Goal: Task Accomplishment & Management: Manage account settings

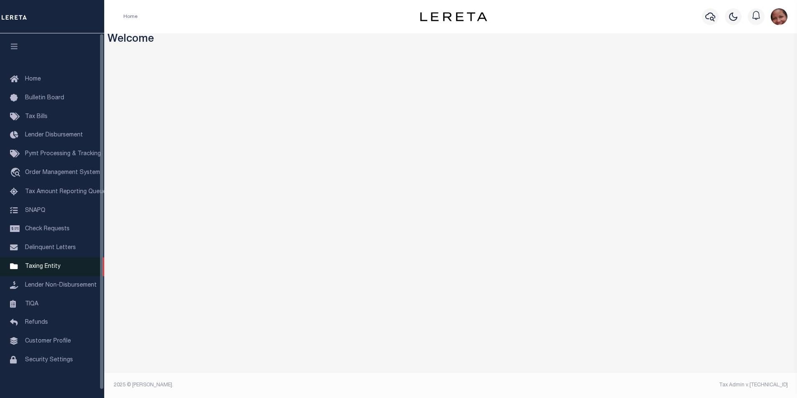
click at [45, 269] on span "Taxing Entity" at bounding box center [42, 266] width 35 height 6
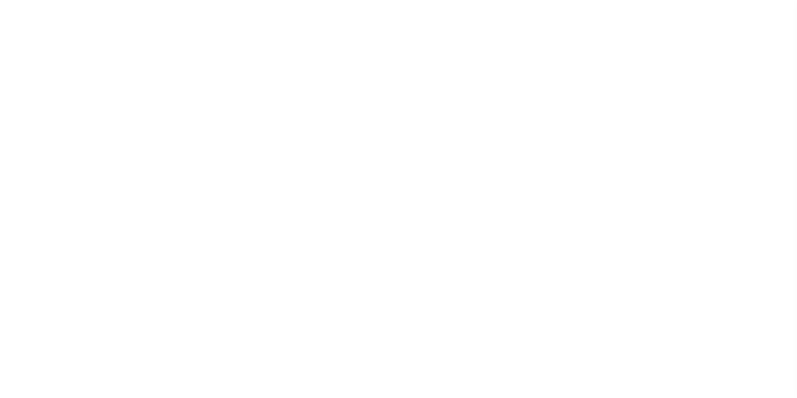
scroll to position [8, 0]
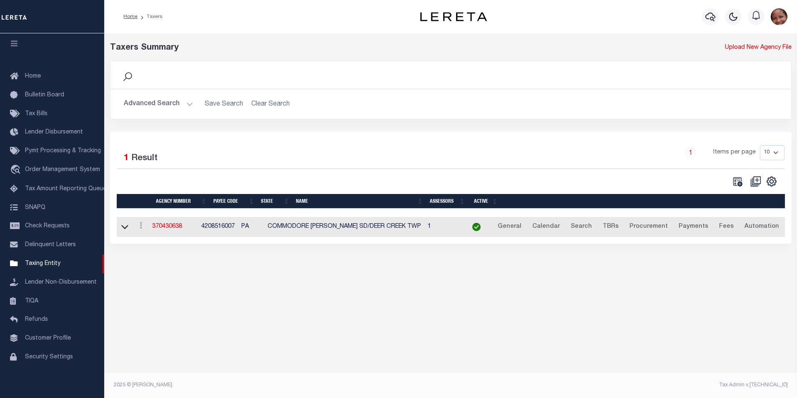
click at [187, 105] on button "Advanced Search" at bounding box center [158, 104] width 69 height 16
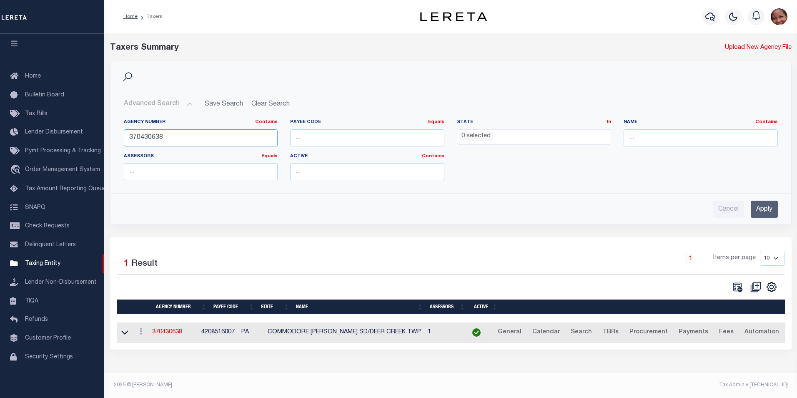
drag, startPoint x: 164, startPoint y: 140, endPoint x: 115, endPoint y: 138, distance: 48.8
click at [115, 138] on div "Agency Number Contains Contains Is 370430638 Payee Code Equals Equals Is Not Eq…" at bounding box center [451, 149] width 680 height 75
type input "210190102"
click at [769, 208] on input "Apply" at bounding box center [764, 208] width 27 height 17
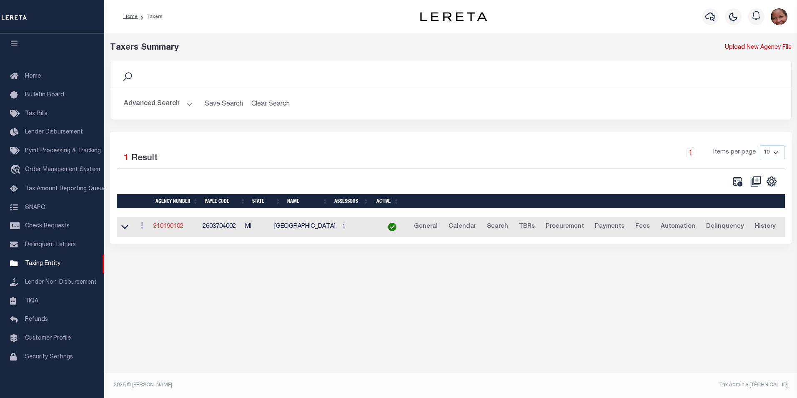
click at [168, 229] on link "210190102" at bounding box center [168, 226] width 30 height 6
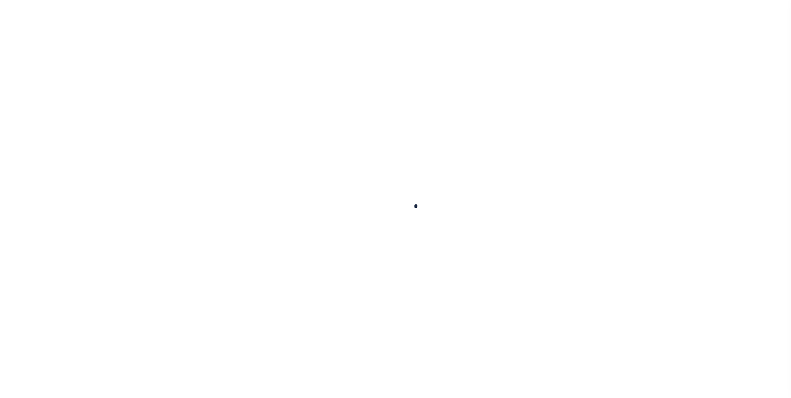
select select
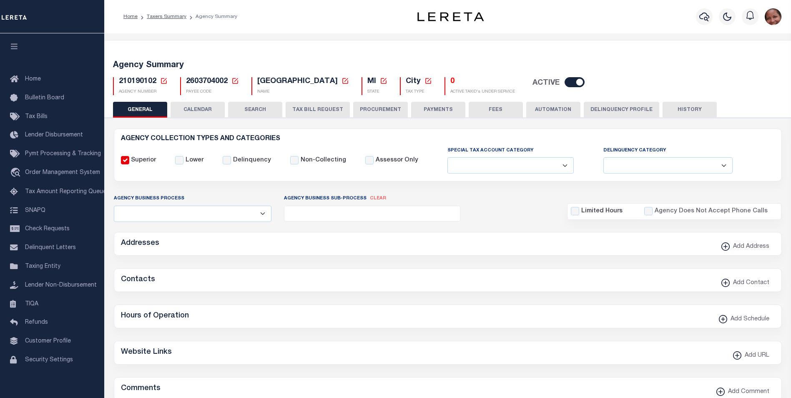
checkbox input "false"
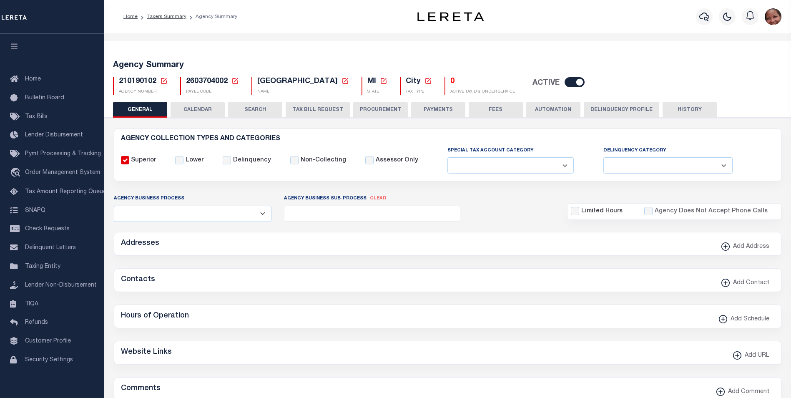
type input "2603704002"
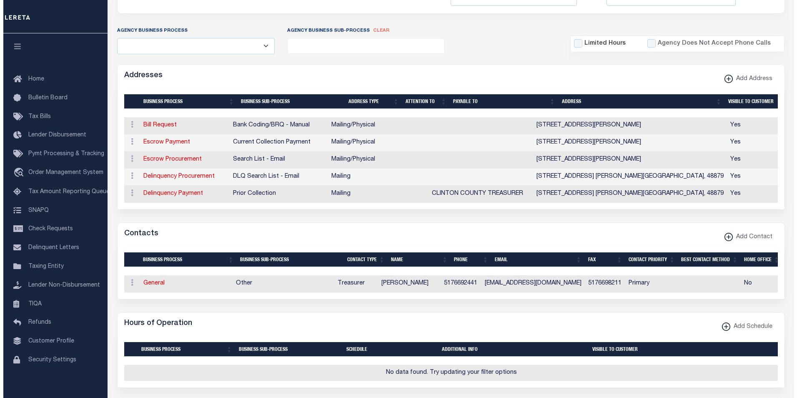
scroll to position [180, 0]
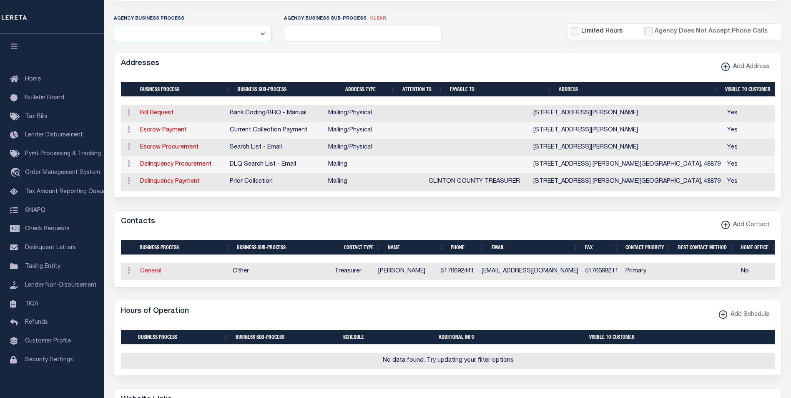
click at [152, 274] on link "General" at bounding box center [150, 271] width 21 height 6
checkbox input "false"
select select
select select "3"
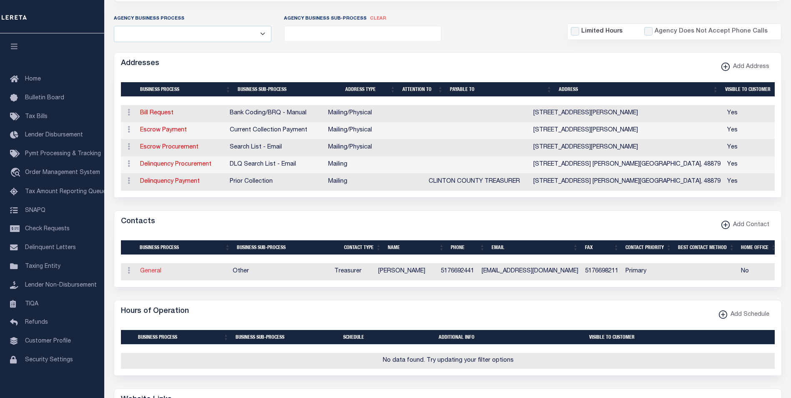
select select "1"
type input "SARAH"
type input "STOLTZFUS"
type input "5176692441"
type input "5176698211"
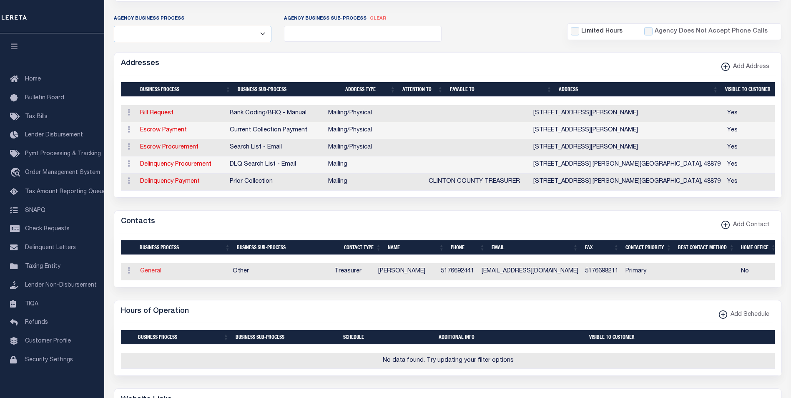
type input "SSTOLTZFUS@DEWITTMI.GOV"
select select "6"
select select "39"
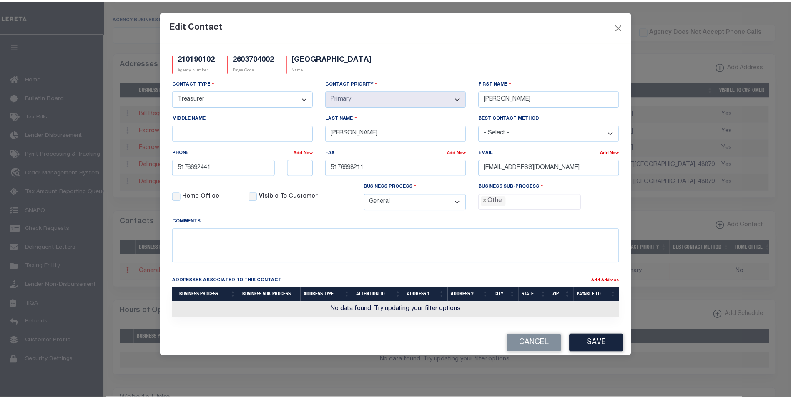
scroll to position [15, 0]
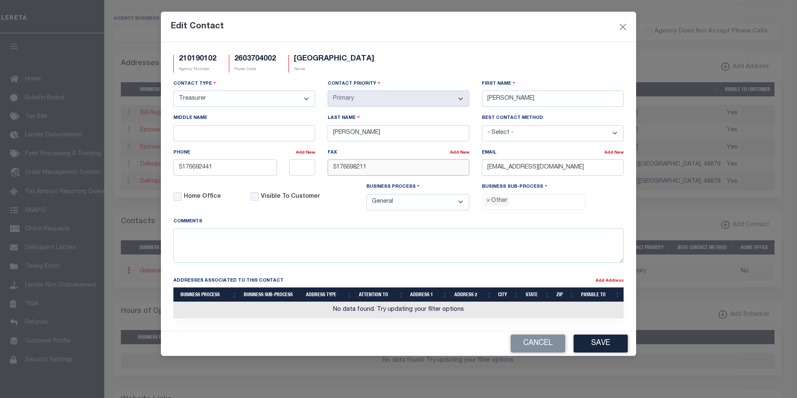
drag, startPoint x: 369, startPoint y: 167, endPoint x: 329, endPoint y: 168, distance: 40.4
click at [329, 168] on input "5176698211" at bounding box center [399, 167] width 142 height 16
click at [609, 348] on button "Save" at bounding box center [601, 343] width 54 height 18
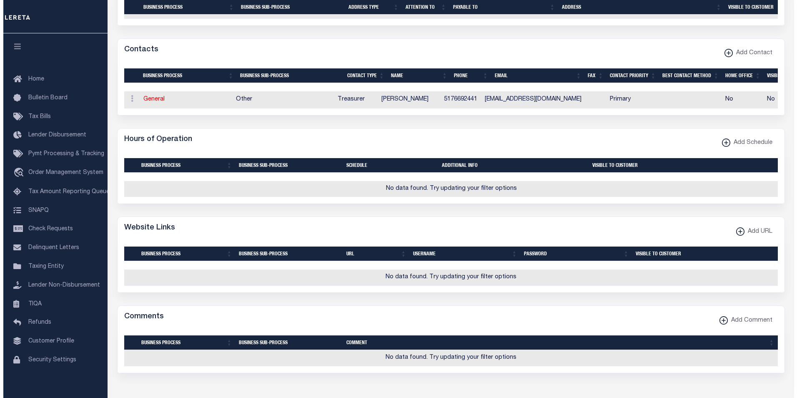
scroll to position [344, 0]
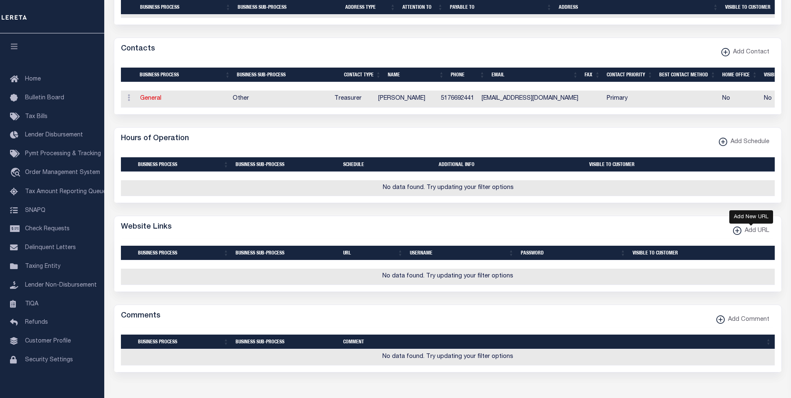
click at [746, 235] on span "Add URL" at bounding box center [755, 230] width 28 height 9
select select
checkbox input "true"
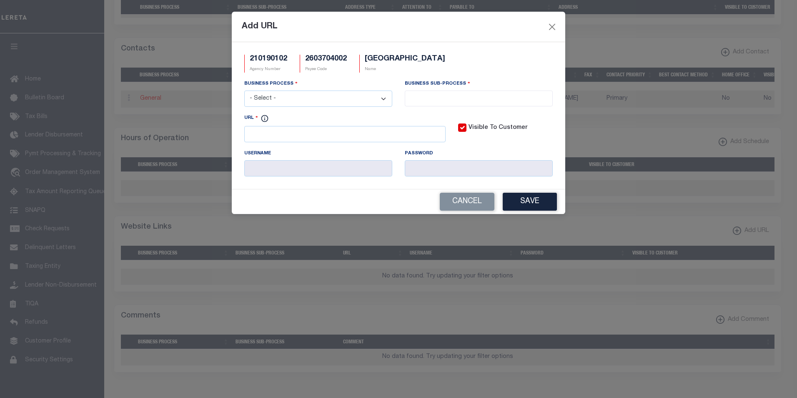
click at [384, 99] on select "- Select - All Automation Bill Request Delinquency Payment Delinquency Procurem…" at bounding box center [318, 98] width 148 height 16
select select "6"
click at [244, 91] on select "- Select - All Automation Bill Request Delinquency Payment Delinquency Procurem…" at bounding box center [318, 98] width 148 height 16
click at [434, 98] on input "search" at bounding box center [478, 97] width 143 height 9
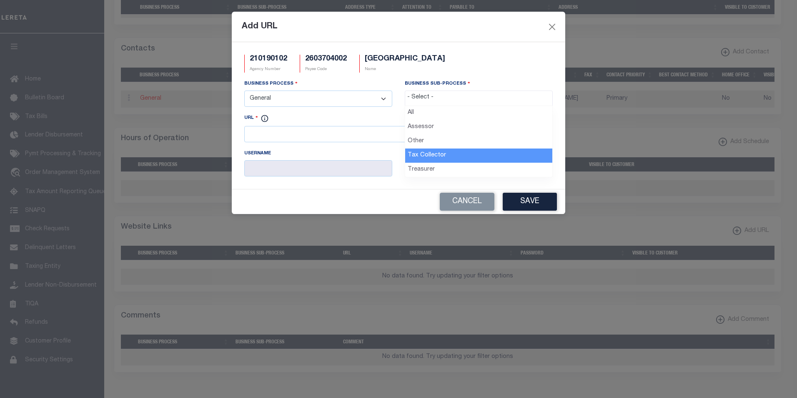
select select "31"
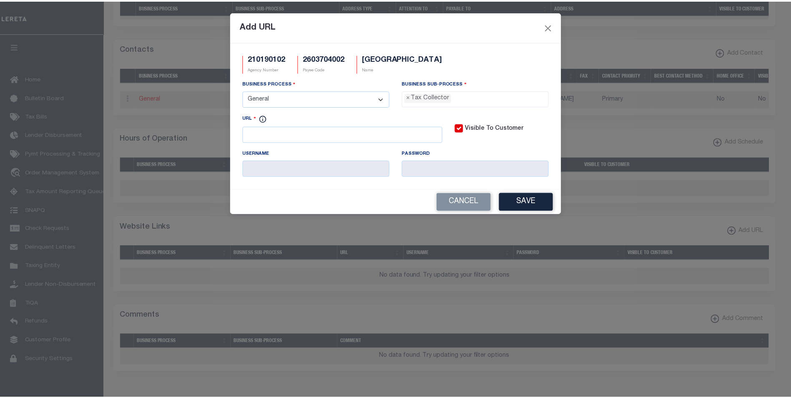
scroll to position [23, 0]
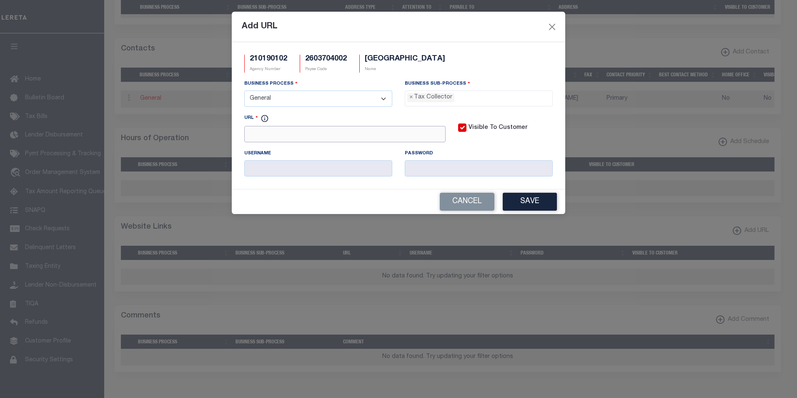
click at [268, 138] on input "URL" at bounding box center [344, 134] width 201 height 16
paste input "https://is.bsasoftware.com/bsa.is/PublicDirectory.aspx"
type input "https://is.bsasoftware.com/bsa.is/PublicDirectory.aspx"
click at [534, 201] on button "Save" at bounding box center [530, 202] width 54 height 18
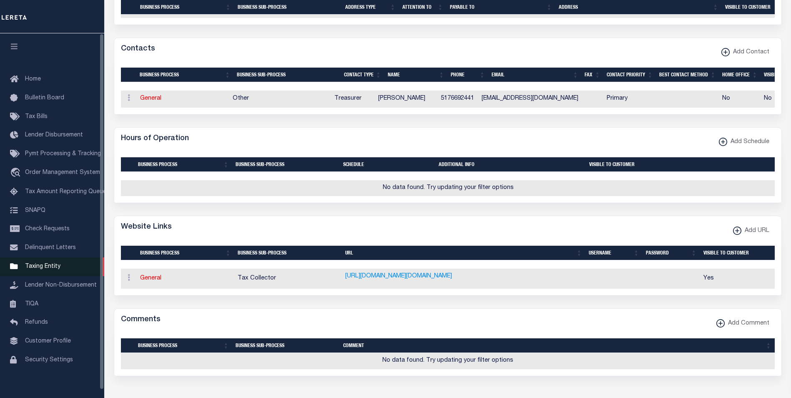
click at [42, 269] on span "Taxing Entity" at bounding box center [42, 266] width 35 height 6
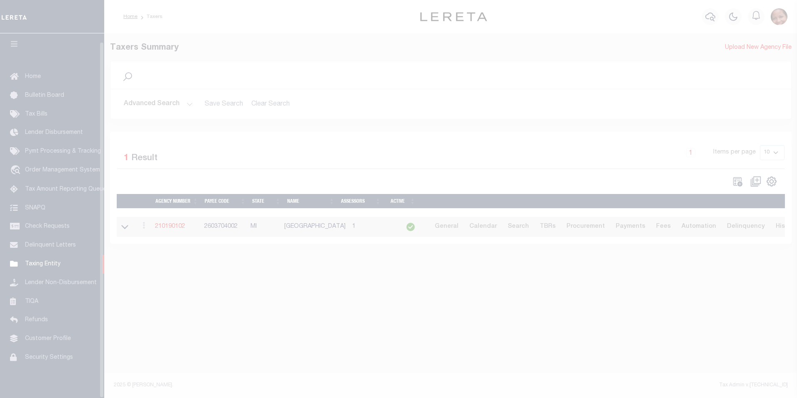
scroll to position [8, 0]
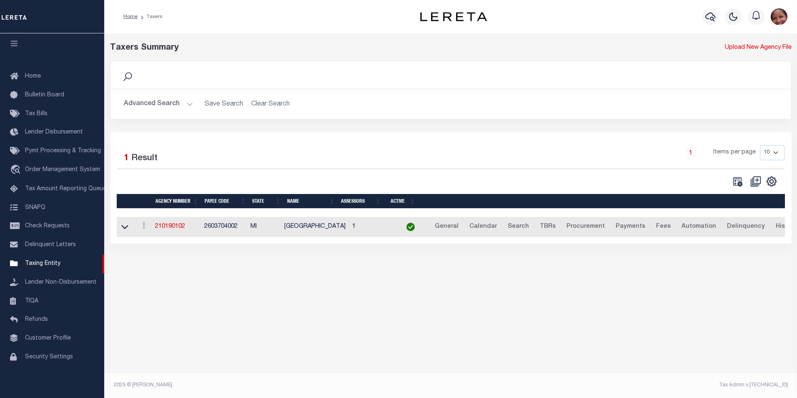
click at [187, 106] on button "Advanced Search" at bounding box center [158, 104] width 69 height 16
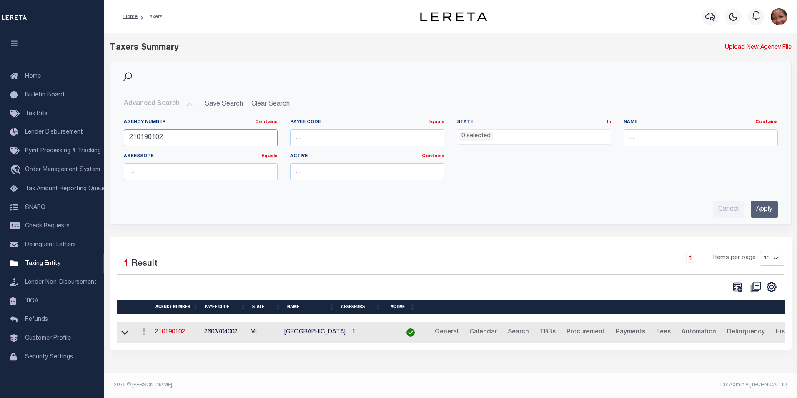
drag, startPoint x: 171, startPoint y: 139, endPoint x: 123, endPoint y: 137, distance: 48.4
click at [123, 137] on div "Agency Number Contains Contains Is 210190102" at bounding box center [201, 136] width 167 height 34
type input "320780207"
click at [769, 210] on input "Apply" at bounding box center [764, 208] width 27 height 17
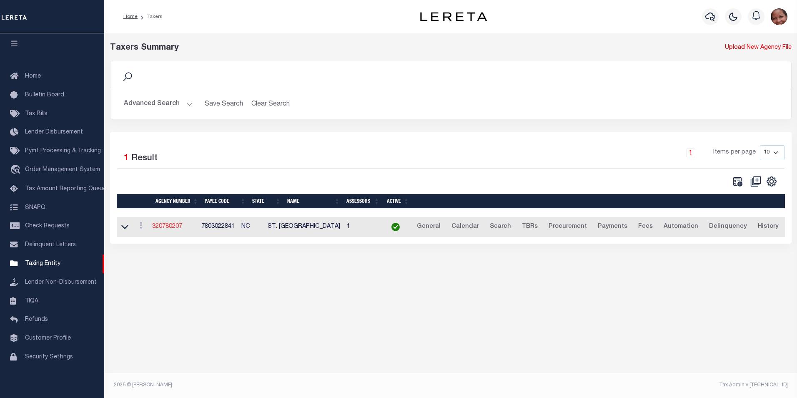
click at [165, 229] on link "320780207" at bounding box center [167, 226] width 30 height 6
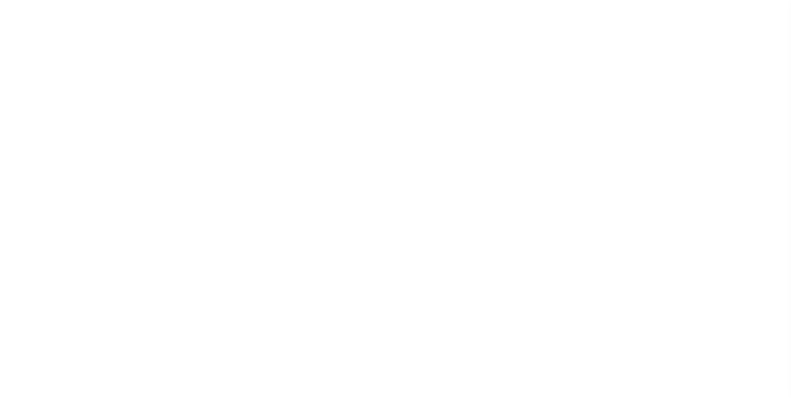
select select
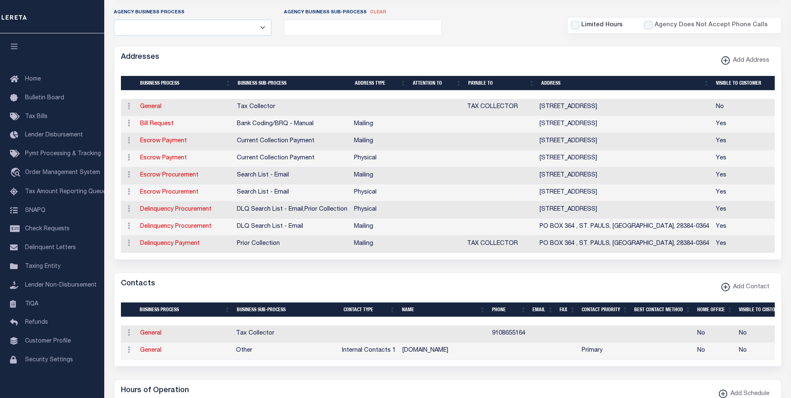
scroll to position [196, 0]
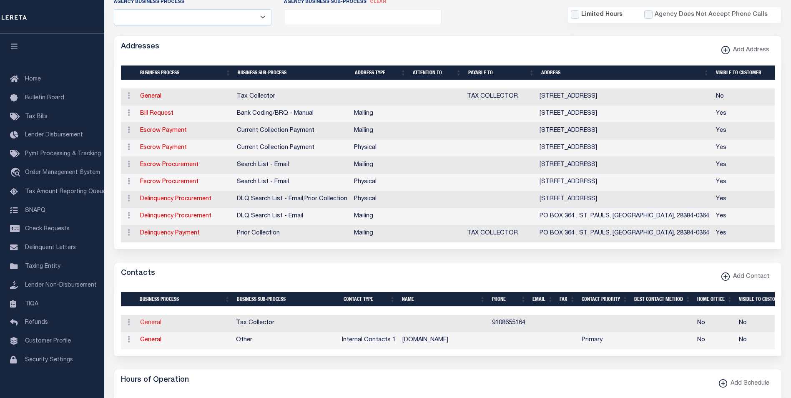
click at [150, 326] on link "General" at bounding box center [150, 323] width 21 height 6
checkbox input "false"
select select
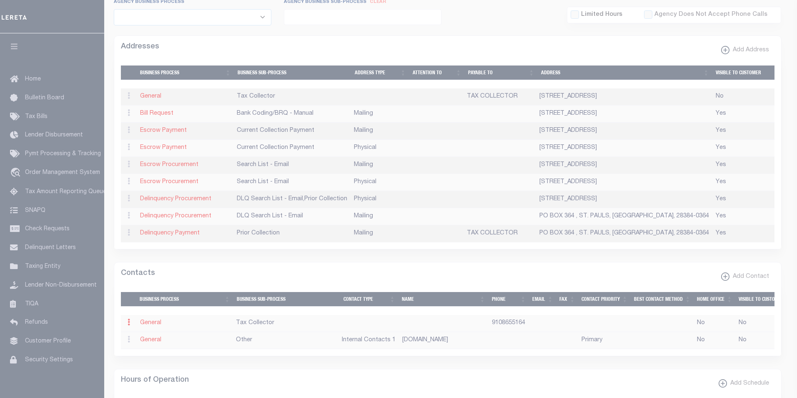
select select
type input "9108655164"
checkbox input "false"
select select "6"
select select "31"
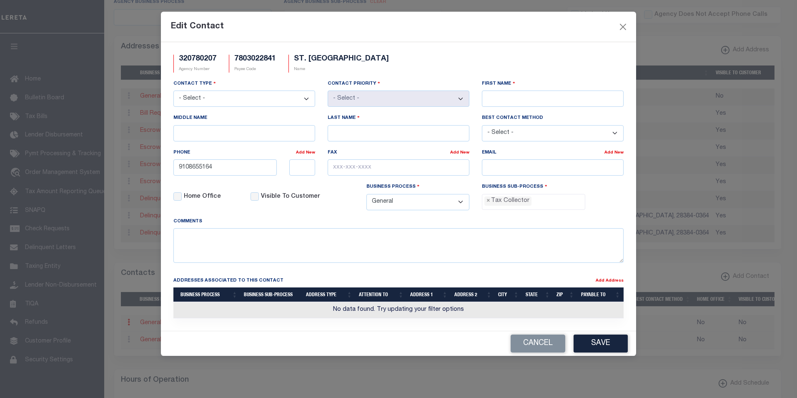
click at [306, 99] on select "- Select - Assessor Clerk Internal Contacts 1 Internal Contacts 2 Internal Cont…" at bounding box center [244, 98] width 142 height 16
select select "2"
click at [173, 91] on select "- Select - Assessor Clerk Internal Contacts 1 Internal Contacts 2 Internal Cont…" at bounding box center [244, 98] width 142 height 16
select select "1"
click at [530, 99] on input "First Name" at bounding box center [553, 98] width 142 height 16
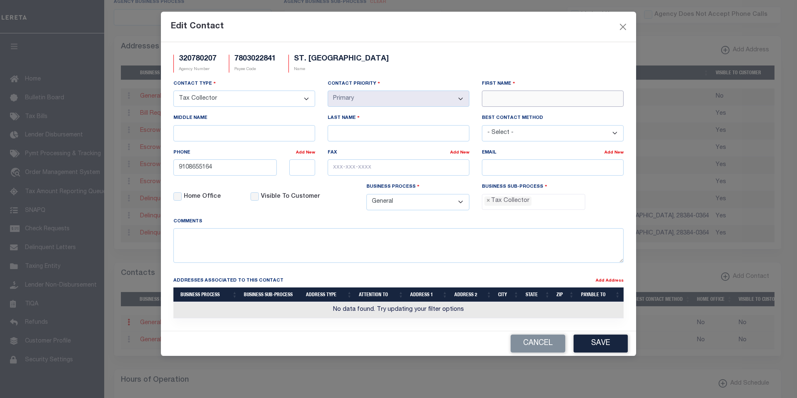
paste input "BRITTA"
type input "BRITTA"
click at [350, 133] on input "Last Name" at bounding box center [399, 133] width 142 height 16
paste input "DOUGLAS"
type input "DOUGLAS"
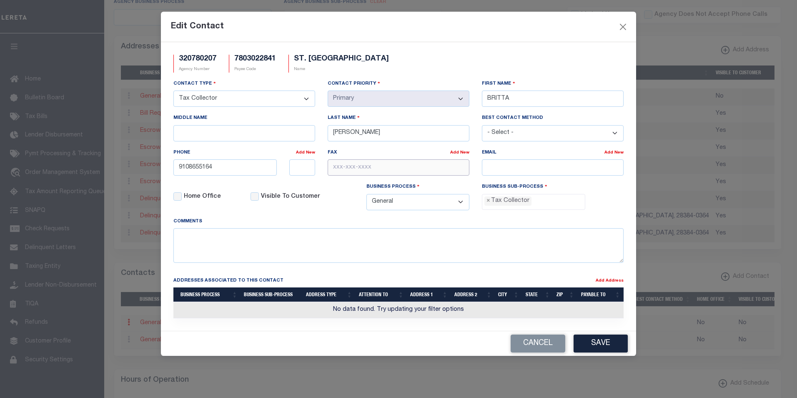
click at [341, 170] on input "text" at bounding box center [399, 167] width 142 height 16
paste input "910-865-3849"
type input "910-865-3849"
click at [490, 168] on input "email" at bounding box center [553, 167] width 142 height 16
paste input "BRITTA@STPAULSNC.GOV"
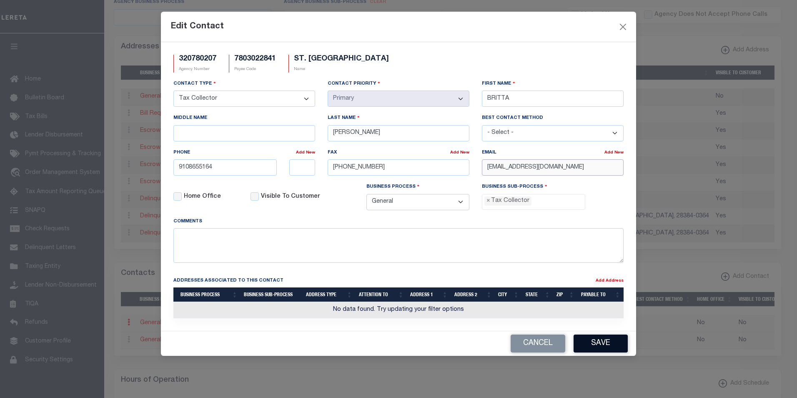
type input "BRITTA@STPAULSNC.GOV"
click at [608, 342] on button "Save" at bounding box center [601, 343] width 54 height 18
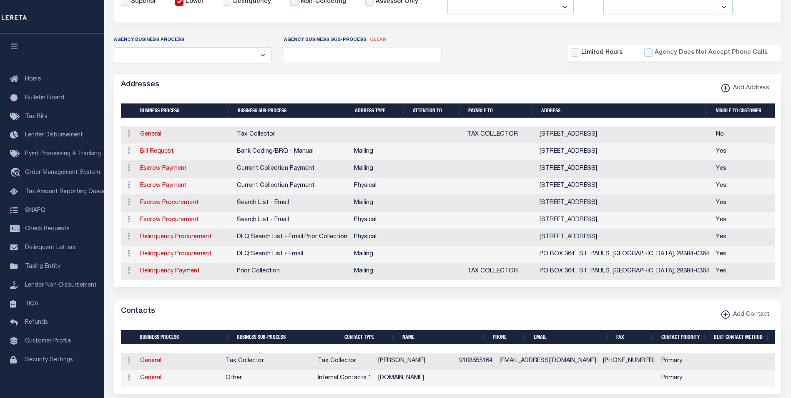
scroll to position [73, 0]
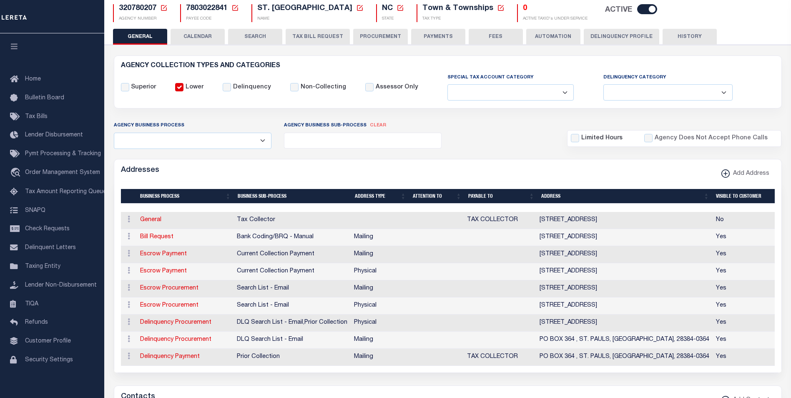
click at [431, 36] on button "PAYMENTS" at bounding box center [438, 37] width 54 height 16
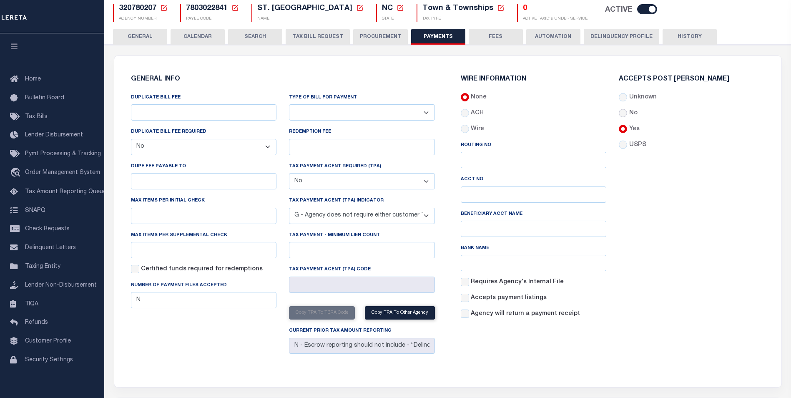
click at [626, 112] on input "No" at bounding box center [623, 113] width 8 height 8
radio input "true"
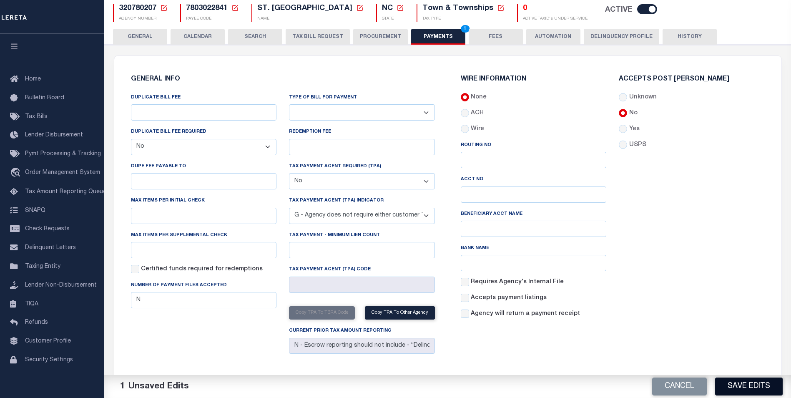
click at [762, 385] on button "Save Edits" at bounding box center [749, 386] width 68 height 18
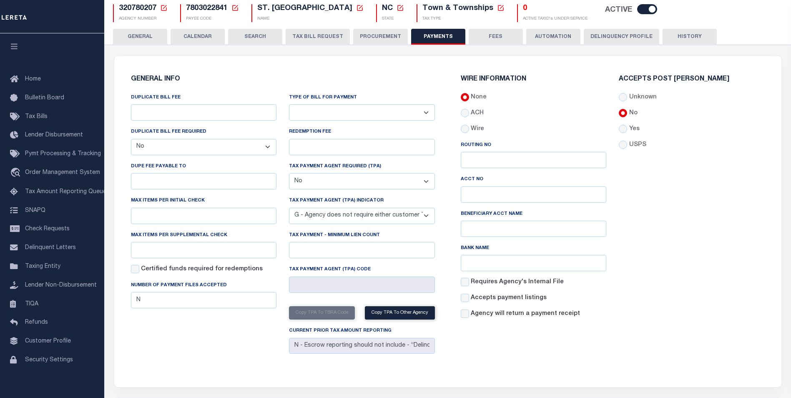
click at [151, 35] on button "GENERAL" at bounding box center [140, 37] width 54 height 16
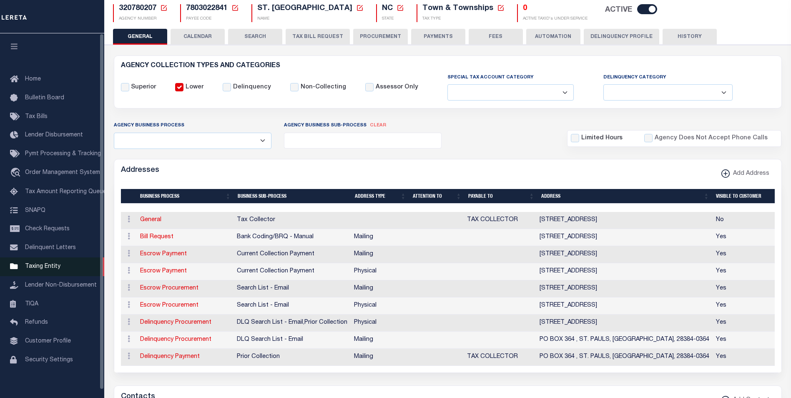
click at [48, 269] on span "Taxing Entity" at bounding box center [42, 266] width 35 height 6
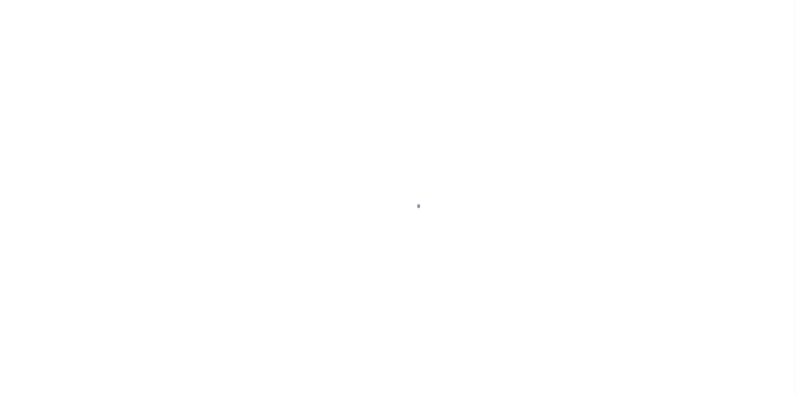
scroll to position [8, 0]
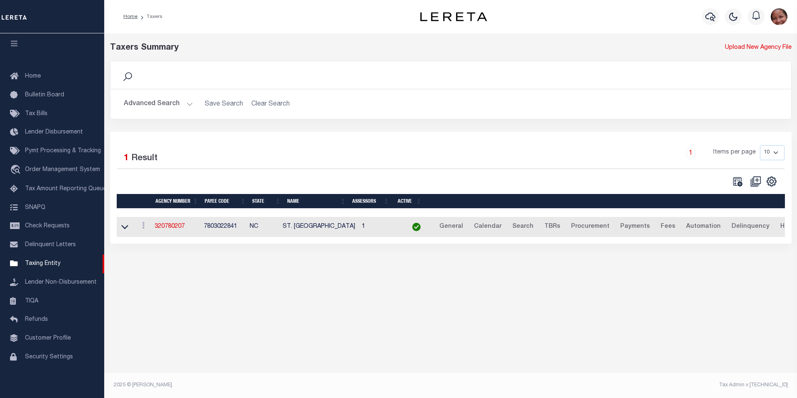
click at [189, 104] on button "Advanced Search" at bounding box center [158, 104] width 69 height 16
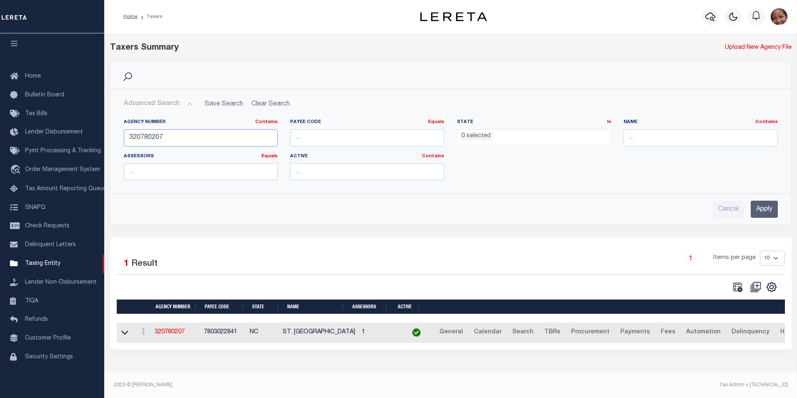
drag, startPoint x: 147, startPoint y: 137, endPoint x: 175, endPoint y: 135, distance: 27.5
click at [175, 135] on input "320780207" at bounding box center [201, 137] width 154 height 17
type input "320788207"
click at [759, 210] on input "Apply" at bounding box center [764, 208] width 27 height 17
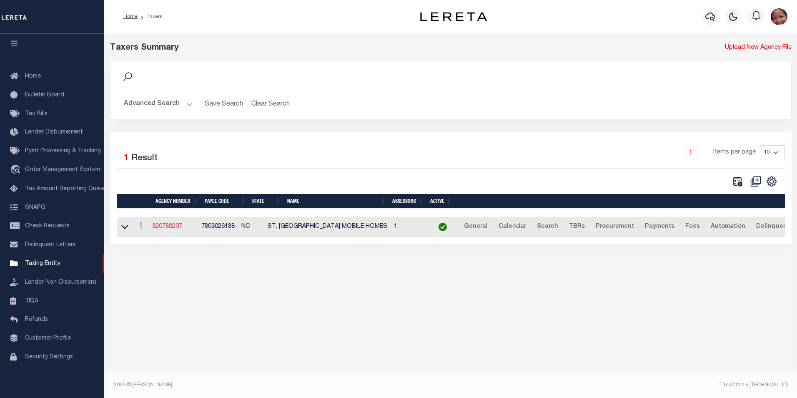
click at [168, 228] on link "320788207" at bounding box center [167, 226] width 30 height 6
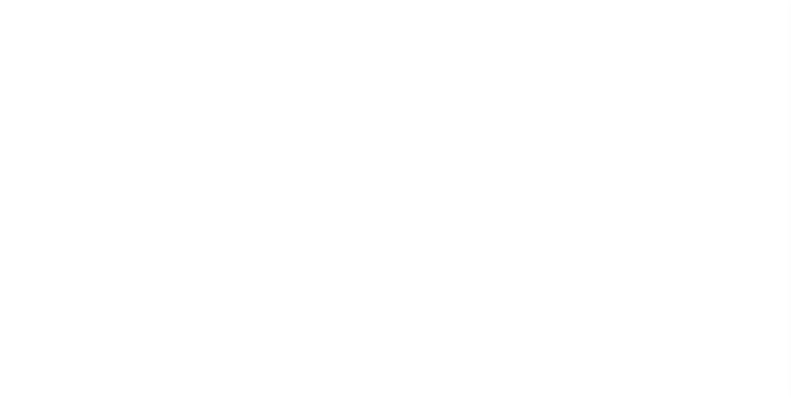
select select
checkbox input "false"
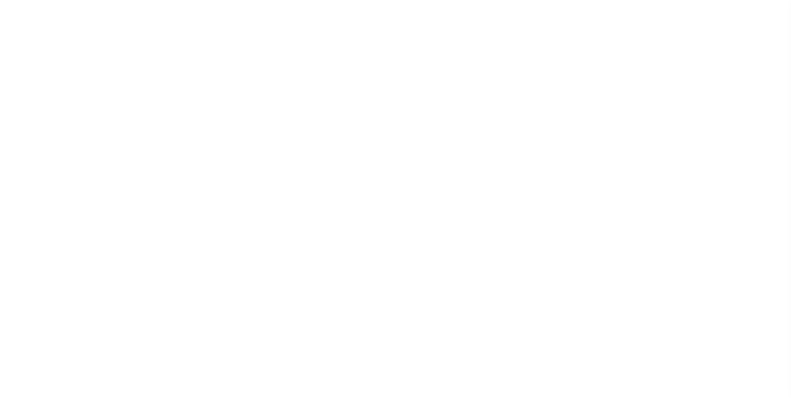
checkbox input "false"
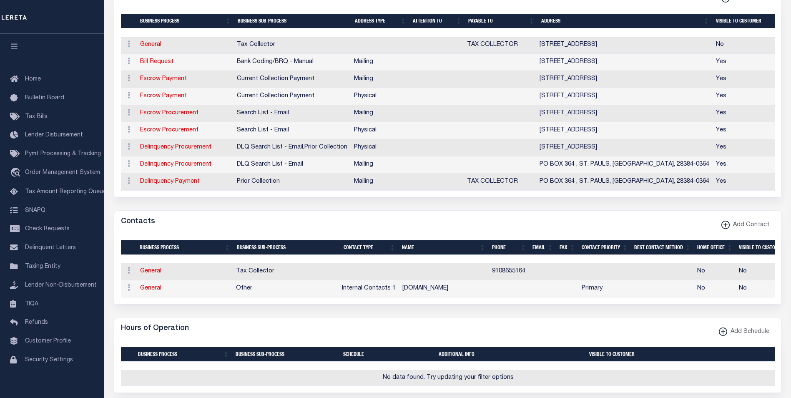
scroll to position [258, 0]
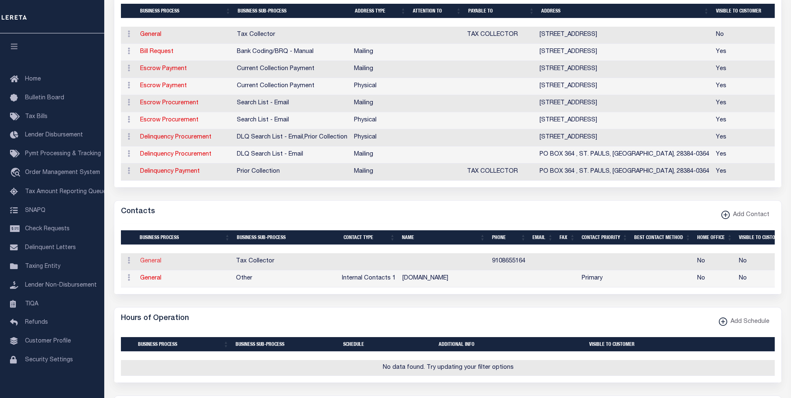
click at [154, 264] on link "General" at bounding box center [150, 261] width 21 height 6
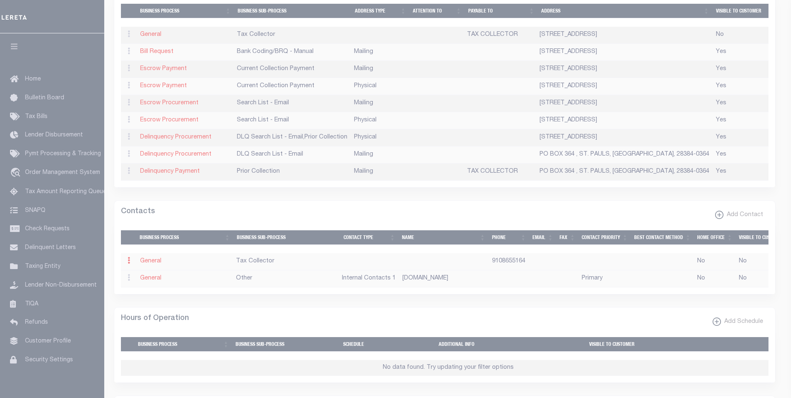
select select
type input "9108655164"
checkbox input "false"
select select "6"
select select "31"
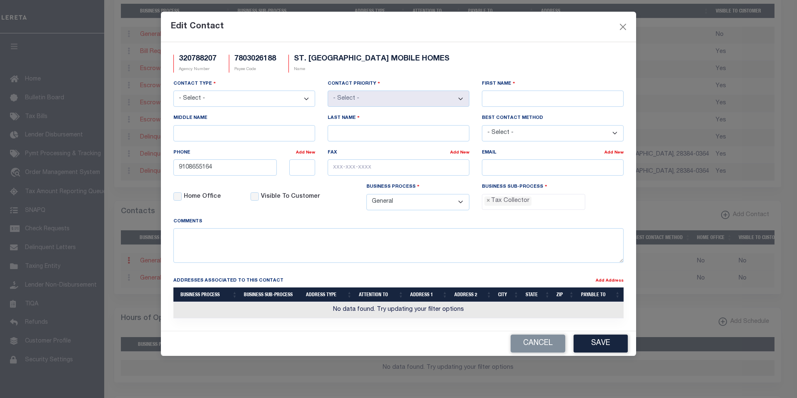
click at [306, 100] on select "- Select - Assessor Clerk Internal Contacts 1 Internal Contacts 2 Internal Cont…" at bounding box center [244, 98] width 142 height 16
select select "2"
click at [173, 91] on select "- Select - Assessor Clerk Internal Contacts 1 Internal Contacts 2 Internal Cont…" at bounding box center [244, 98] width 142 height 16
select select "1"
click at [588, 105] on input "First Name" at bounding box center [553, 98] width 142 height 16
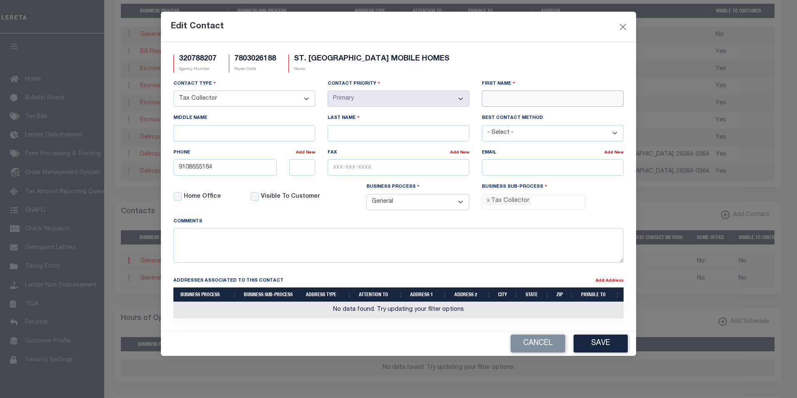
paste input "BRITTA"
type input "BRITTA"
click at [412, 136] on input "Last Name" at bounding box center [399, 133] width 142 height 16
paste input "DOUGLAS"
type input "DOUGLAS"
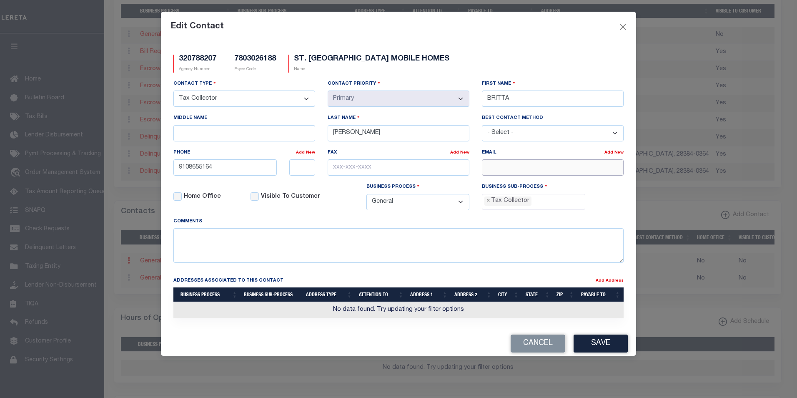
click at [494, 170] on input "email" at bounding box center [553, 167] width 142 height 16
paste input "BRITTA@STPAULSNC.GOV"
type input "BRITTA@STPAULSNC.GOV"
click at [378, 168] on input "text" at bounding box center [399, 167] width 142 height 16
paste input "910-865-3849"
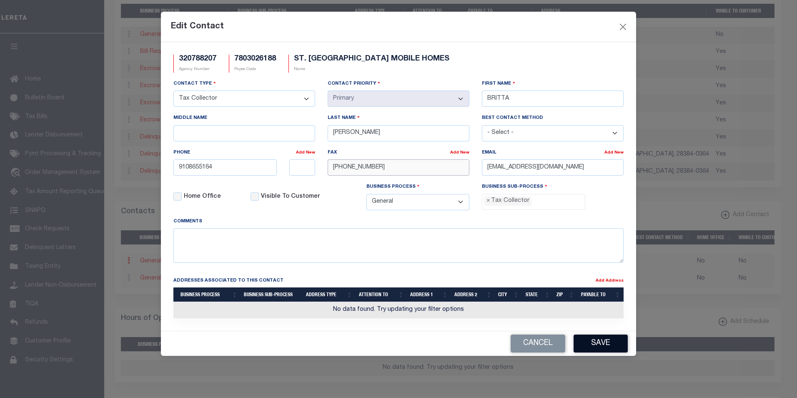
type input "910-865-3849"
click at [605, 345] on button "Save" at bounding box center [601, 343] width 54 height 18
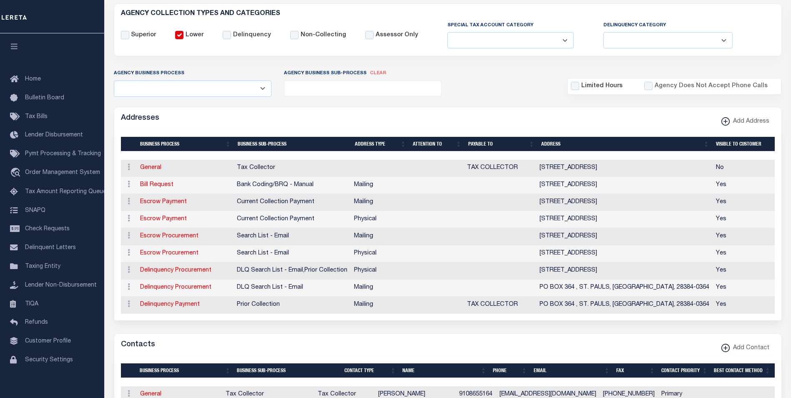
scroll to position [0, 0]
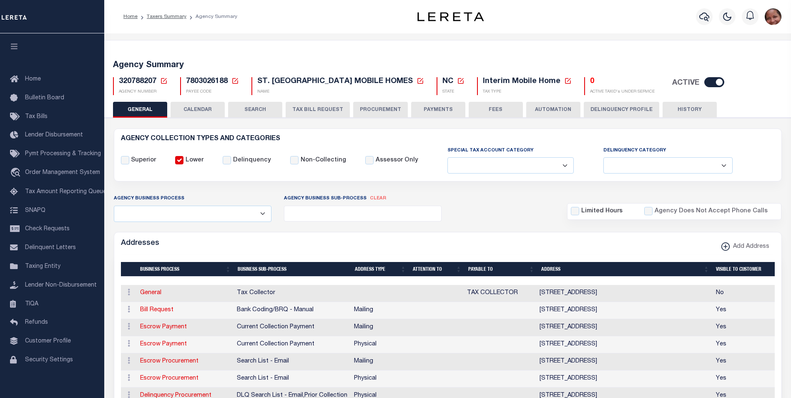
click at [437, 115] on button "PAYMENTS" at bounding box center [438, 110] width 54 height 16
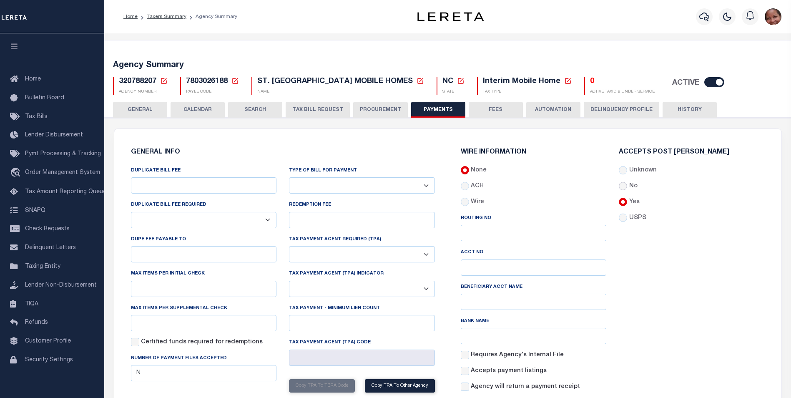
click at [623, 185] on input "No" at bounding box center [623, 186] width 8 height 8
radio input "true"
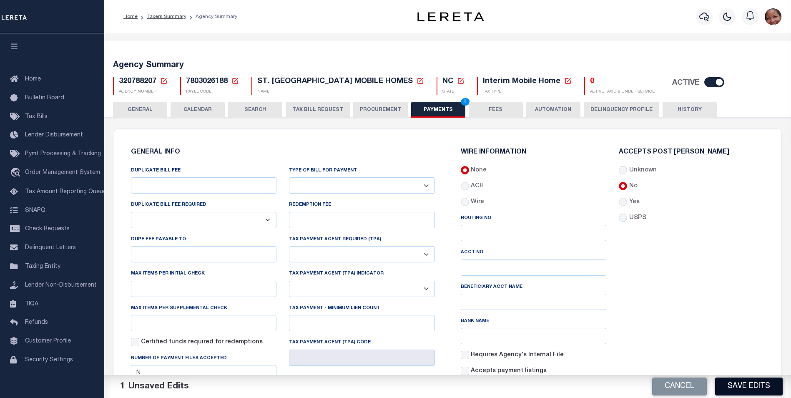
click at [748, 387] on button "Save Edits" at bounding box center [749, 386] width 68 height 18
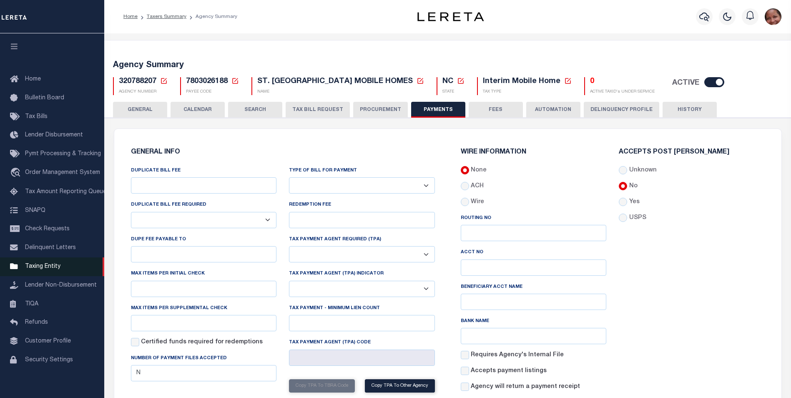
click at [30, 269] on span "Taxing Entity" at bounding box center [42, 266] width 35 height 6
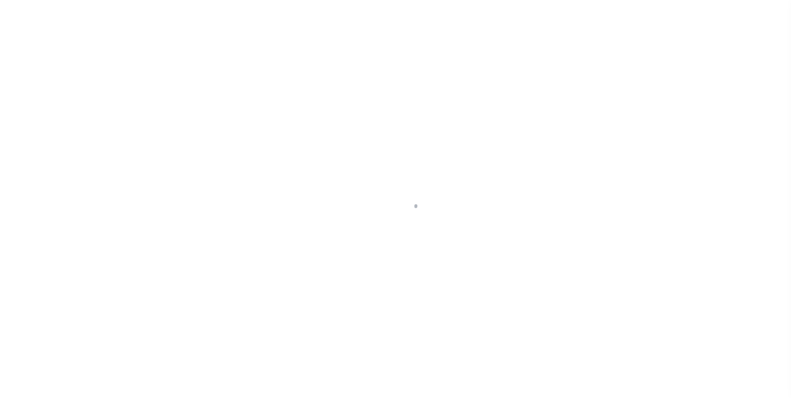
select select
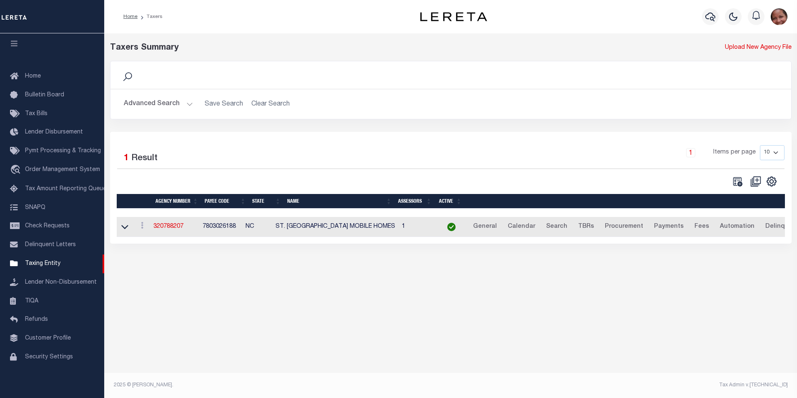
click at [187, 103] on button "Advanced Search" at bounding box center [158, 104] width 69 height 16
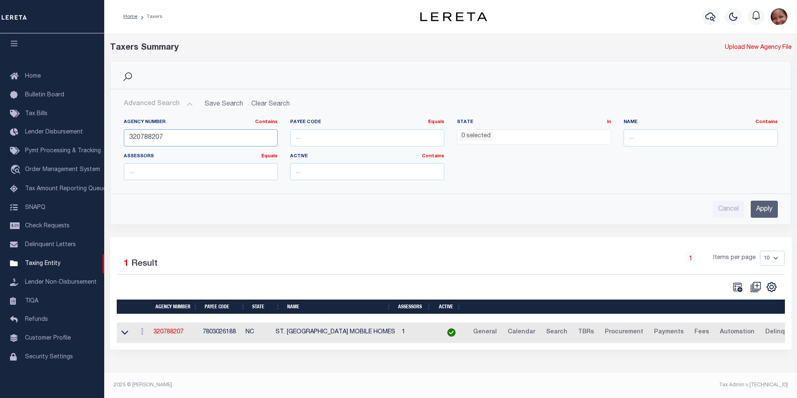
drag, startPoint x: 164, startPoint y: 137, endPoint x: 127, endPoint y: 139, distance: 37.2
click at [127, 139] on input "320788207" at bounding box center [201, 137] width 154 height 17
type input "310200635"
click at [769, 210] on input "Apply" at bounding box center [764, 208] width 27 height 17
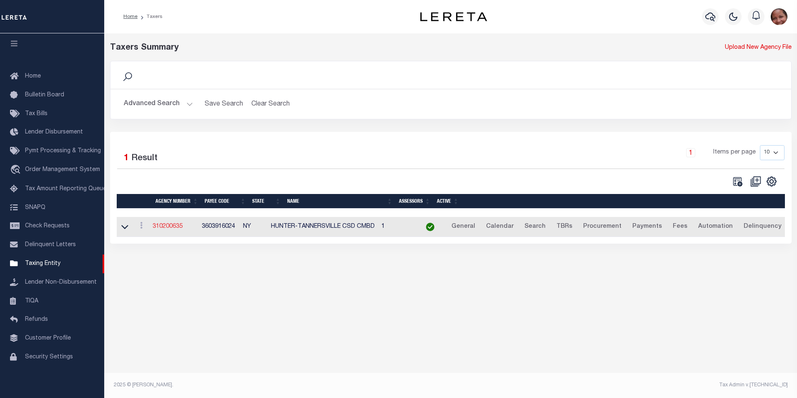
click at [177, 228] on link "310200635" at bounding box center [168, 226] width 30 height 6
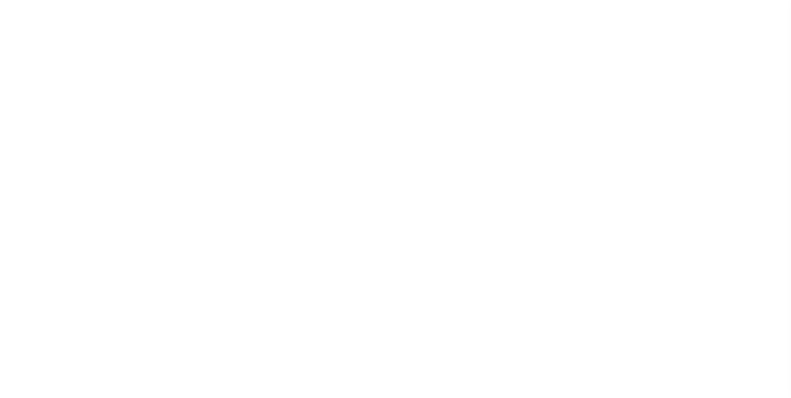
select select
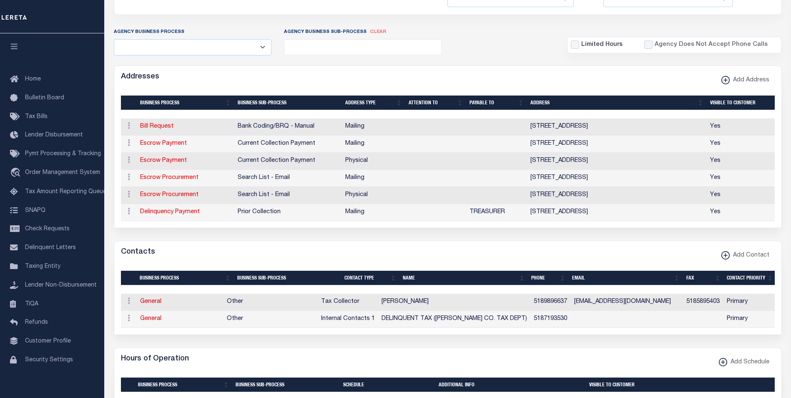
scroll to position [167, 0]
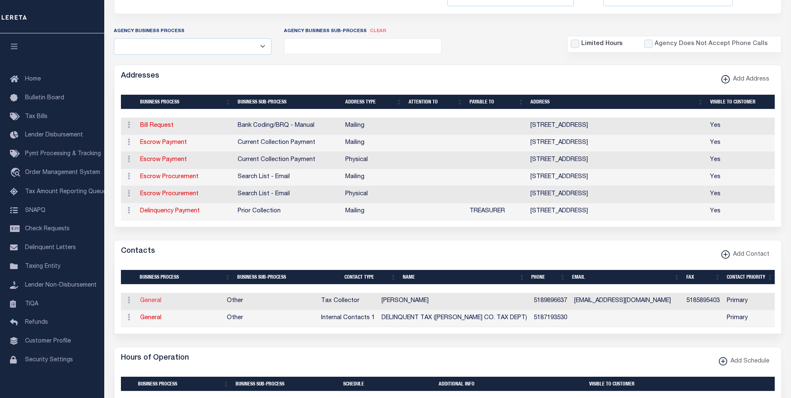
click at [150, 303] on link "General" at bounding box center [150, 301] width 21 height 6
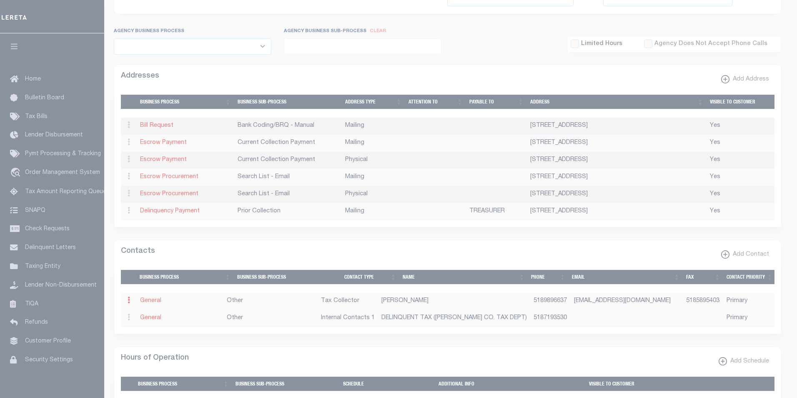
select select "2"
select select "1"
type input "[PERSON_NAME]"
type input "5189896637"
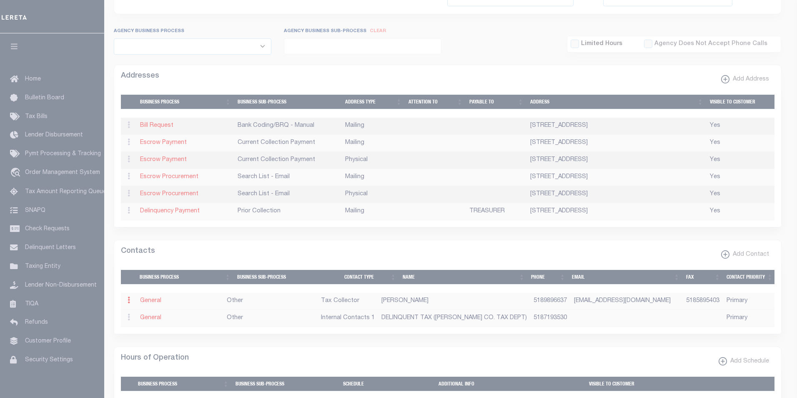
type input "5185895403"
type input "[EMAIL_ADDRESS][DOMAIN_NAME]"
select select "6"
select select "39"
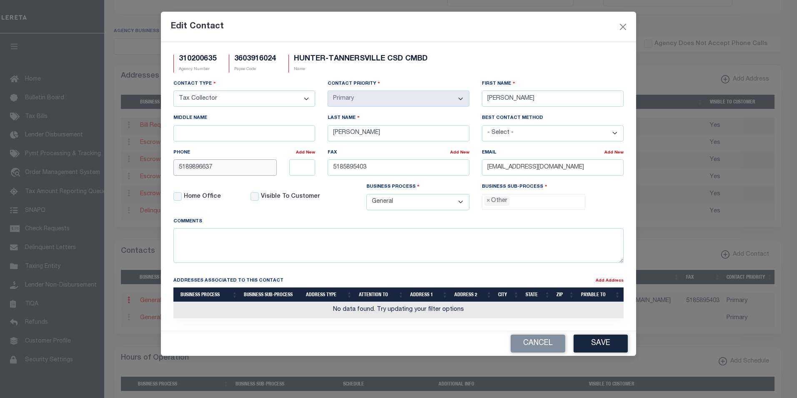
drag, startPoint x: 215, startPoint y: 170, endPoint x: 167, endPoint y: 168, distance: 48.4
click at [167, 168] on div "5189896637" at bounding box center [225, 167] width 116 height 16
paste input "-589-5400"
type input "[PHONE_NUMBER]"
click at [612, 344] on button "Save" at bounding box center [601, 343] width 54 height 18
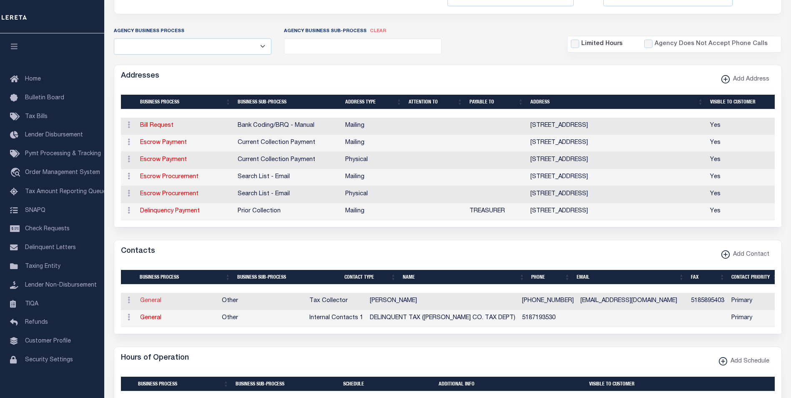
click at [147, 301] on link "General" at bounding box center [150, 301] width 21 height 6
select select
checkbox input "false"
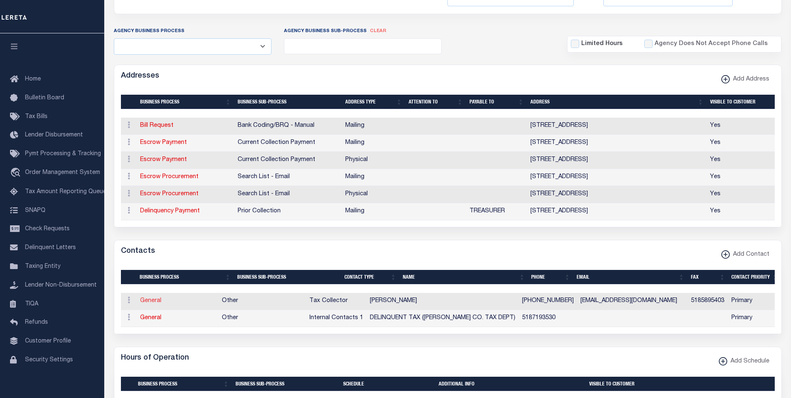
select select
select select "2"
select select "1"
type input "[PERSON_NAME]"
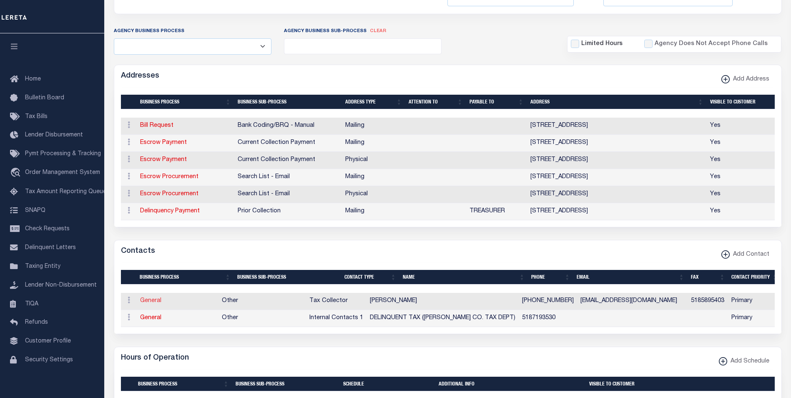
type input "[PERSON_NAME]"
type input "[PHONE_NUMBER]"
type input "5185895403"
type input "[EMAIL_ADDRESS][DOMAIN_NAME]"
select select "6"
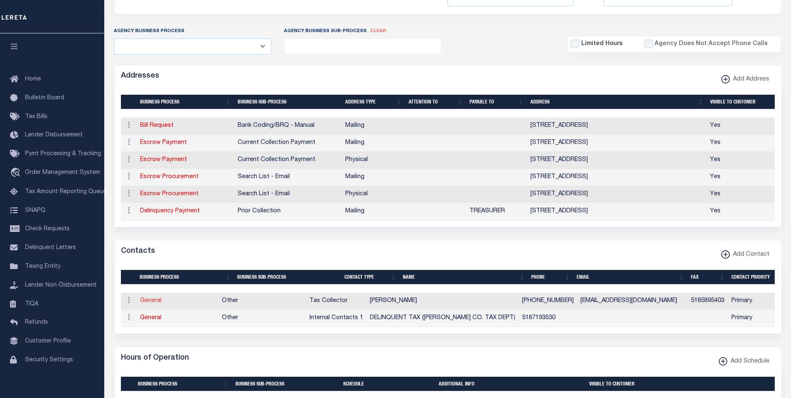
select select "39"
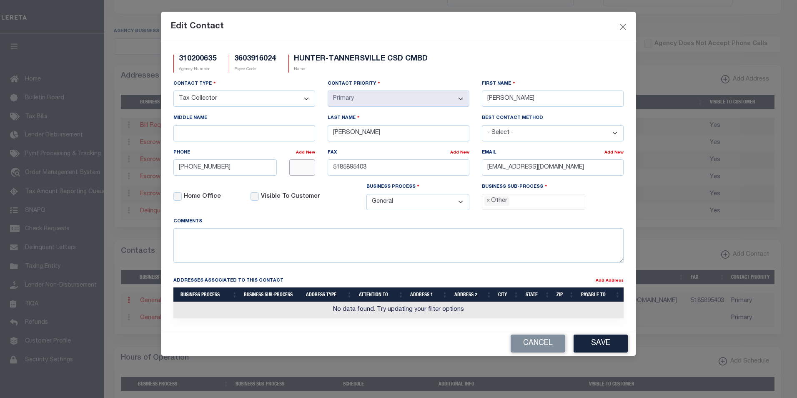
click at [303, 169] on input "text" at bounding box center [302, 167] width 26 height 16
type input "1108"
click at [604, 344] on button "Save" at bounding box center [601, 343] width 54 height 18
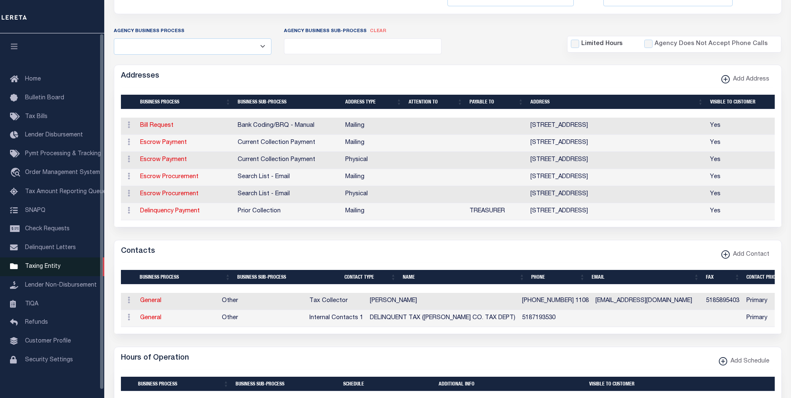
click at [53, 269] on span "Taxing Entity" at bounding box center [42, 266] width 35 height 6
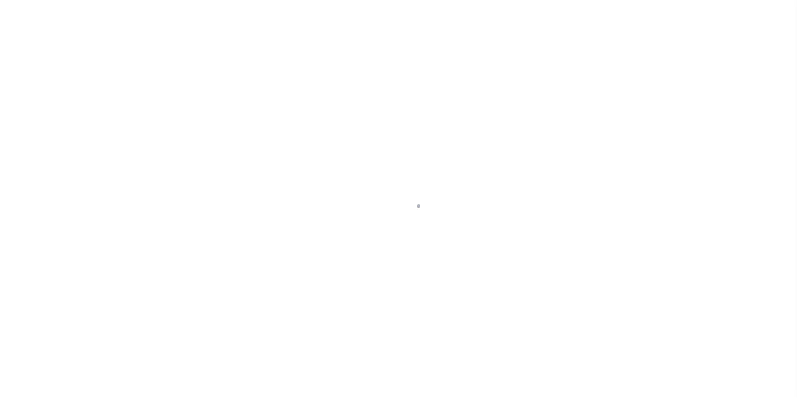
select select
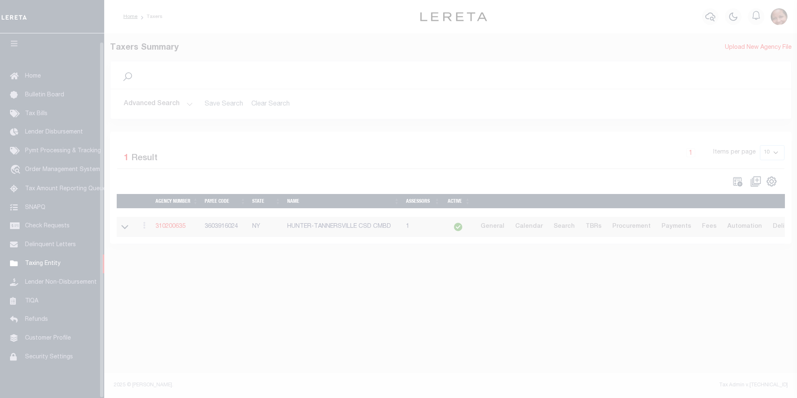
scroll to position [8, 0]
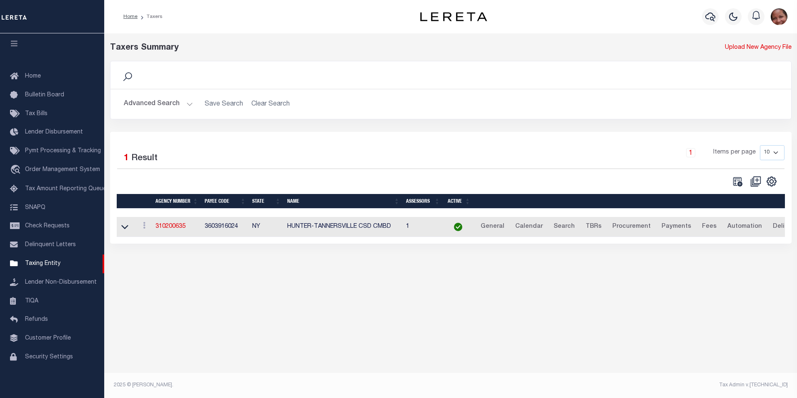
click at [185, 104] on button "Advanced Search" at bounding box center [158, 104] width 69 height 16
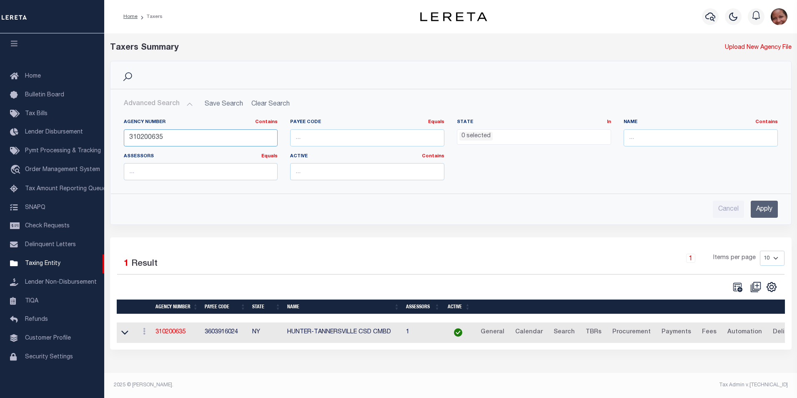
drag, startPoint x: 165, startPoint y: 136, endPoint x: 125, endPoint y: 137, distance: 39.6
click at [125, 137] on input "310200635" at bounding box center [201, 137] width 154 height 17
type input "370030642"
click at [773, 213] on input "Apply" at bounding box center [764, 208] width 27 height 17
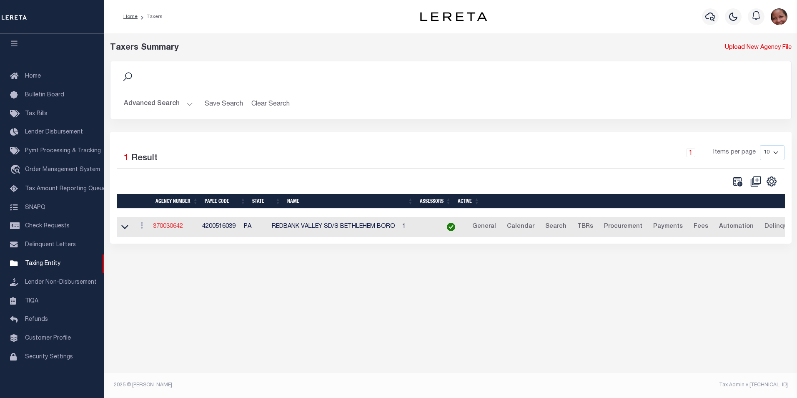
click at [176, 228] on link "370030642" at bounding box center [168, 226] width 30 height 6
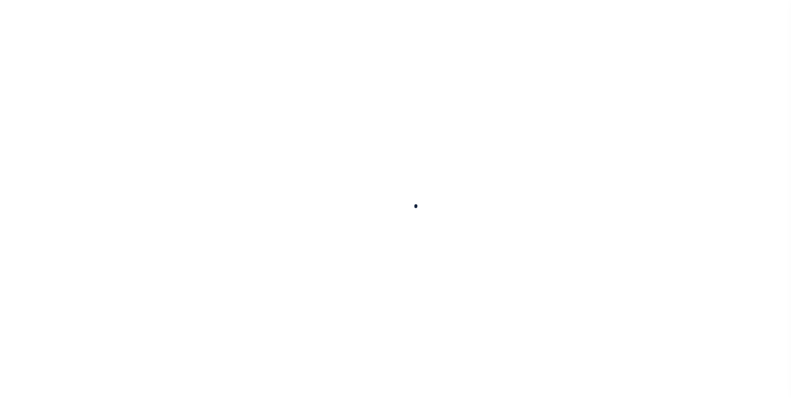
select select
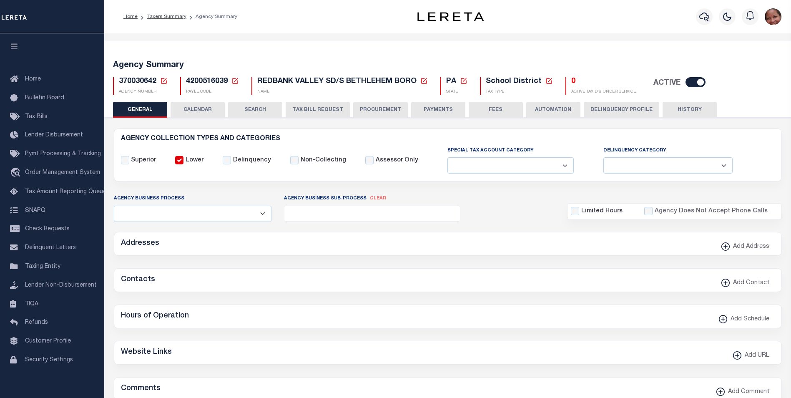
checkbox input "false"
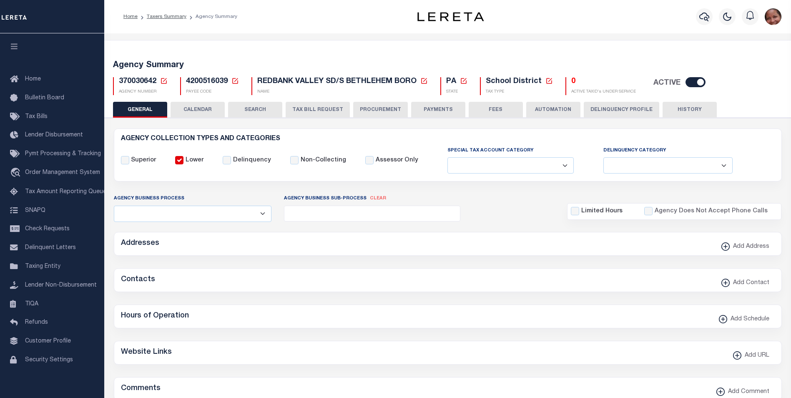
type input "4200516039"
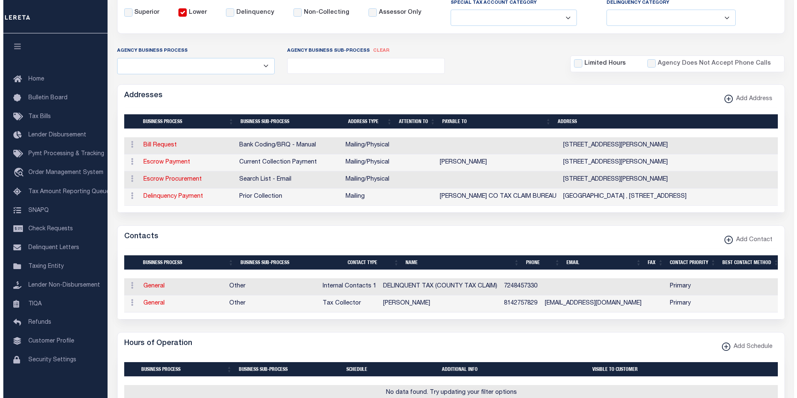
scroll to position [150, 0]
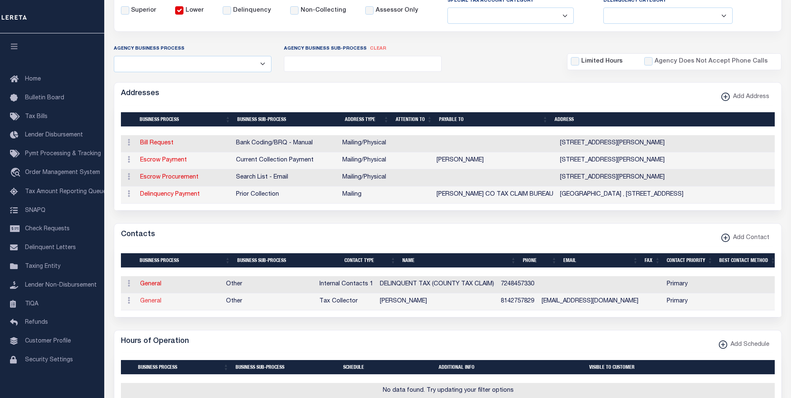
click at [147, 304] on link "General" at bounding box center [150, 301] width 21 height 6
checkbox input "false"
select select
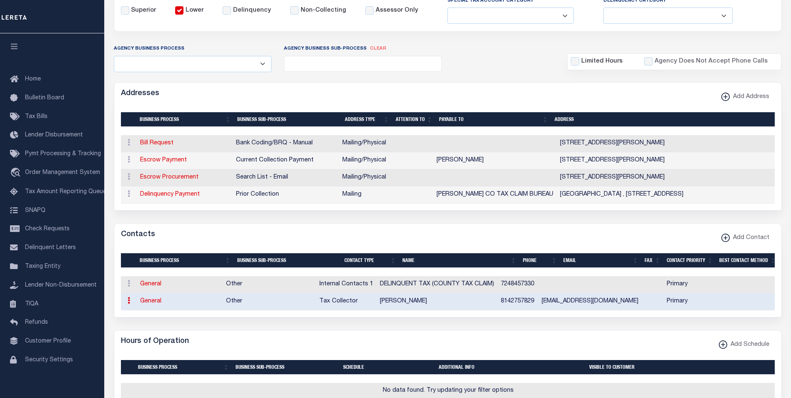
select select "2"
select select "1"
type input "SMITH"
type input "JESSICA"
type input "8142757829"
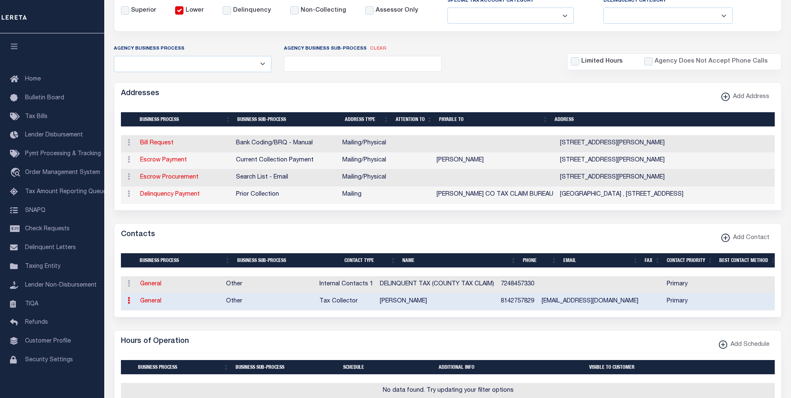
type input "SBTAXCOLL@GMAIL.COM"
select select "6"
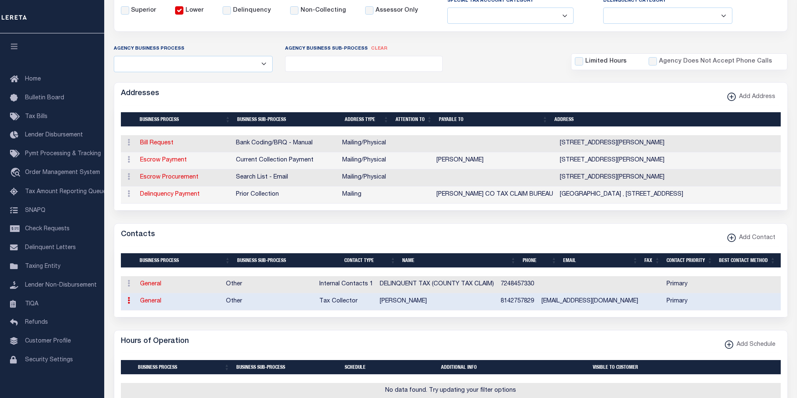
select select "39"
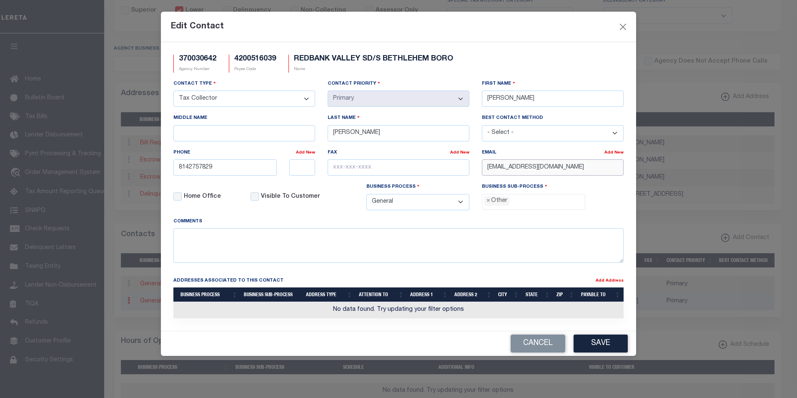
drag, startPoint x: 566, startPoint y: 169, endPoint x: 484, endPoint y: 166, distance: 82.6
click at [484, 166] on input "SBTAXCOLL@GMAIL.COM" at bounding box center [553, 167] width 142 height 16
paste input "J.A.SMITH0310"
type input "J.A.SMITH0310@GMAIL.COM"
drag, startPoint x: 213, startPoint y: 169, endPoint x: 173, endPoint y: 167, distance: 40.5
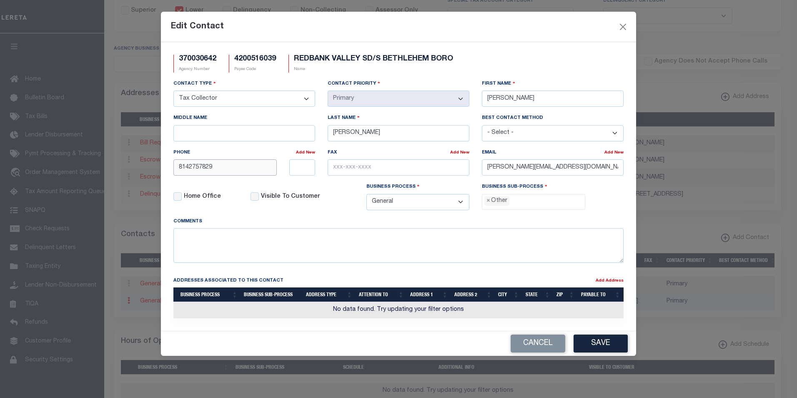
click at [173, 167] on div "8142757829" at bounding box center [225, 167] width 116 height 16
paste input "-221-7020"
type input "814-221-7020"
click at [489, 204] on span "×" at bounding box center [488, 200] width 4 height 9
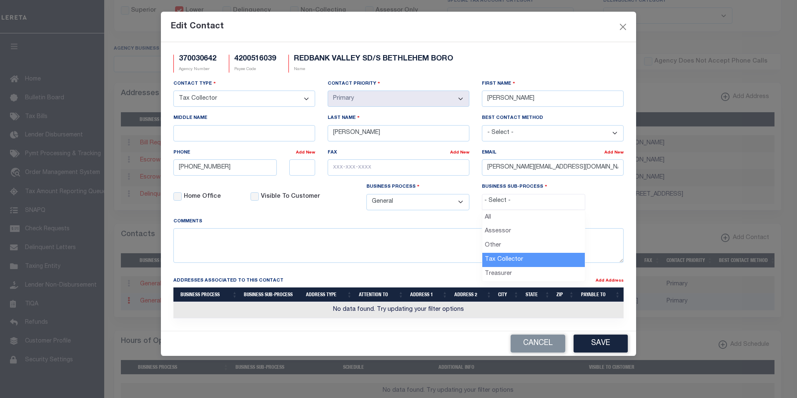
select select "31"
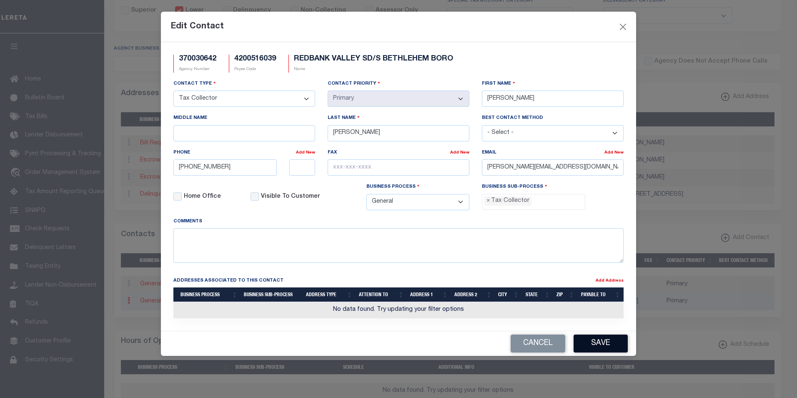
click at [602, 348] on button "Save" at bounding box center [601, 343] width 54 height 18
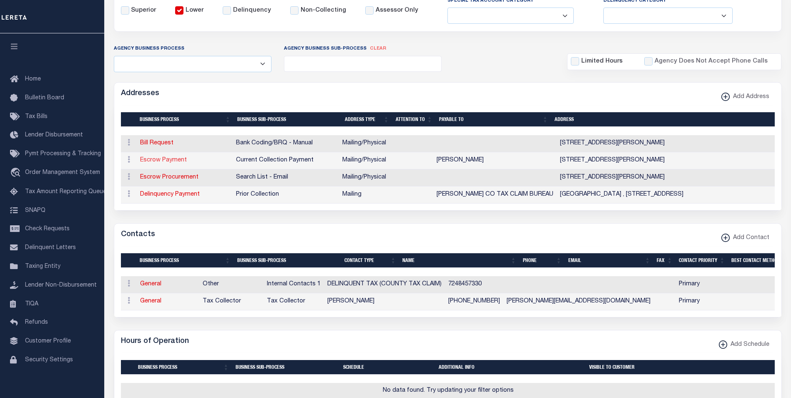
click at [173, 161] on link "Escrow Payment" at bounding box center [163, 160] width 47 height 6
select select "1"
checkbox input "false"
select select
type input "400 HAMILTON ST"
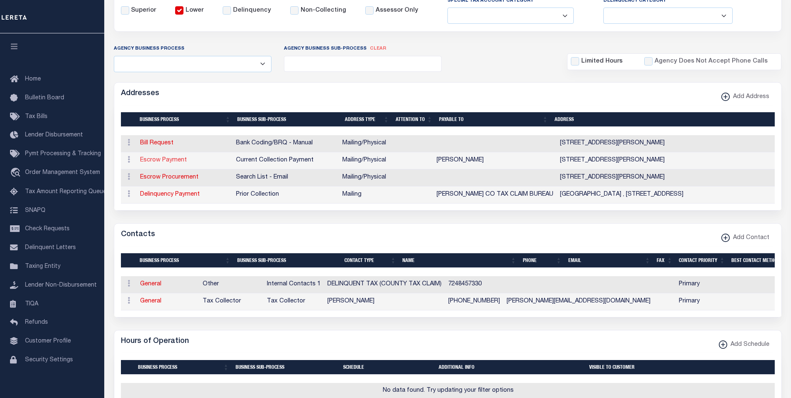
type input "NEW BETHLEHEM"
select select "PA"
type input "16242"
select select "5"
checkbox input "true"
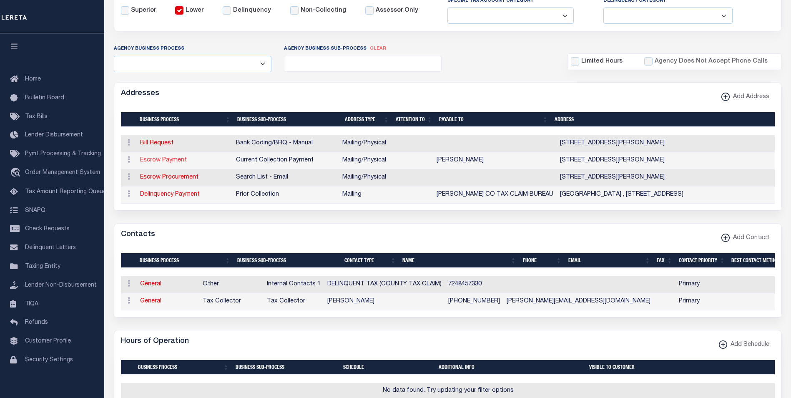
type input "SMITH JESSICA"
select select "3"
select select "11"
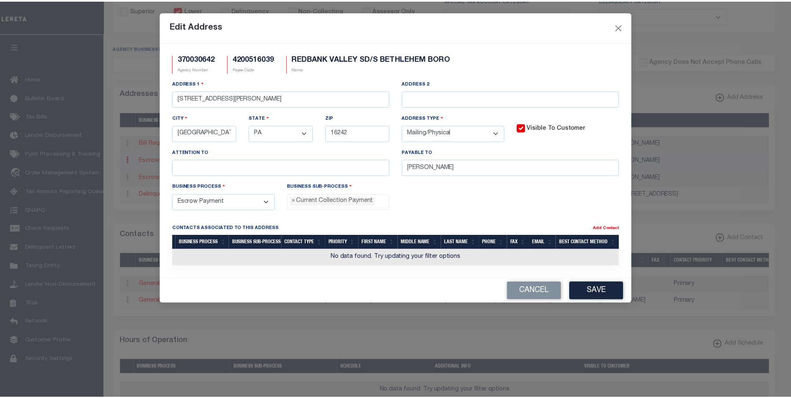
scroll to position [8, 0]
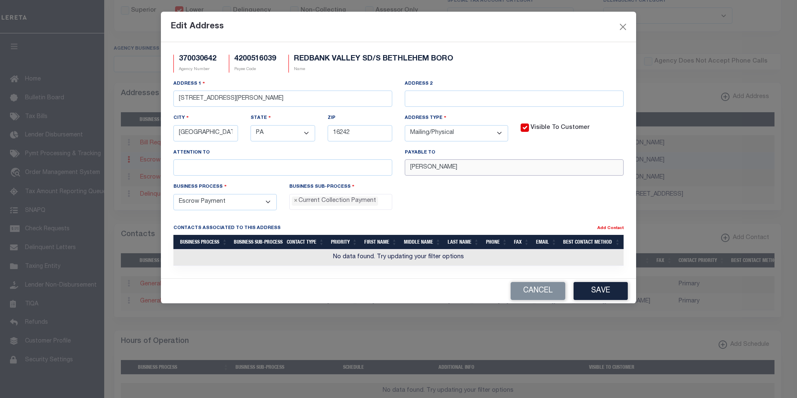
drag, startPoint x: 459, startPoint y: 168, endPoint x: 400, endPoint y: 166, distance: 58.8
click at [400, 166] on div "Payable To SMITH JESSICA" at bounding box center [513, 165] width 231 height 34
paste input "JESSICA SMITH TC"
type input "JESSICA SMITH TC"
click at [594, 292] on button "Save" at bounding box center [601, 291] width 54 height 18
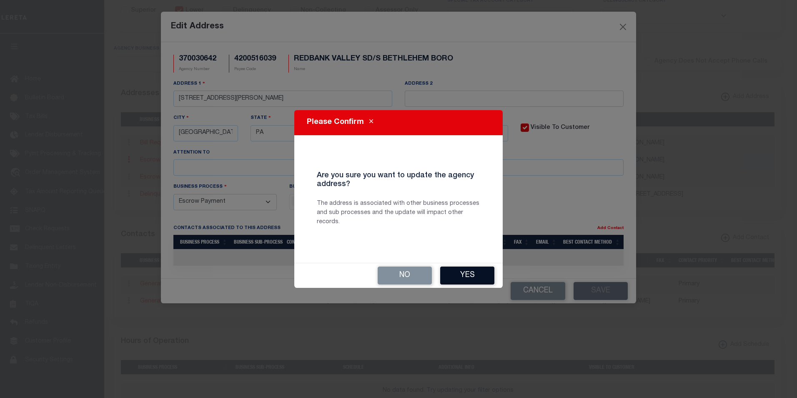
click at [485, 275] on button "Yes" at bounding box center [467, 275] width 54 height 18
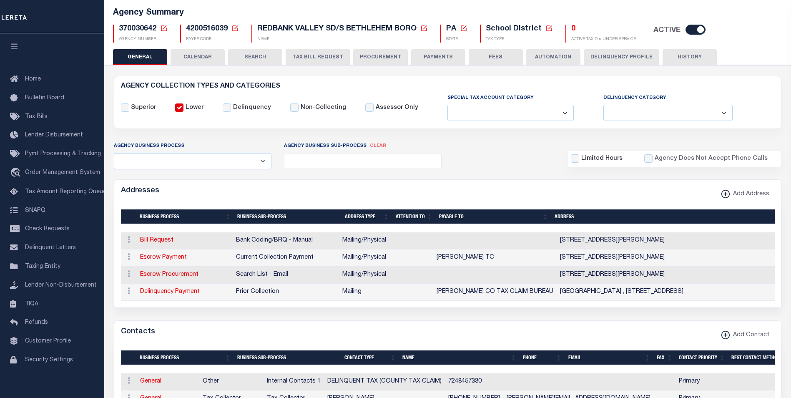
scroll to position [0, 0]
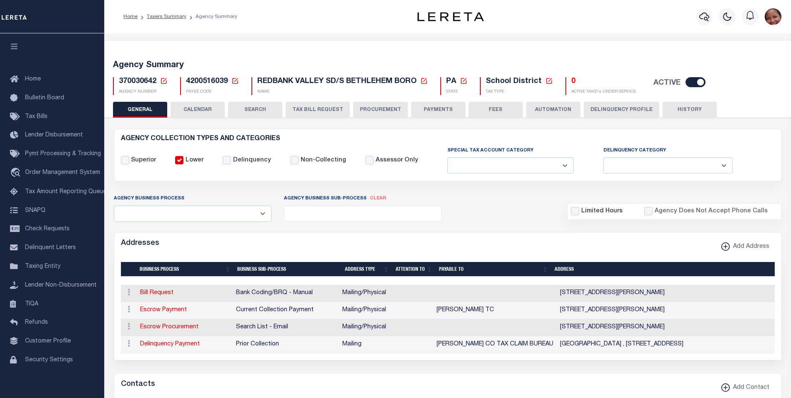
click at [694, 113] on button "HISTORY" at bounding box center [689, 110] width 54 height 16
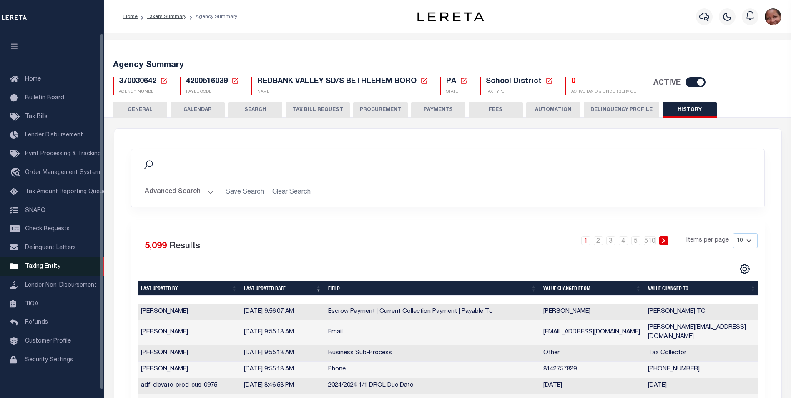
click at [38, 269] on span "Taxing Entity" at bounding box center [42, 266] width 35 height 6
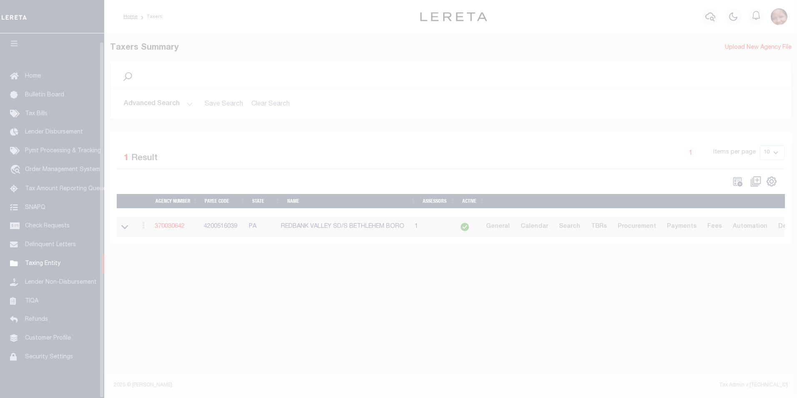
scroll to position [8, 0]
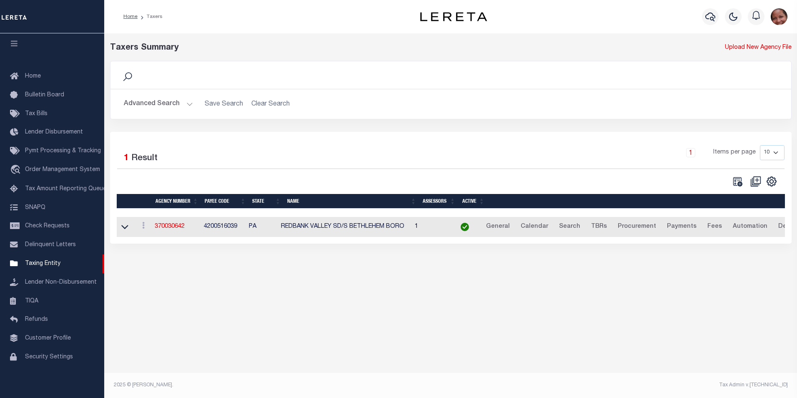
click at [188, 105] on button "Advanced Search" at bounding box center [158, 104] width 69 height 16
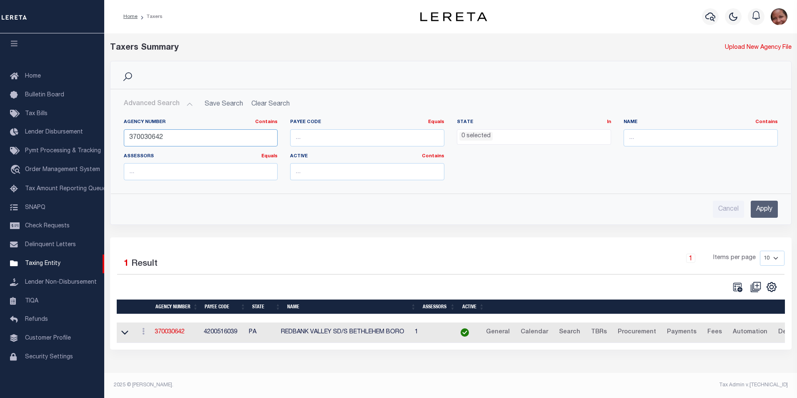
drag, startPoint x: 147, startPoint y: 137, endPoint x: 173, endPoint y: 136, distance: 26.3
click at [173, 136] on input "370030642" at bounding box center [201, 137] width 154 height 17
type input "370031714"
click at [773, 208] on input "Apply" at bounding box center [764, 208] width 27 height 17
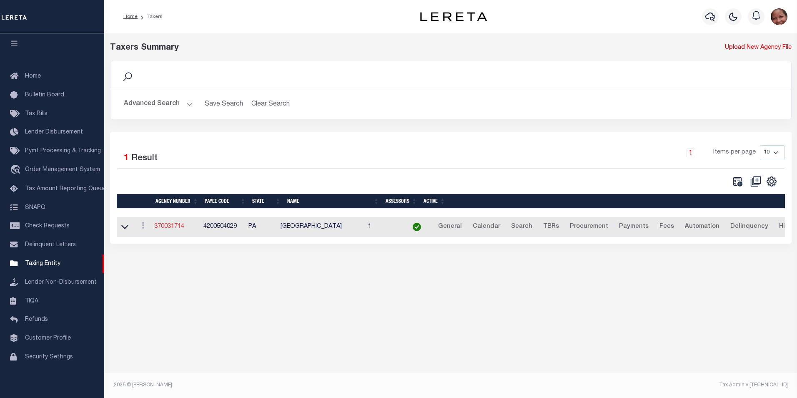
click at [166, 226] on link "370031714" at bounding box center [169, 226] width 30 height 6
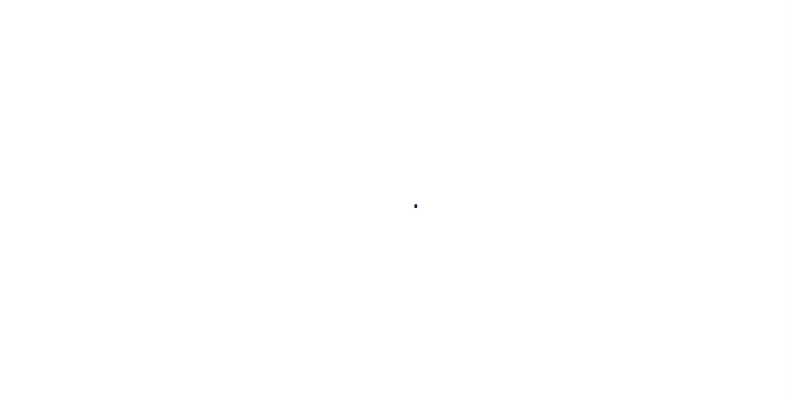
select select
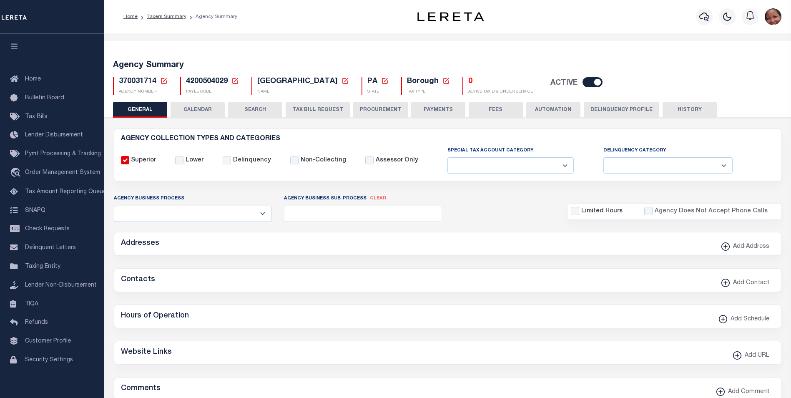
checkbox input "false"
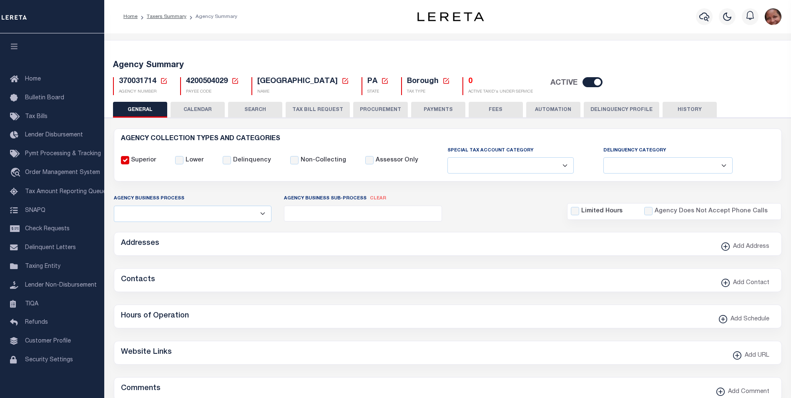
type input "4200504029"
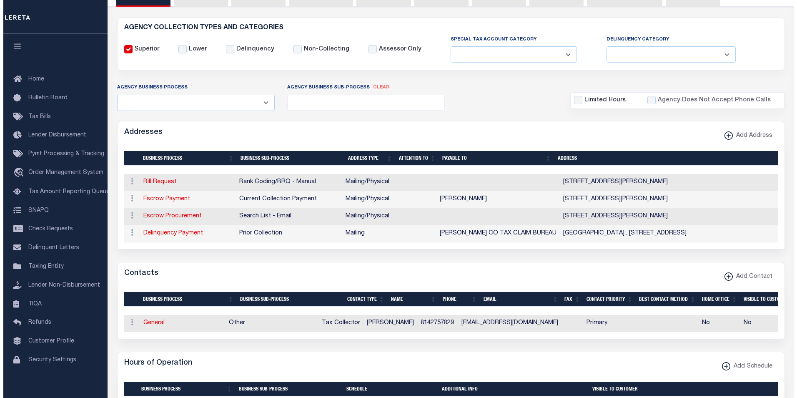
scroll to position [133, 0]
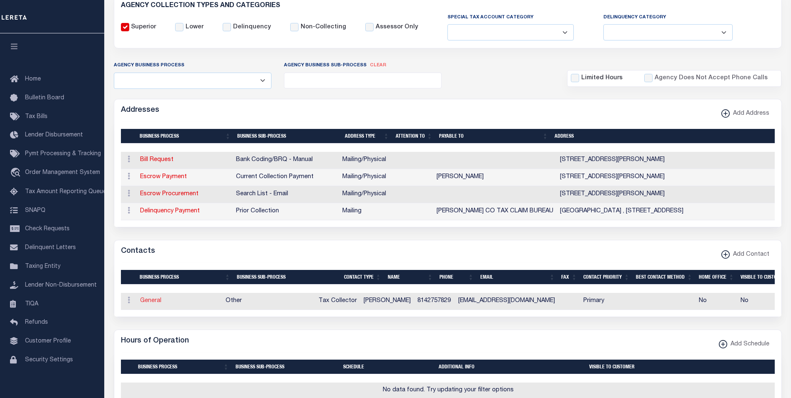
click at [156, 303] on link "General" at bounding box center [150, 301] width 21 height 6
checkbox input "false"
select select
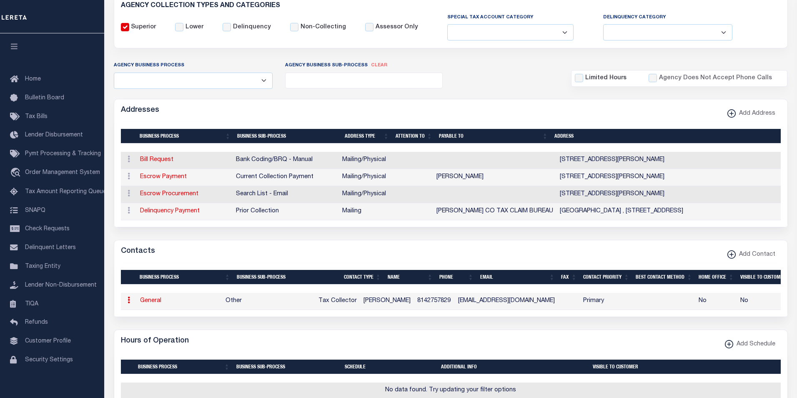
select select "2"
select select "1"
type input "SMITH"
type input "JESSICA"
type input "8142757829"
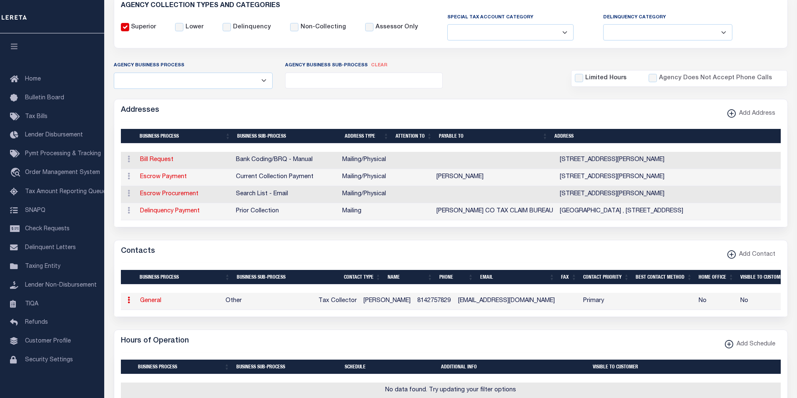
type input "SBTAXCOLL@GMAIL.COM"
select select "6"
select select "39"
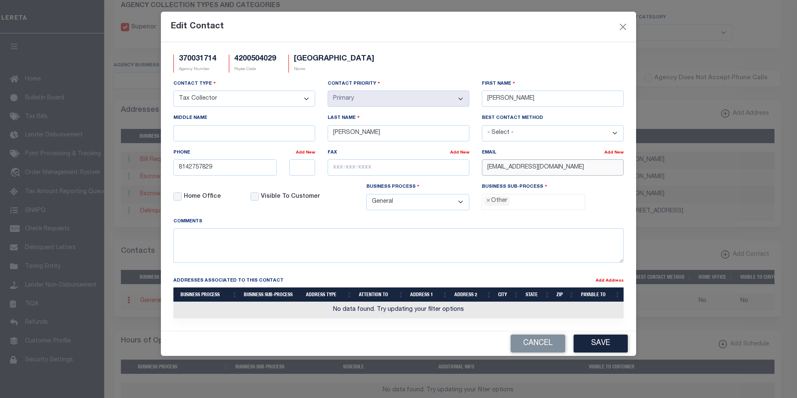
drag, startPoint x: 564, startPoint y: 167, endPoint x: 478, endPoint y: 169, distance: 85.9
click at [478, 169] on div "Email Add New SBTAXCOLL@GMAIL.COM" at bounding box center [553, 165] width 154 height 34
paste input "J.A.SMITH0310"
type input "J.A.SMITH0310@GMAIL.COM"
drag, startPoint x: 215, startPoint y: 169, endPoint x: 166, endPoint y: 169, distance: 48.8
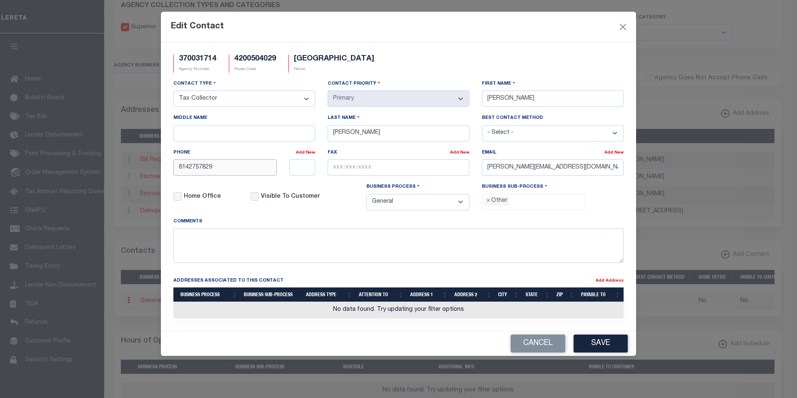
click at [166, 169] on div "370031714 Agency Number 4200504029 Payee Code SOUTH BETHLEHEM BOROUGH Name - Se…" at bounding box center [398, 186] width 475 height 288
paste input "-221-702"
click at [615, 347] on button "Save" at bounding box center [601, 343] width 54 height 18
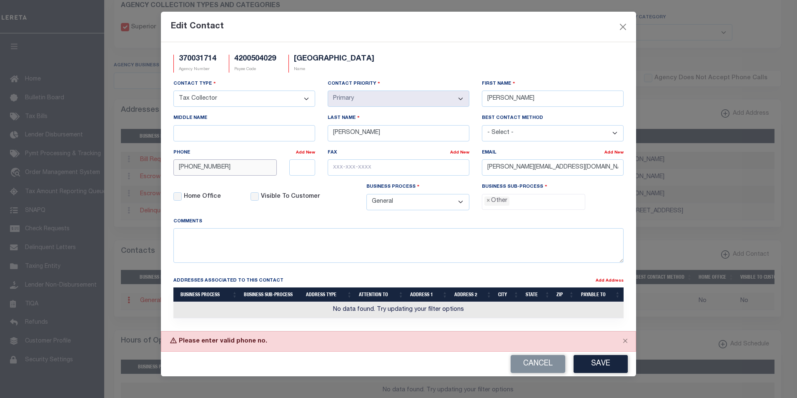
click at [222, 170] on input "814-221-702" at bounding box center [224, 167] width 103 height 16
type input "814-221-7020"
click at [493, 202] on li "× Other" at bounding box center [496, 200] width 25 height 9
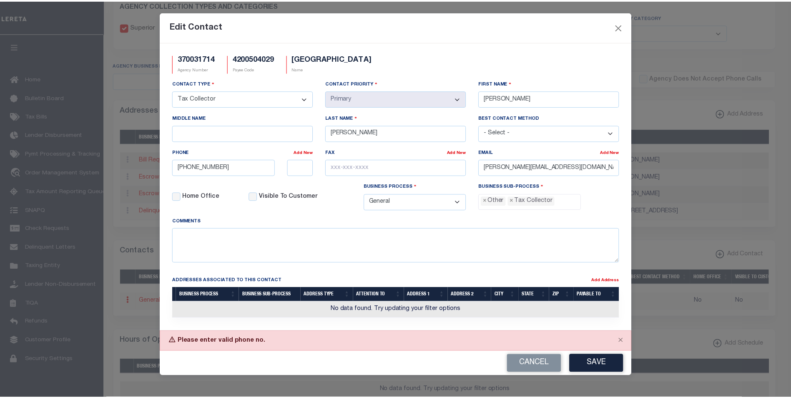
scroll to position [15, 0]
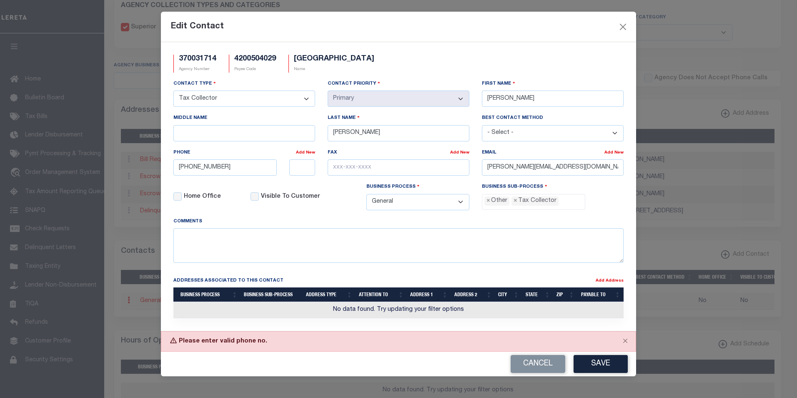
click at [486, 203] on li "× Other" at bounding box center [496, 200] width 25 height 9
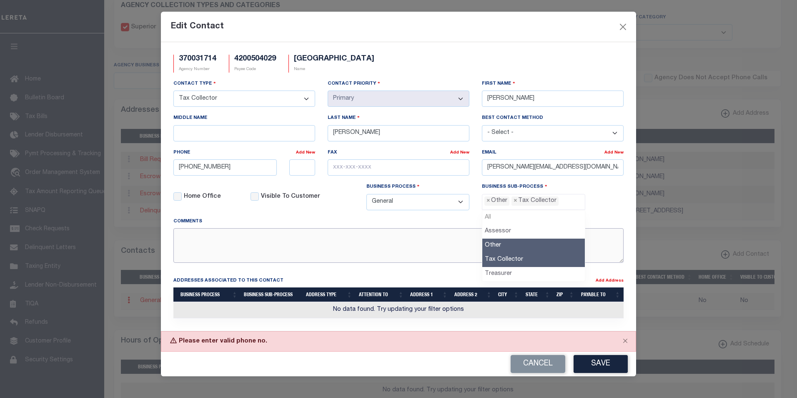
click at [450, 243] on textarea at bounding box center [398, 245] width 450 height 35
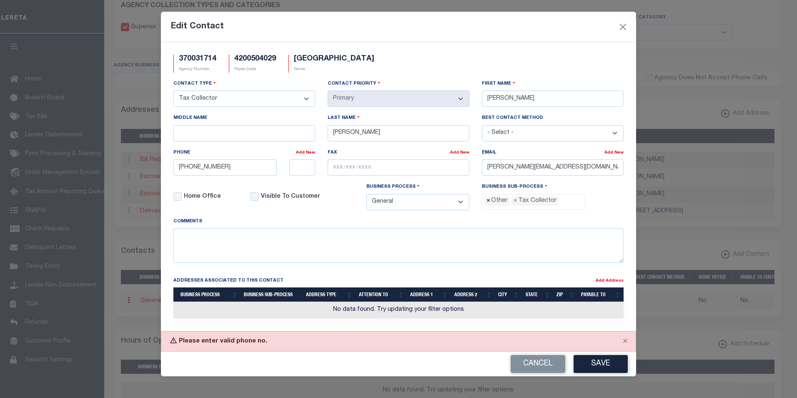
click at [488, 204] on span "×" at bounding box center [488, 200] width 4 height 9
select select "31"
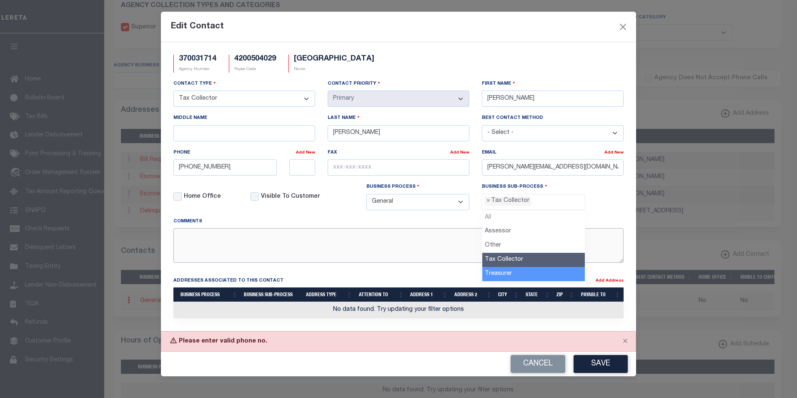
click at [431, 259] on textarea at bounding box center [398, 245] width 450 height 35
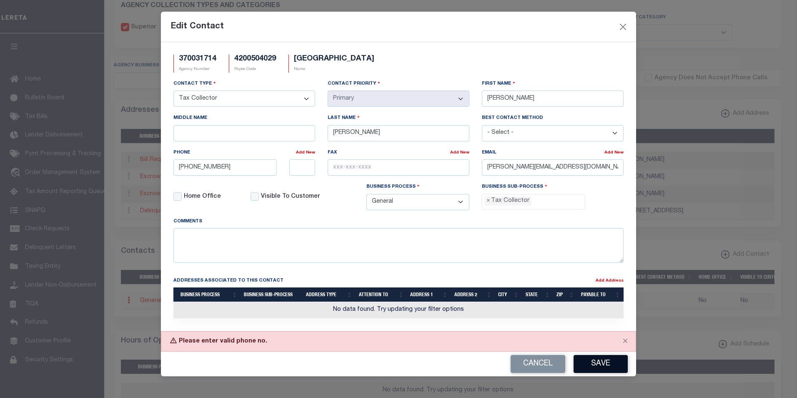
click at [606, 366] on button "Save" at bounding box center [601, 364] width 54 height 18
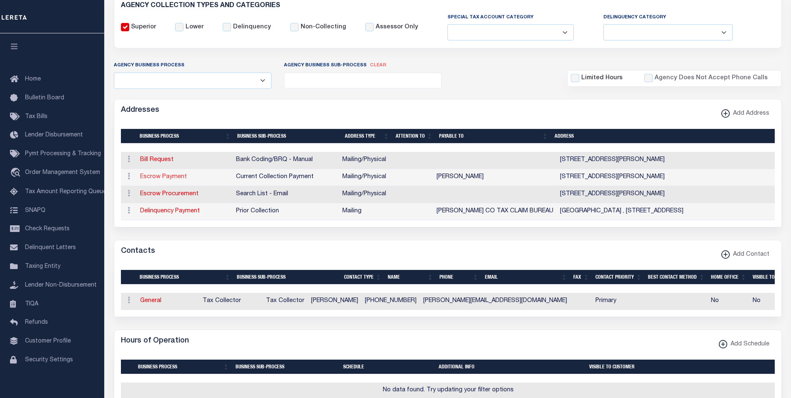
click at [167, 176] on link "Escrow Payment" at bounding box center [163, 177] width 47 height 6
select select "1"
checkbox input "false"
select select
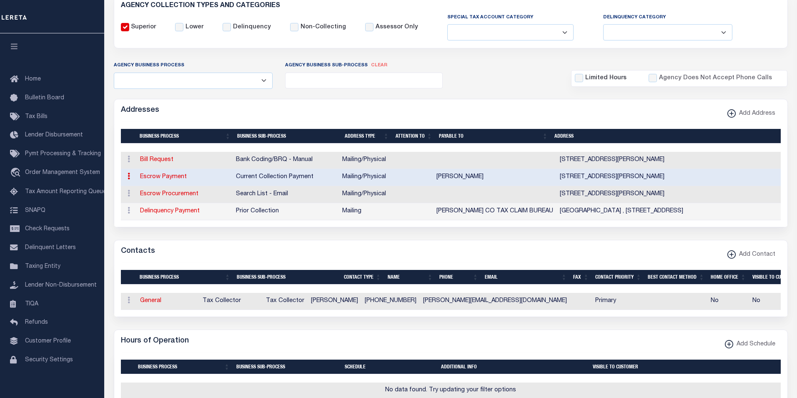
type input "400 HAMILTON ST"
type input "NEW BETHLEHEM"
select select "PA"
type input "16242"
select select "5"
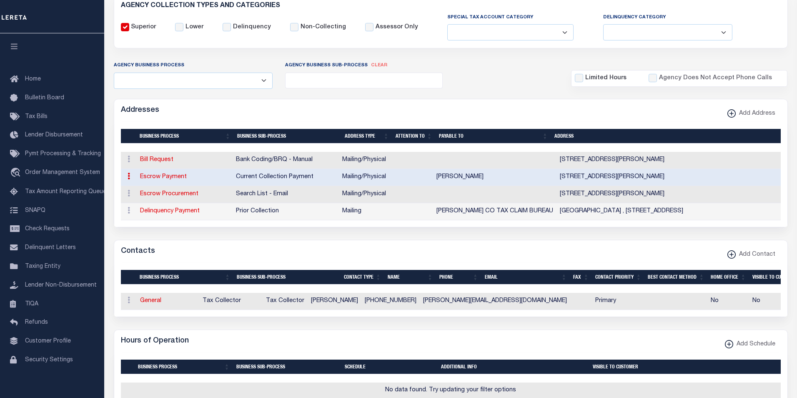
checkbox input "true"
type input "SMITH JESSICA"
select select "3"
select select "11"
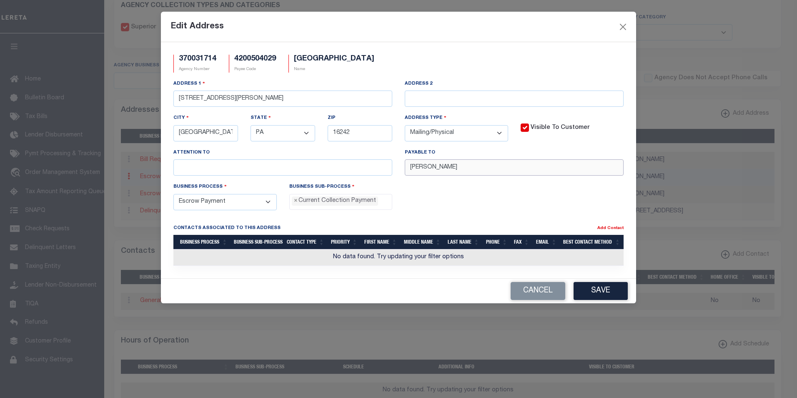
drag, startPoint x: 461, startPoint y: 168, endPoint x: 408, endPoint y: 166, distance: 53.8
click at [408, 166] on input "SMITH JESSICA" at bounding box center [514, 167] width 219 height 16
paste input "JESSICA SMITH TC"
type input "JESSICA SMITH TC"
click at [603, 291] on button "Save" at bounding box center [601, 291] width 54 height 18
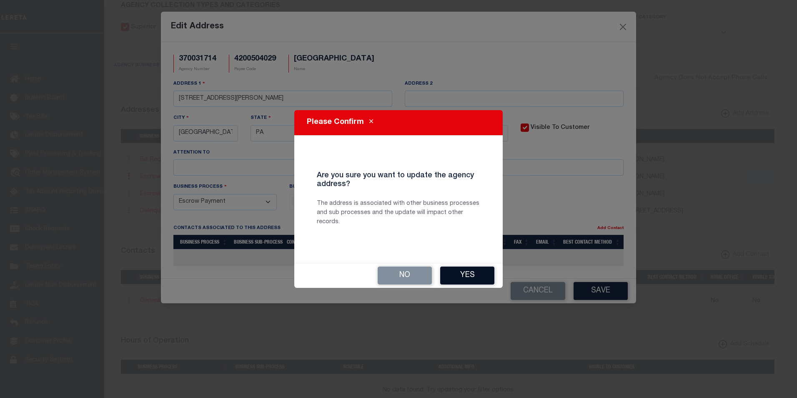
click at [466, 276] on button "Yes" at bounding box center [467, 275] width 54 height 18
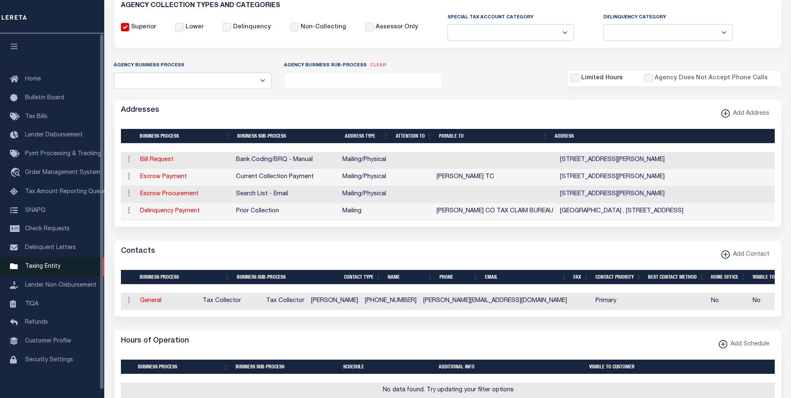
click at [48, 269] on span "Taxing Entity" at bounding box center [42, 266] width 35 height 6
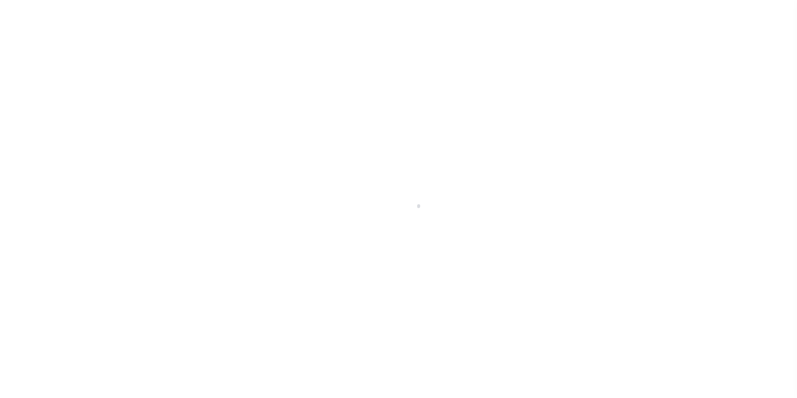
select select
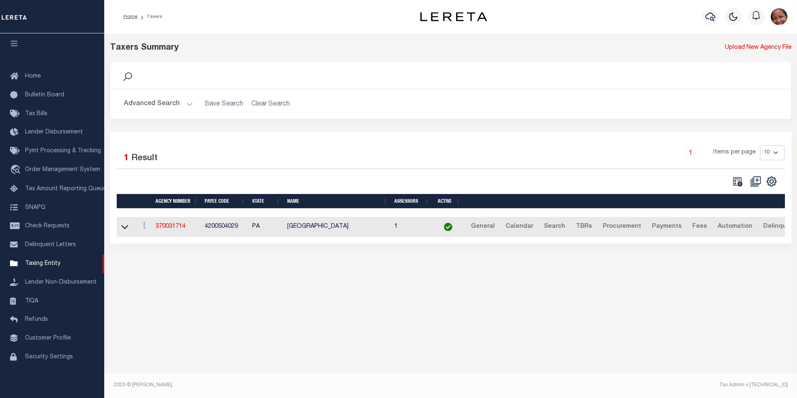
click at [189, 105] on button "Advanced Search" at bounding box center [158, 104] width 69 height 16
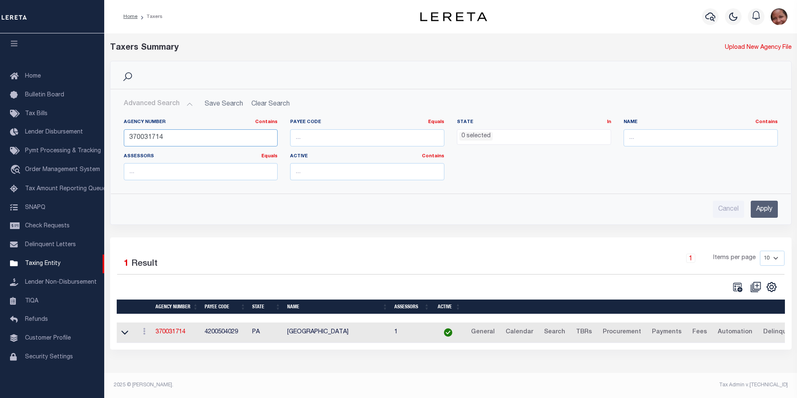
drag, startPoint x: 163, startPoint y: 139, endPoint x: 126, endPoint y: 140, distance: 37.1
click at [126, 140] on input "370031714" at bounding box center [201, 137] width 154 height 17
type input "370030610"
click at [759, 208] on input "Apply" at bounding box center [764, 208] width 27 height 17
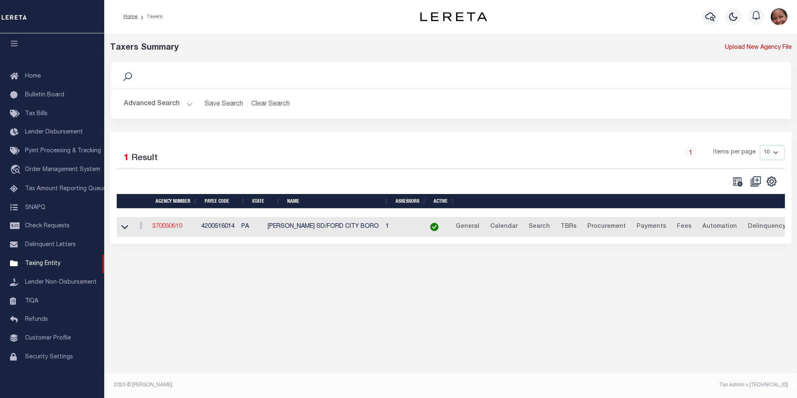
click at [178, 229] on link "370030610" at bounding box center [167, 226] width 30 height 6
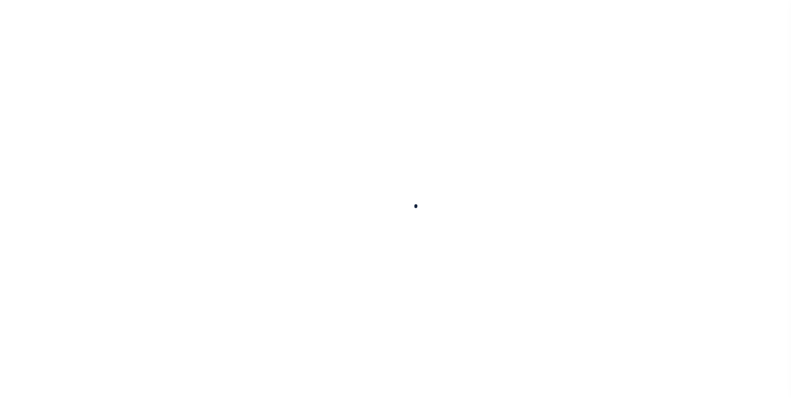
select select
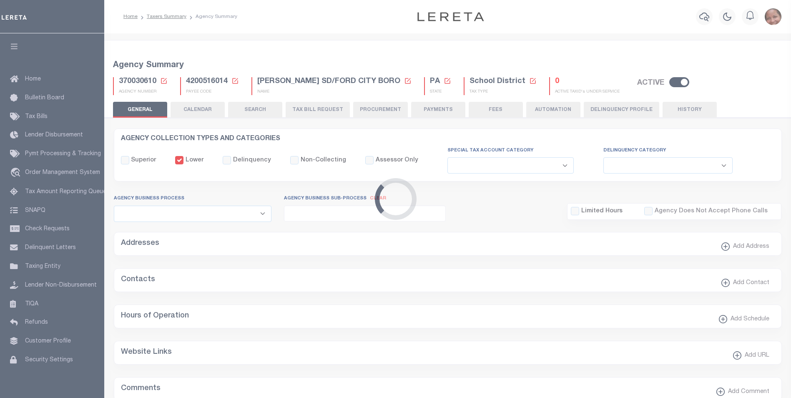
checkbox input "false"
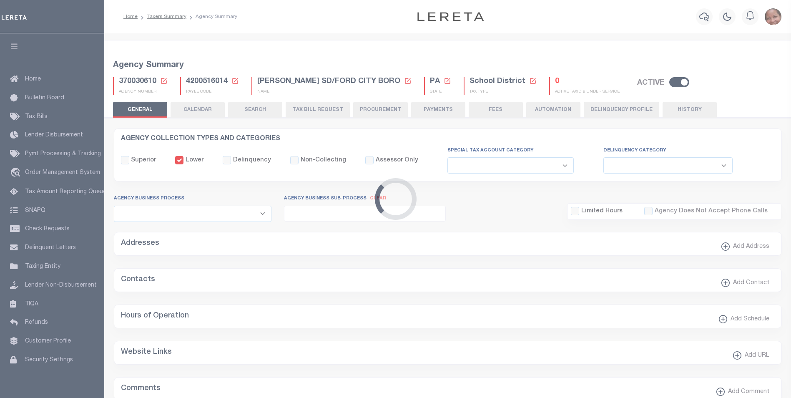
type input "4200516014"
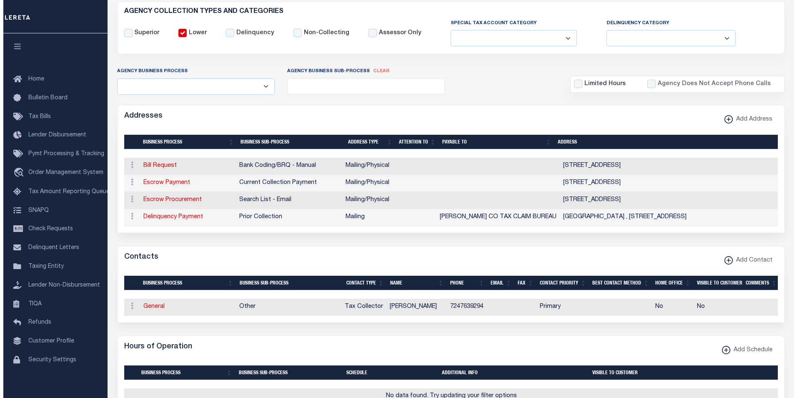
scroll to position [137, 0]
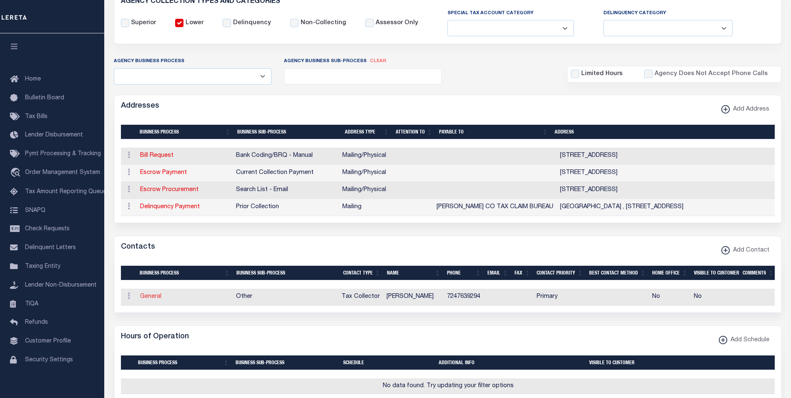
click at [148, 299] on link "General" at bounding box center [150, 296] width 21 height 6
checkbox input "false"
select select
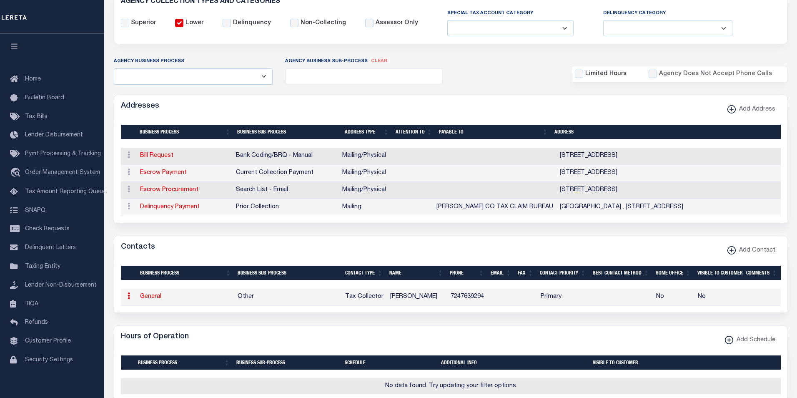
select select "2"
select select "1"
type input "ALLYSSA"
type input "M."
type input "[PERSON_NAME]"
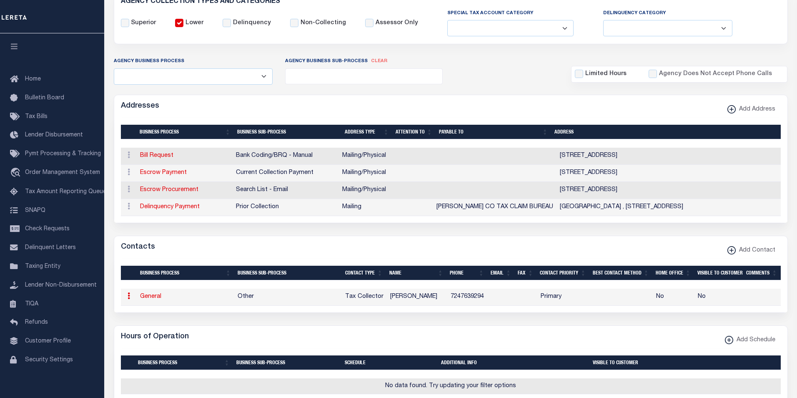
type input "7247639294"
select select "6"
select select "39"
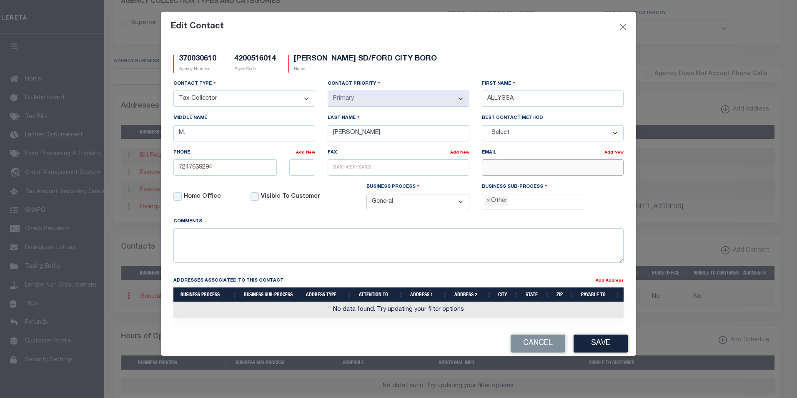
click at [498, 172] on input "email" at bounding box center [553, 167] width 142 height 16
paste input "[EMAIL_ADDRESS][DOMAIN_NAME]"
type input "[EMAIL_ADDRESS][DOMAIN_NAME]"
click at [487, 203] on span "×" at bounding box center [488, 200] width 4 height 9
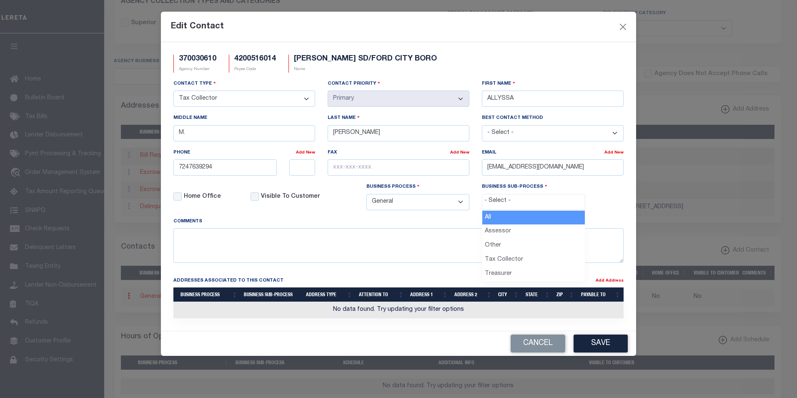
scroll to position [15, 0]
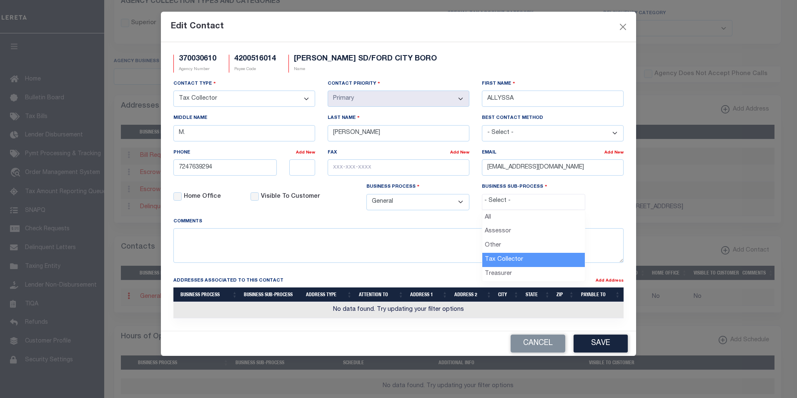
select select "31"
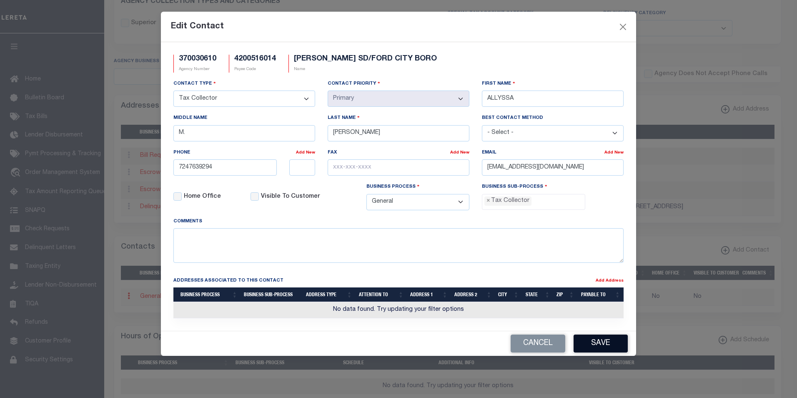
click at [612, 347] on button "Save" at bounding box center [601, 343] width 54 height 18
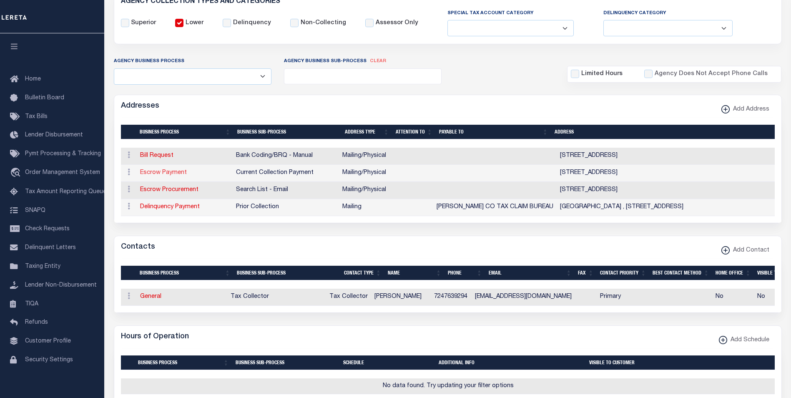
click at [165, 175] on link "Escrow Payment" at bounding box center [163, 173] width 47 height 6
select select "1"
checkbox input "false"
select select
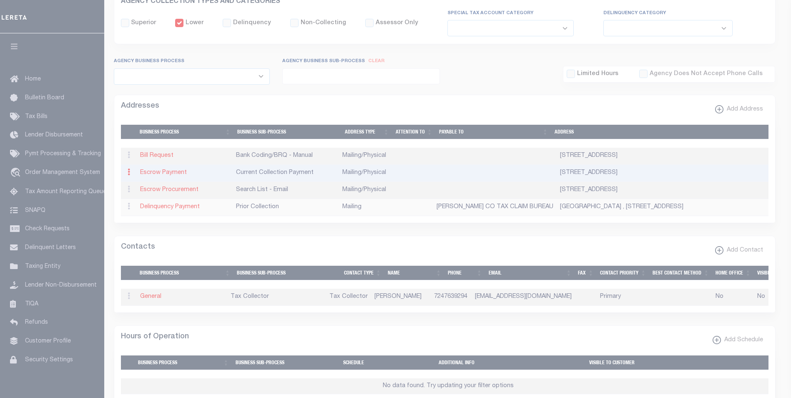
type input "1212 3RD AVE"
type input "FORD CITY"
select select "PA"
type input "16226"
select select "5"
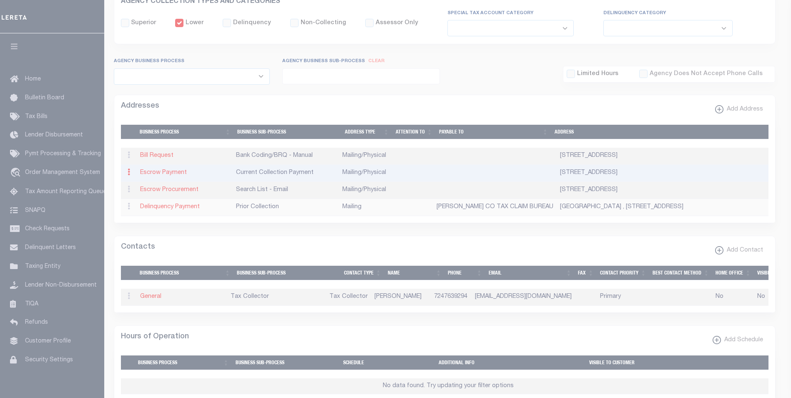
checkbox input "true"
select select "3"
select select "11"
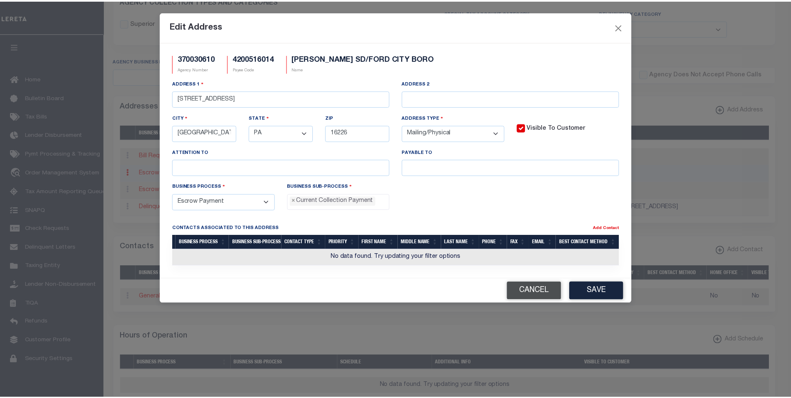
scroll to position [8, 0]
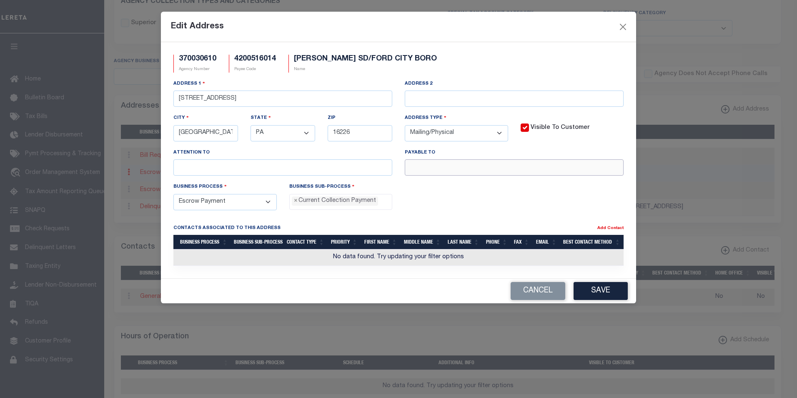
click at [427, 169] on input "text" at bounding box center [514, 167] width 219 height 16
paste input "TAX COLLECTOR"
type input "TAX COLLECTOR"
click at [533, 294] on button "Cancel" at bounding box center [538, 291] width 55 height 18
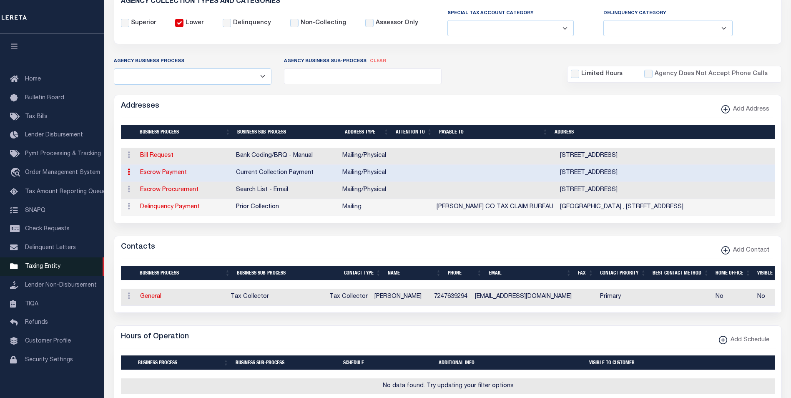
click at [28, 269] on span "Taxing Entity" at bounding box center [42, 266] width 35 height 6
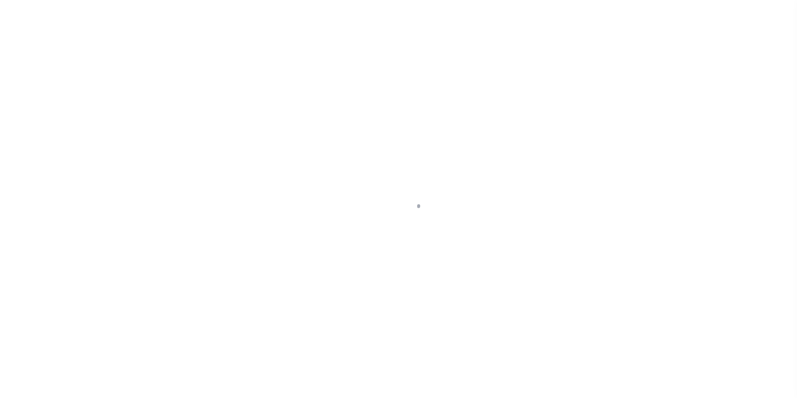
scroll to position [8, 0]
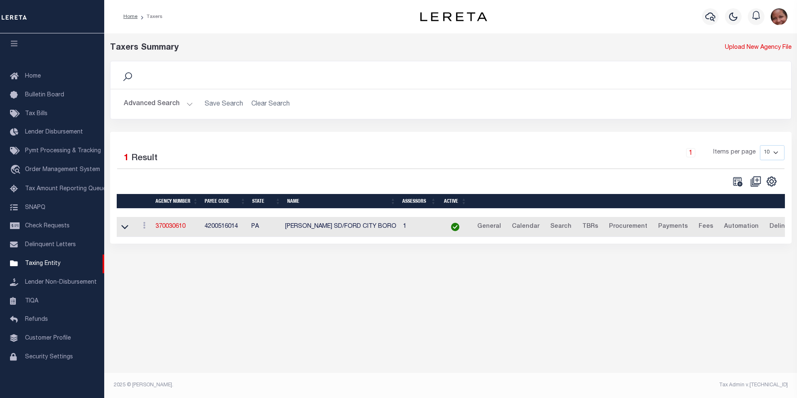
click at [188, 104] on button "Advanced Search" at bounding box center [158, 104] width 69 height 16
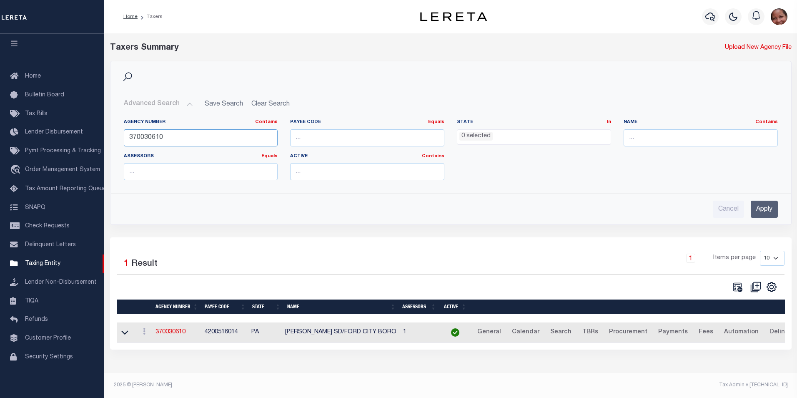
drag, startPoint x: 148, startPoint y: 137, endPoint x: 164, endPoint y: 138, distance: 16.7
click at [164, 138] on input "370030610" at bounding box center [201, 137] width 154 height 17
type input "370031704"
click at [764, 210] on input "Apply" at bounding box center [764, 208] width 27 height 17
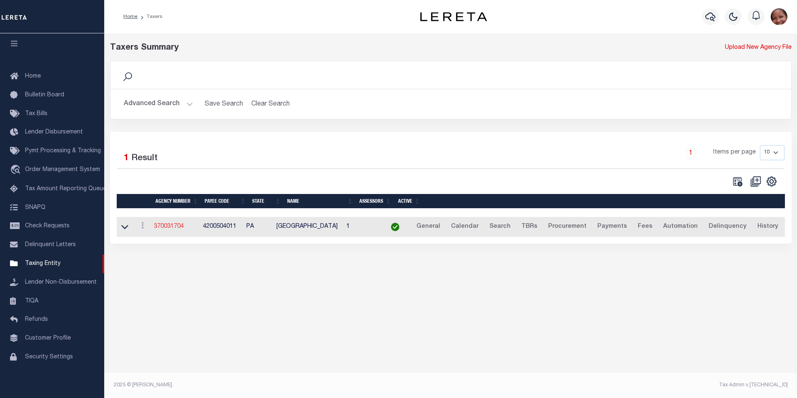
click at [169, 226] on link "370031704" at bounding box center [169, 226] width 30 height 6
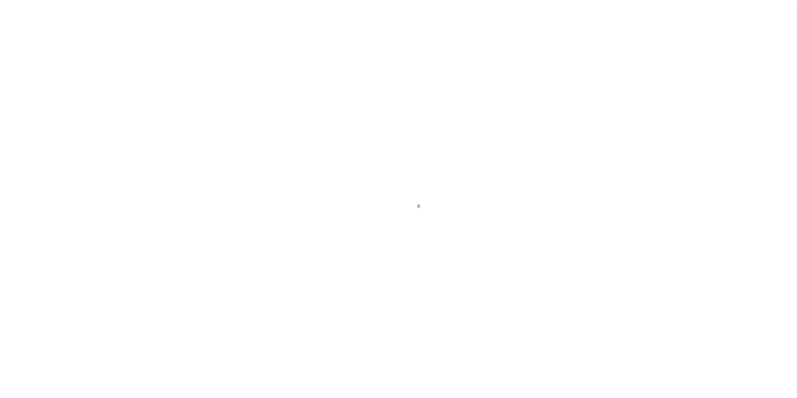
scroll to position [8, 0]
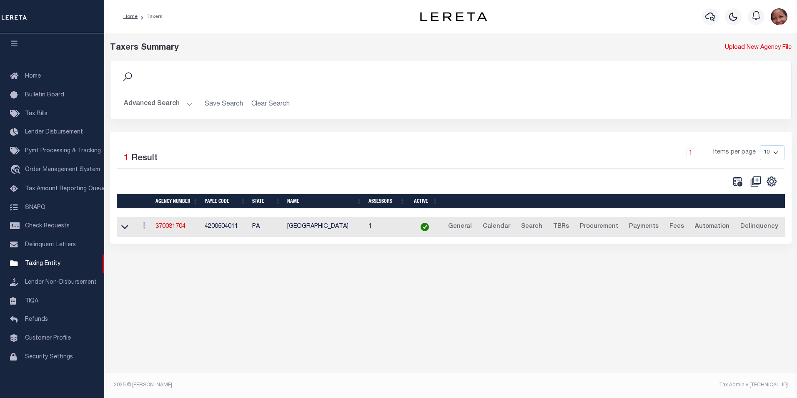
click at [190, 105] on button "Advanced Search" at bounding box center [158, 104] width 69 height 16
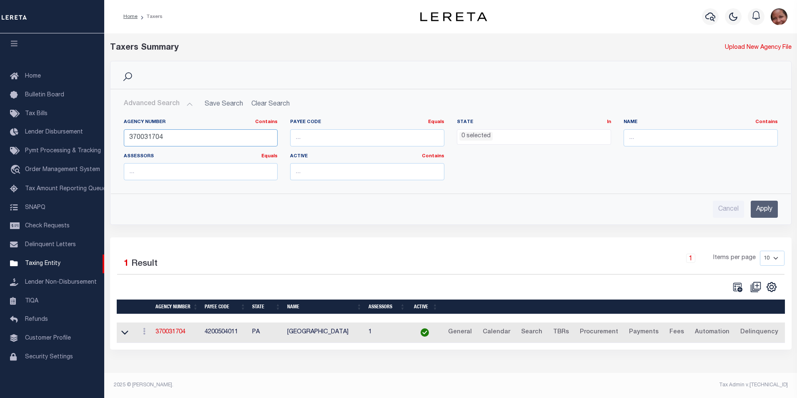
drag, startPoint x: 147, startPoint y: 137, endPoint x: 183, endPoint y: 137, distance: 36.3
click at [183, 137] on input "370031704" at bounding box center [201, 137] width 154 height 17
type input "370038610"
click at [773, 212] on input "Apply" at bounding box center [764, 208] width 27 height 17
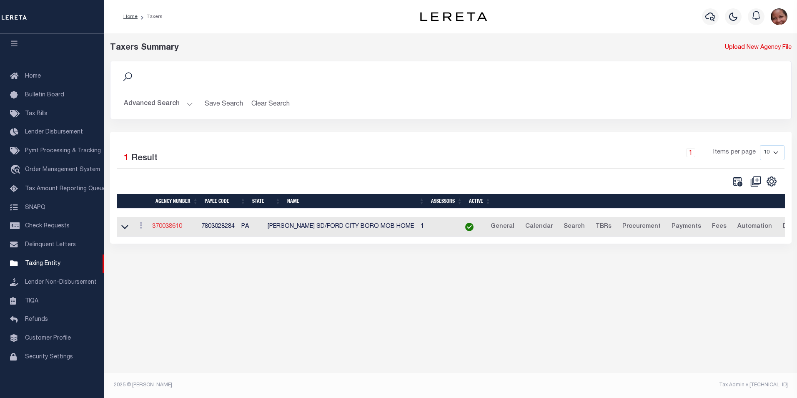
click at [177, 229] on link "370038610" at bounding box center [167, 226] width 30 height 6
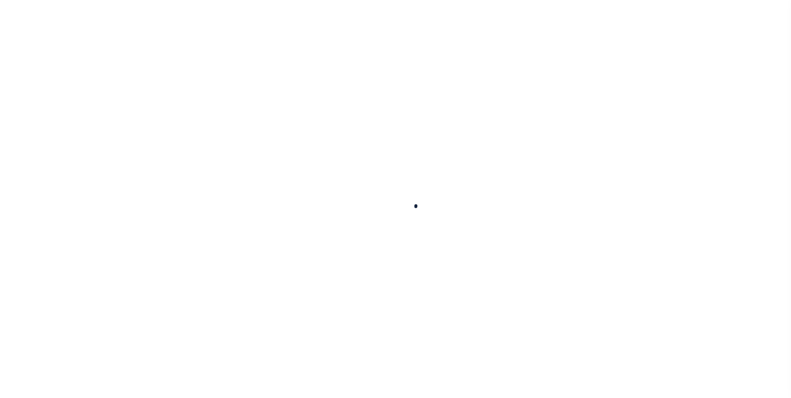
select select
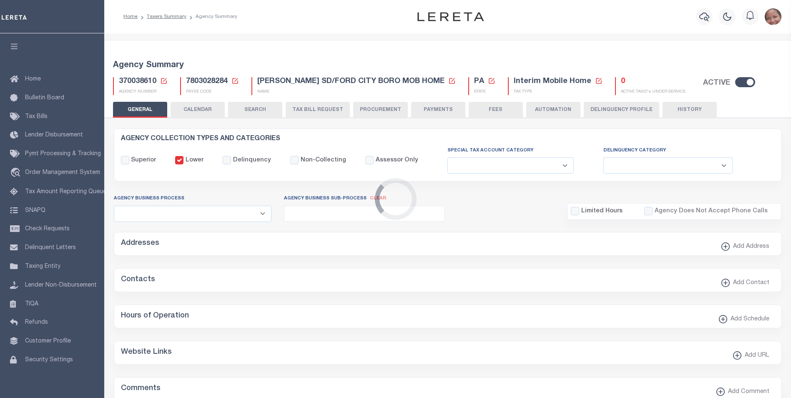
checkbox input "false"
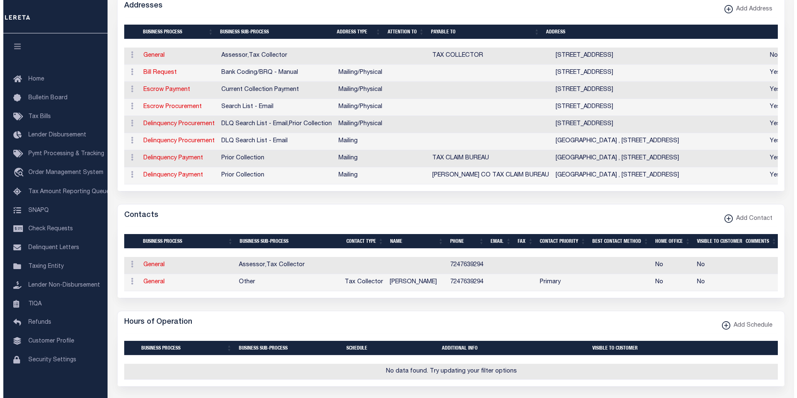
scroll to position [238, 0]
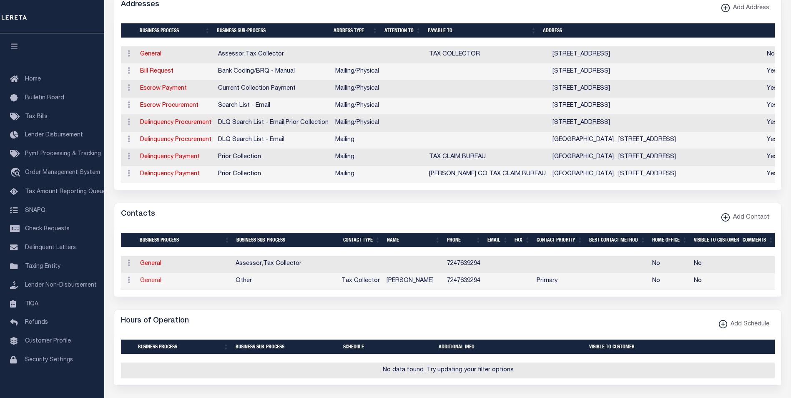
click at [148, 283] on link "General" at bounding box center [150, 281] width 21 height 6
checkbox input "false"
select select
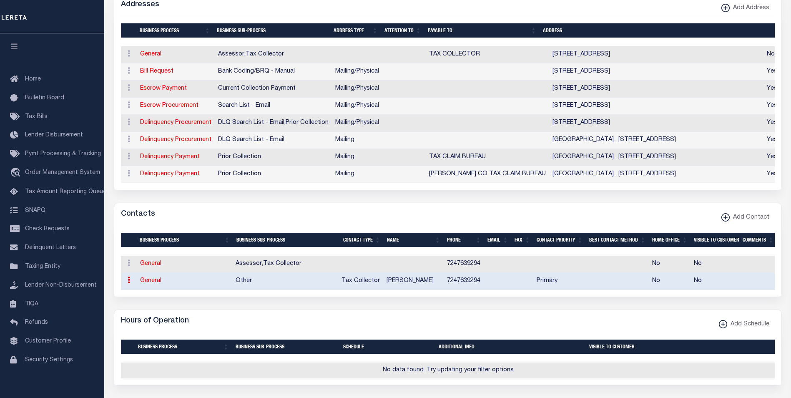
select select "2"
select select "1"
type input "ALLYSSA"
type input "M."
type input "BURK"
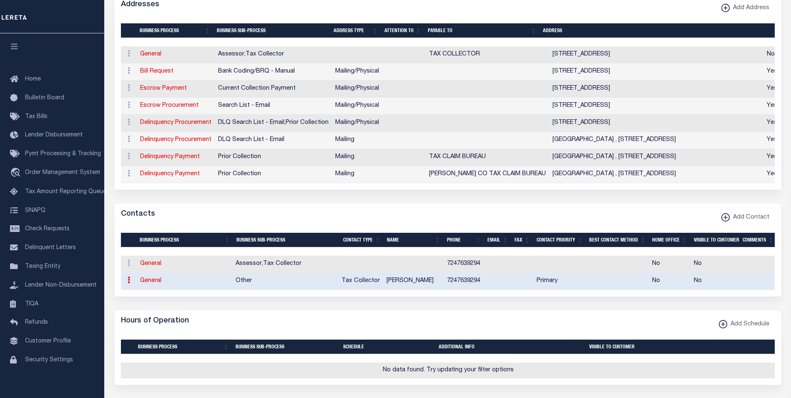
type input "7247639294"
select select "6"
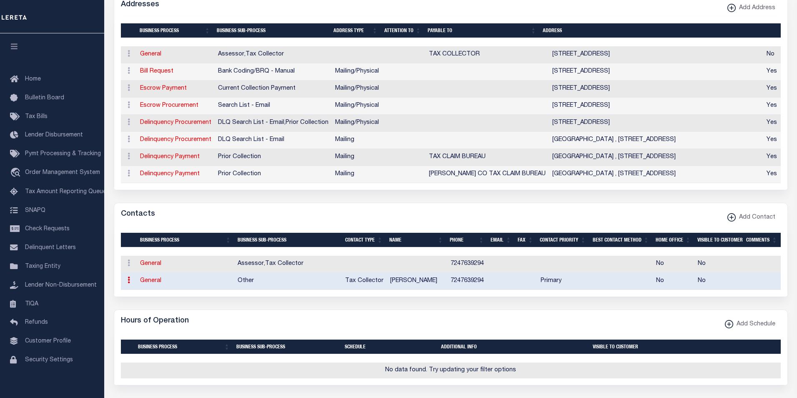
select select "39"
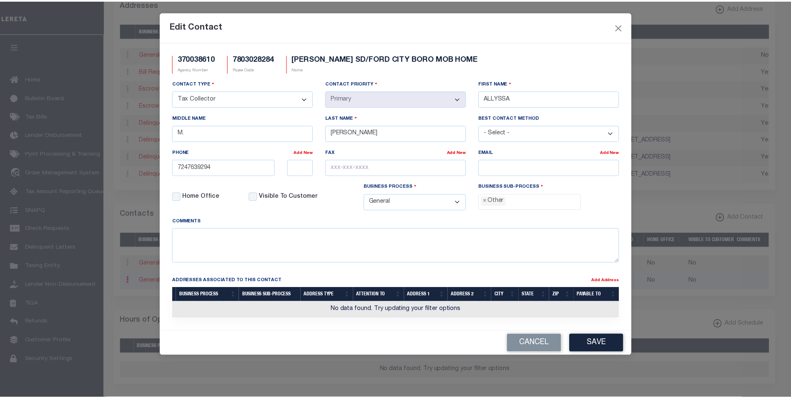
scroll to position [15, 0]
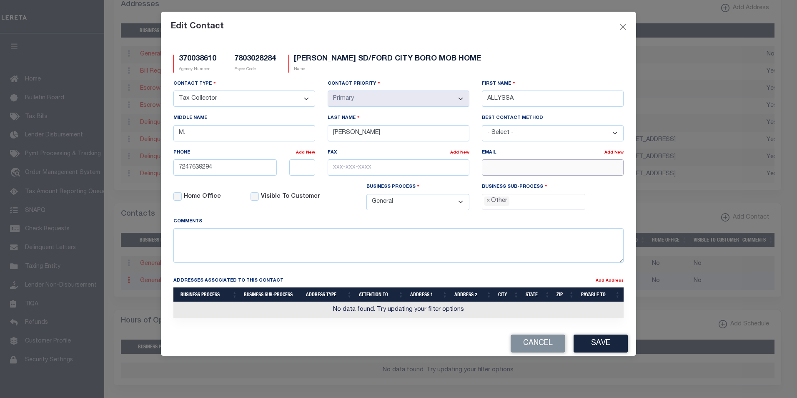
click at [531, 167] on input "email" at bounding box center [553, 167] width 142 height 16
paste input "[EMAIL_ADDRESS][DOMAIN_NAME]"
type input "[EMAIL_ADDRESS][DOMAIN_NAME]"
click at [603, 343] on button "Save" at bounding box center [601, 343] width 54 height 18
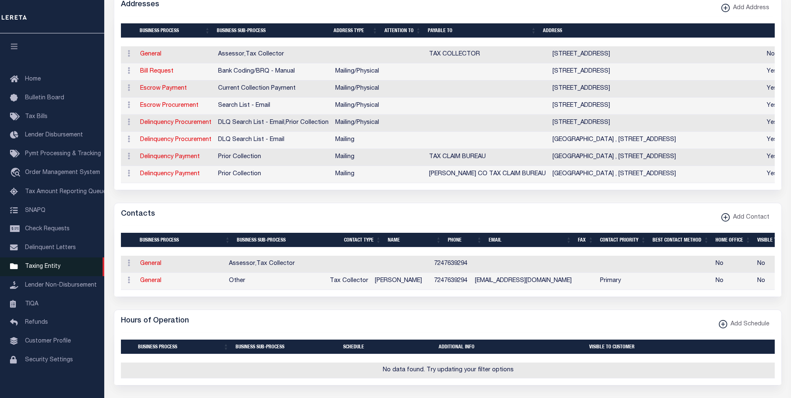
click at [49, 269] on span "Taxing Entity" at bounding box center [42, 266] width 35 height 6
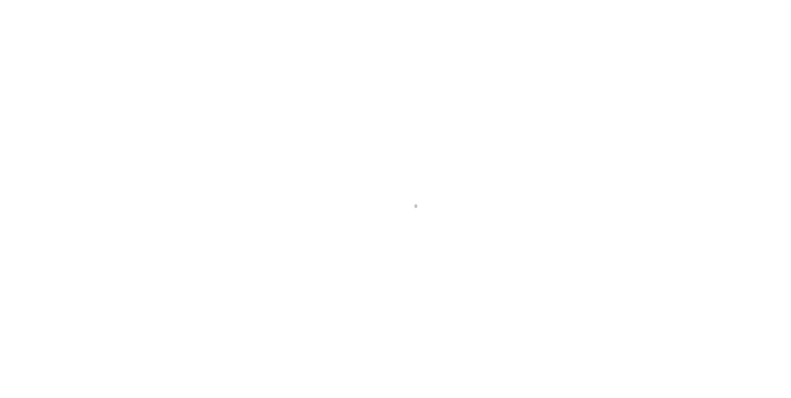
select select
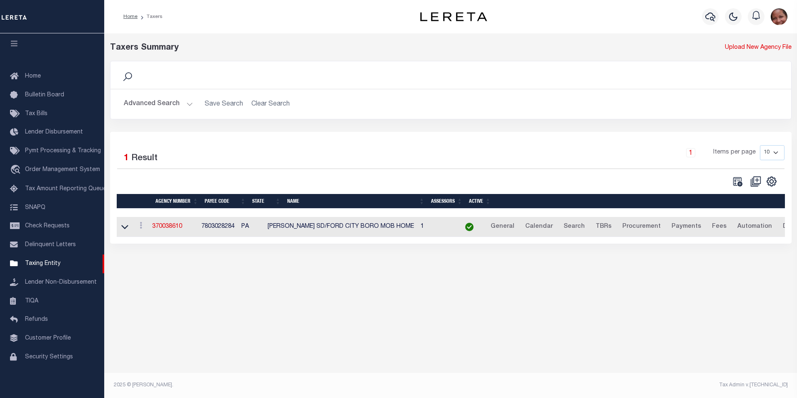
click at [186, 105] on button "Advanced Search" at bounding box center [158, 104] width 69 height 16
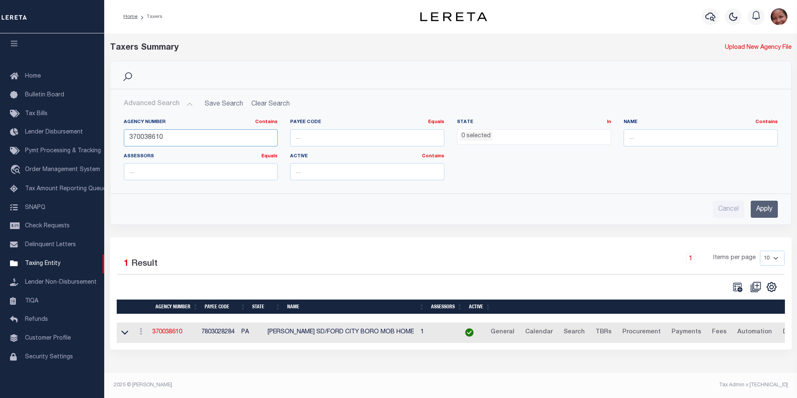
drag, startPoint x: 173, startPoint y: 136, endPoint x: 123, endPoint y: 135, distance: 50.0
click at [124, 135] on input "370038610" at bounding box center [201, 137] width 154 height 17
paste input "text"
type input "370038704"
click at [772, 209] on input "Apply" at bounding box center [764, 208] width 27 height 17
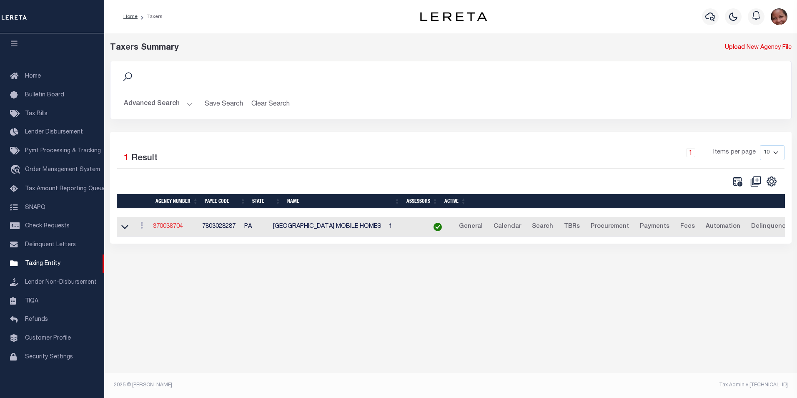
click at [175, 228] on link "370038704" at bounding box center [168, 226] width 30 height 6
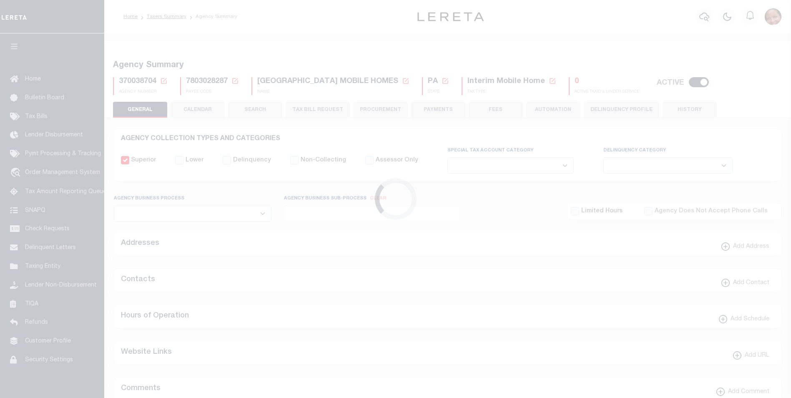
select select
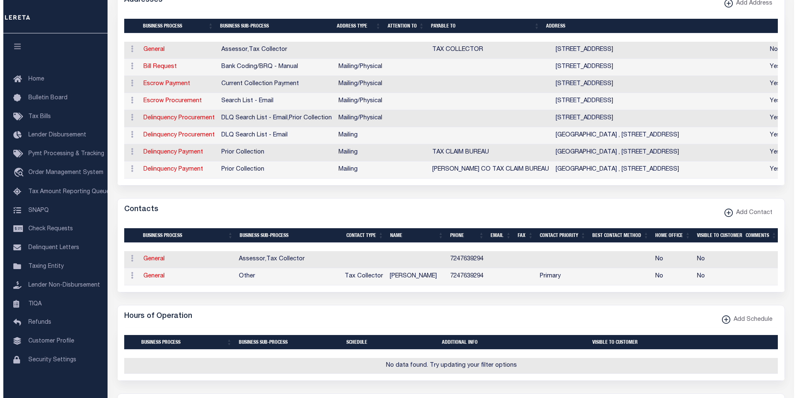
scroll to position [246, 0]
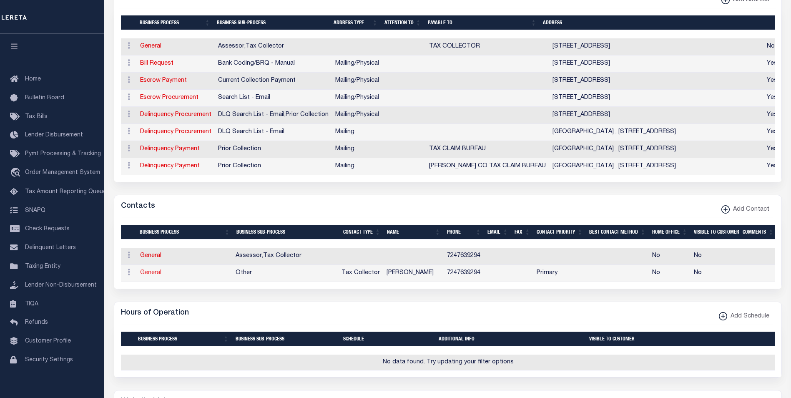
click at [148, 276] on link "General" at bounding box center [150, 273] width 21 height 6
checkbox input "false"
select select
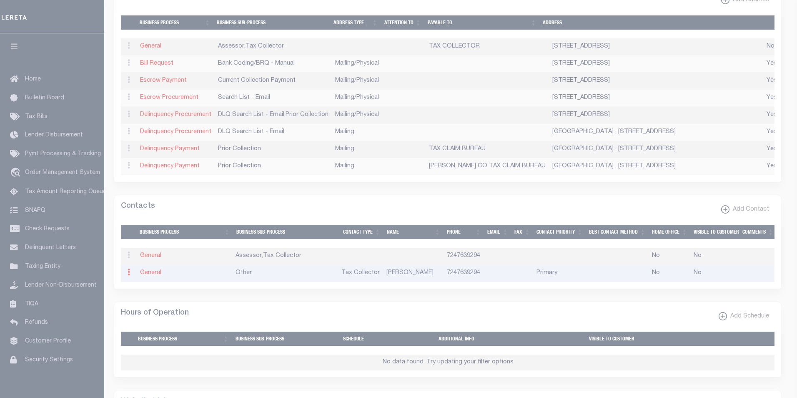
select select "2"
select select "1"
type input "ALLYSSA"
type input "M."
type input "[PERSON_NAME]"
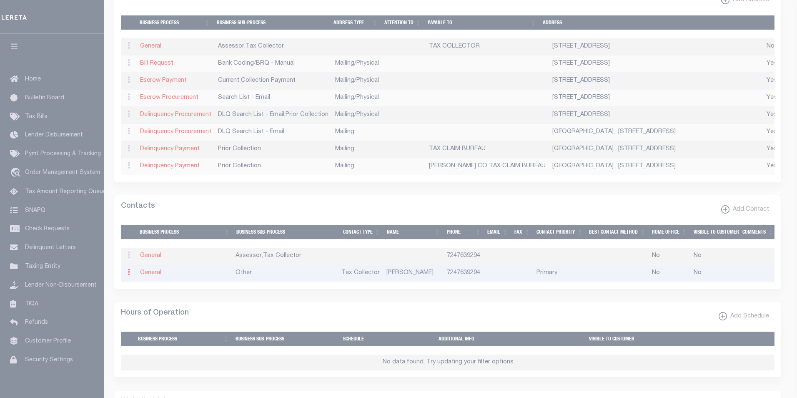
type input "7247639294"
select select "6"
select select "39"
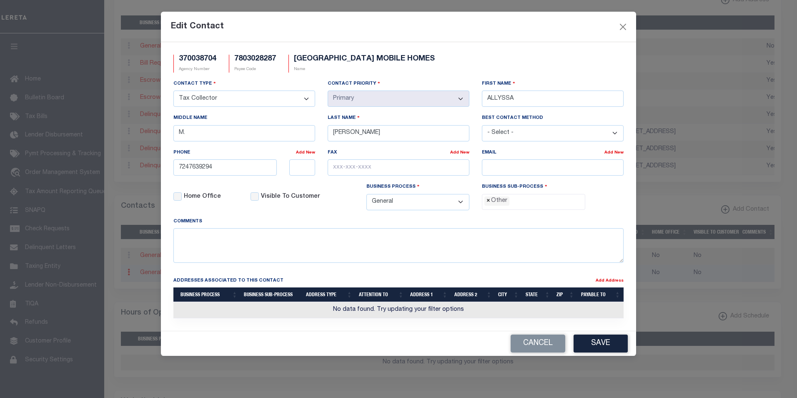
click at [489, 203] on span "×" at bounding box center [488, 200] width 4 height 9
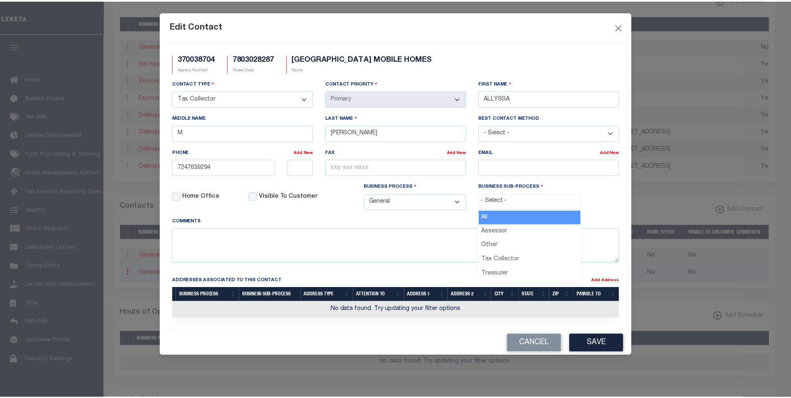
scroll to position [15, 0]
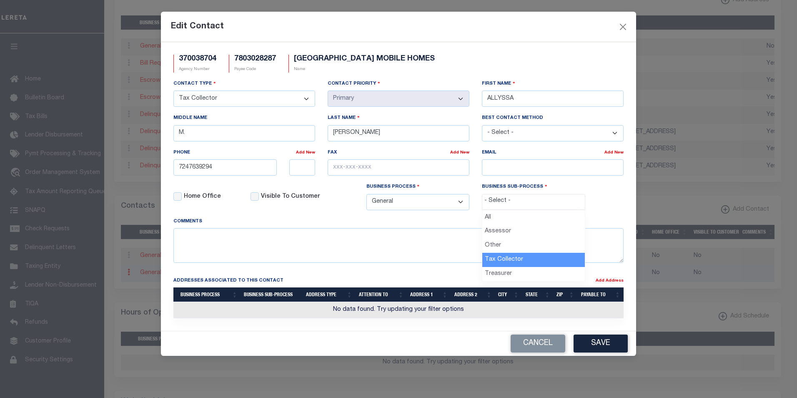
select select "31"
click at [526, 172] on input "email" at bounding box center [553, 167] width 142 height 16
paste input "ALLYSSABURK@GAMIL.COM"
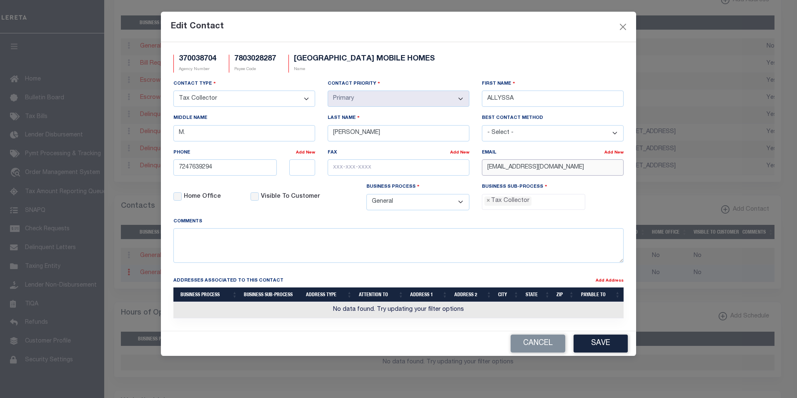
drag, startPoint x: 540, startPoint y: 168, endPoint x: 549, endPoint y: 168, distance: 8.8
click at [549, 168] on input "ALLYSSABURK@GAMIL.COM" at bounding box center [553, 167] width 142 height 16
click at [570, 168] on input "ALLYSSABURK@GMAIL.COM" at bounding box center [553, 167] width 142 height 16
drag, startPoint x: 571, startPoint y: 169, endPoint x: 481, endPoint y: 168, distance: 89.2
click at [481, 168] on div "Email Add New ALLYSSABURK@GMAIL.COM" at bounding box center [553, 165] width 154 height 34
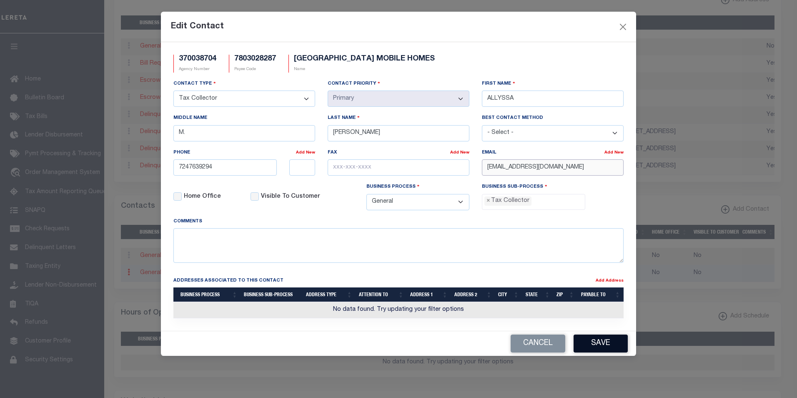
type input "ALLYSSABURK@GMAIL.COM"
click at [611, 346] on button "Save" at bounding box center [601, 343] width 54 height 18
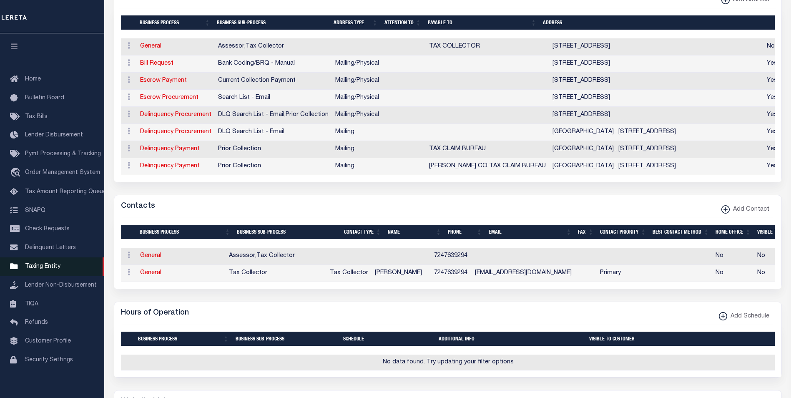
click at [43, 269] on span "Taxing Entity" at bounding box center [42, 266] width 35 height 6
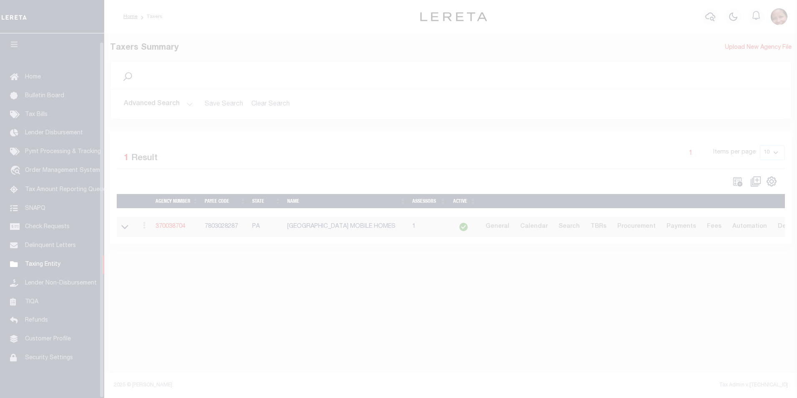
scroll to position [8, 0]
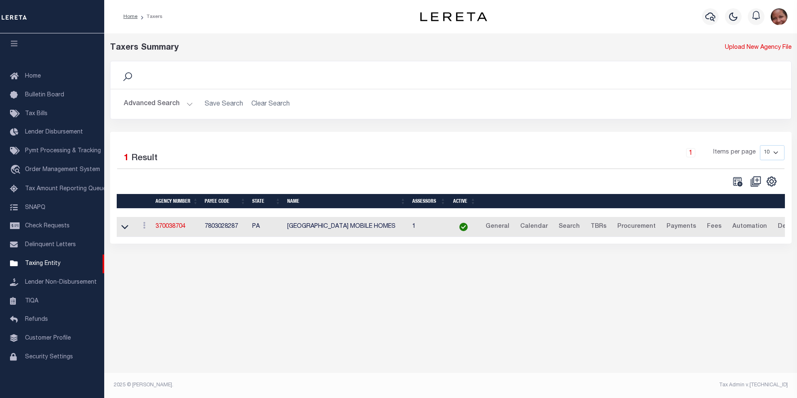
click at [188, 105] on button "Advanced Search" at bounding box center [158, 104] width 69 height 16
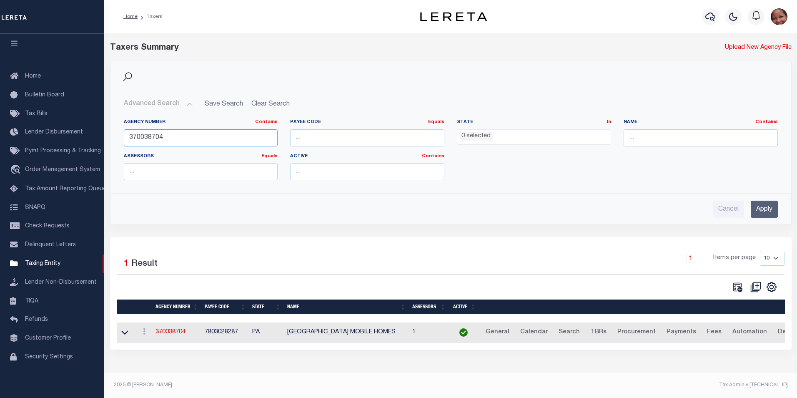
drag, startPoint x: 151, startPoint y: 137, endPoint x: 165, endPoint y: 138, distance: 14.6
click at [165, 138] on input "370038704" at bounding box center [201, 137] width 154 height 17
type input "370038610"
click at [763, 210] on input "Apply" at bounding box center [764, 208] width 27 height 17
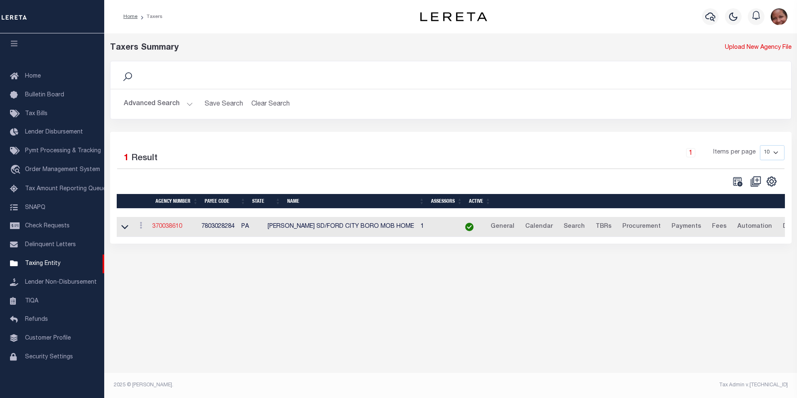
click at [176, 227] on link "370038610" at bounding box center [167, 226] width 30 height 6
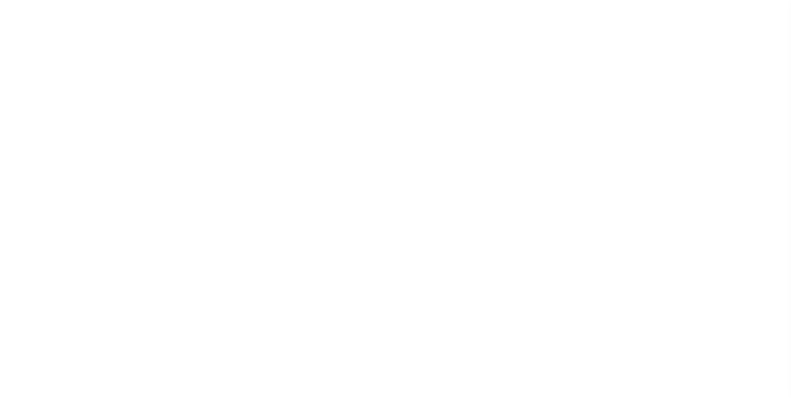
select select
checkbox input "false"
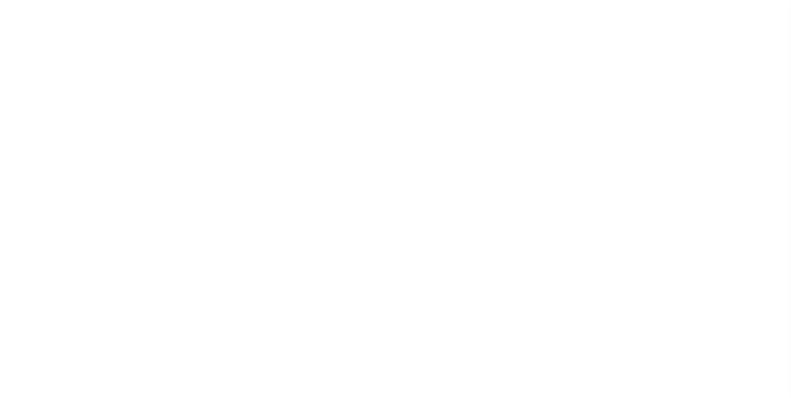
checkbox input "false"
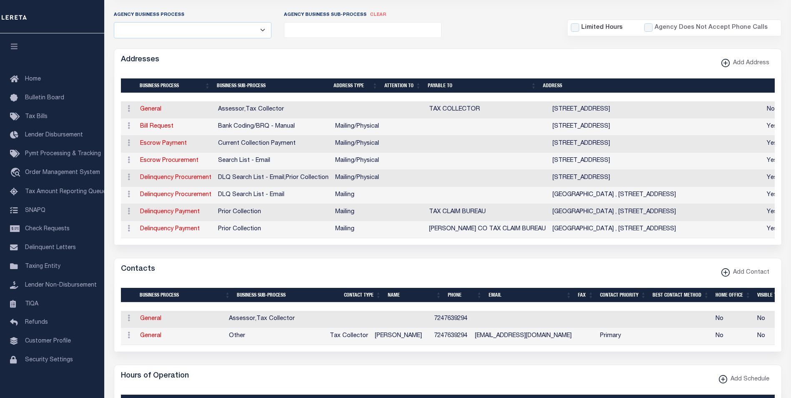
scroll to position [218, 0]
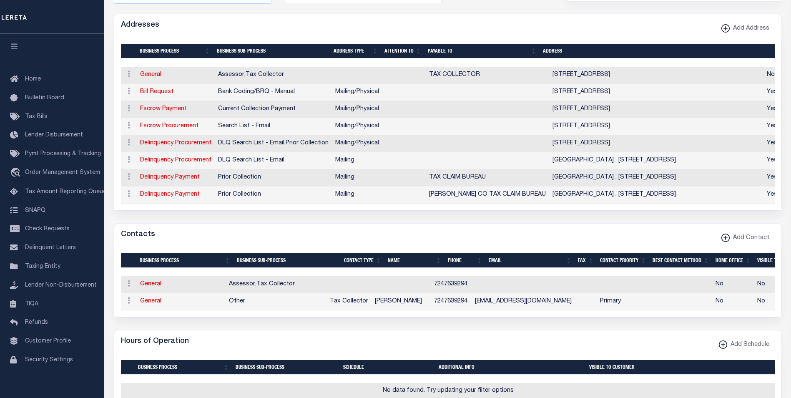
drag, startPoint x: 151, startPoint y: 308, endPoint x: 173, endPoint y: 313, distance: 22.7
click at [151, 304] on link "General" at bounding box center [150, 301] width 21 height 6
checkbox input "false"
select select
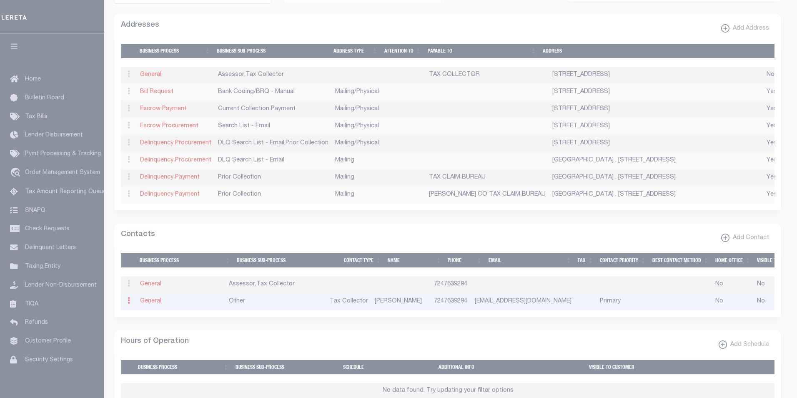
select select "2"
select select "1"
type input "ALLYSSA"
type input "M."
type input "[PERSON_NAME]"
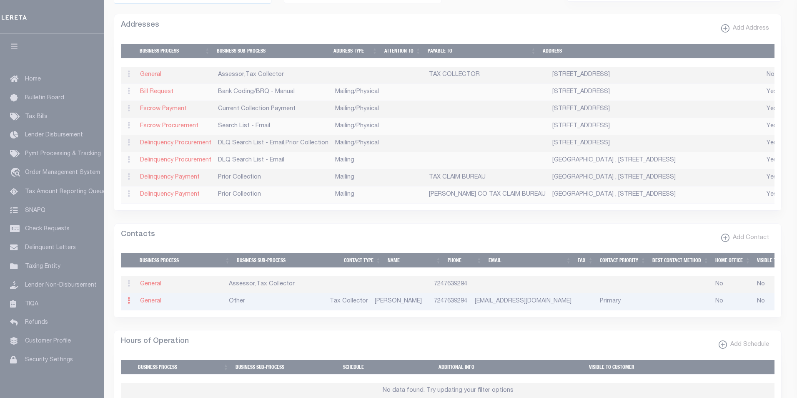
type input "7247639294"
type input "[EMAIL_ADDRESS][DOMAIN_NAME]"
select select "6"
select select "39"
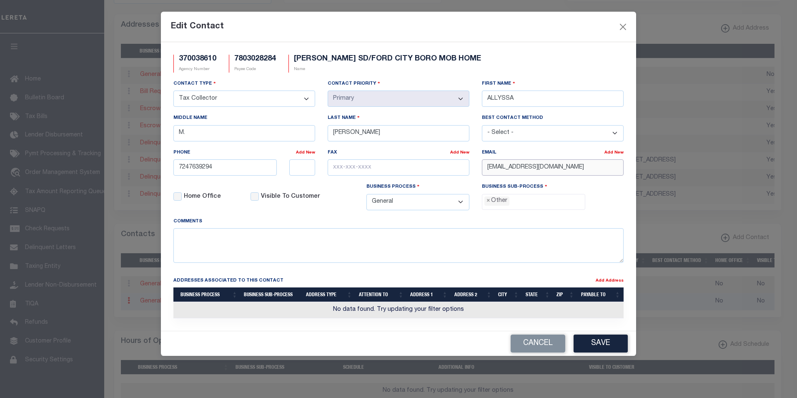
drag, startPoint x: 572, startPoint y: 167, endPoint x: 484, endPoint y: 168, distance: 88.0
click at [484, 168] on input "[EMAIL_ADDRESS][DOMAIN_NAME]" at bounding box center [553, 167] width 142 height 16
paste input "MA"
type input "[EMAIL_ADDRESS][DOMAIN_NAME]"
click at [598, 342] on button "Save" at bounding box center [601, 343] width 54 height 18
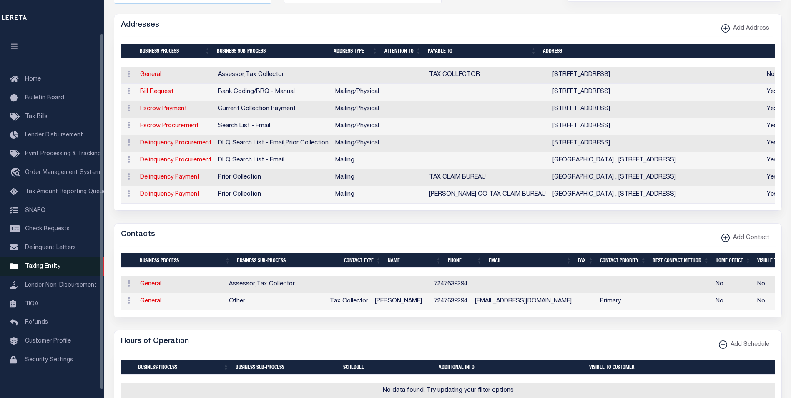
click at [44, 269] on span "Taxing Entity" at bounding box center [42, 266] width 35 height 6
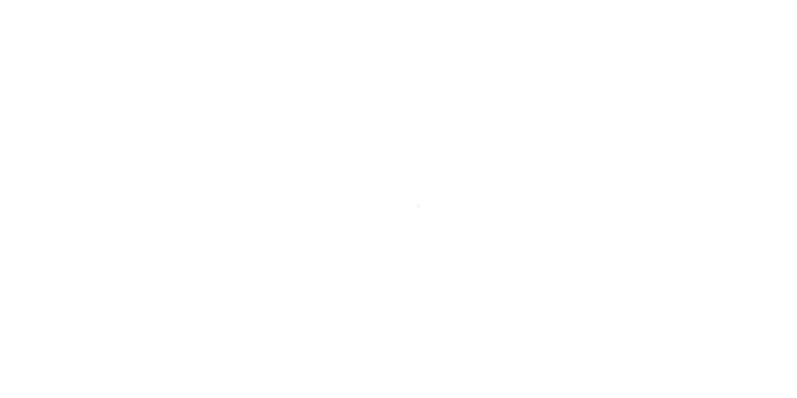
scroll to position [8, 0]
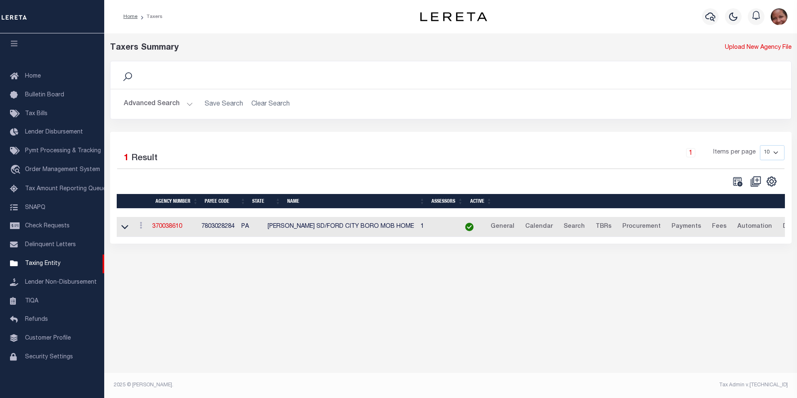
click at [186, 103] on button "Advanced Search" at bounding box center [158, 104] width 69 height 16
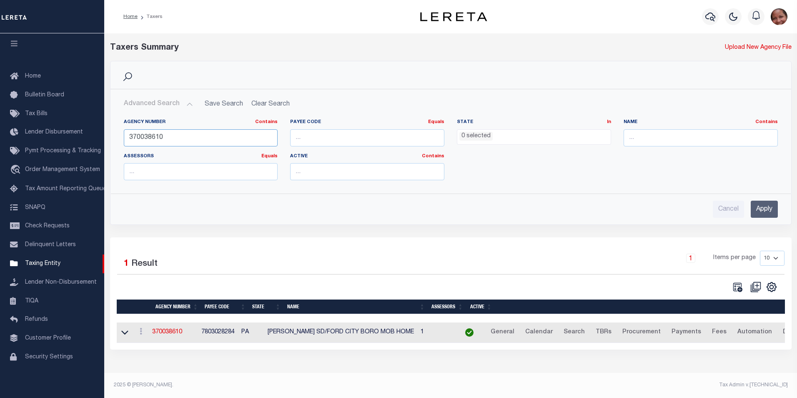
drag, startPoint x: 148, startPoint y: 137, endPoint x: 169, endPoint y: 137, distance: 21.3
click at [169, 137] on input "370038610" at bounding box center [201, 137] width 154 height 17
type input "370031704"
click at [767, 210] on input "Apply" at bounding box center [764, 208] width 27 height 17
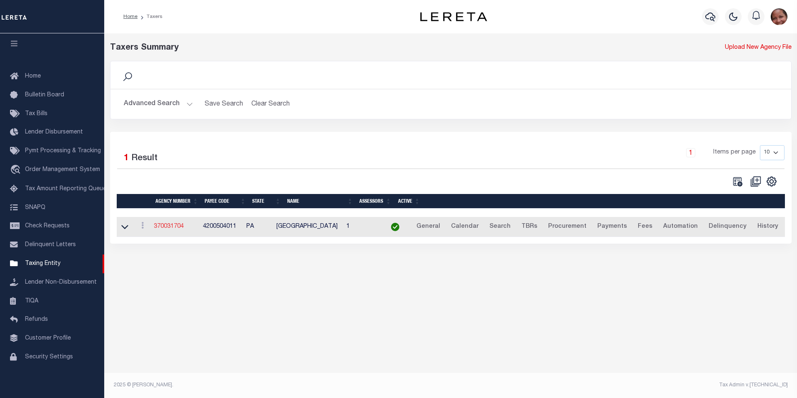
click at [174, 226] on link "370031704" at bounding box center [169, 226] width 30 height 6
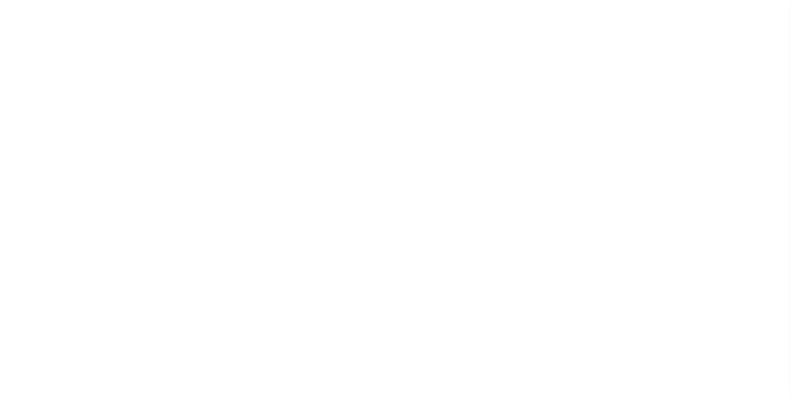
select select
checkbox input "false"
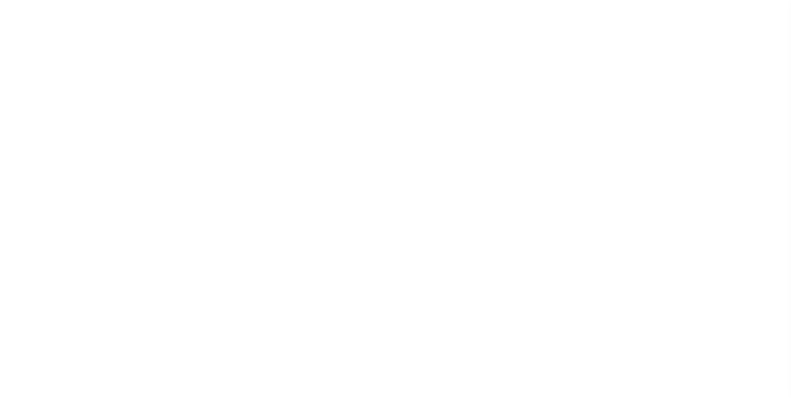
checkbox input "false"
type input "4200504011"
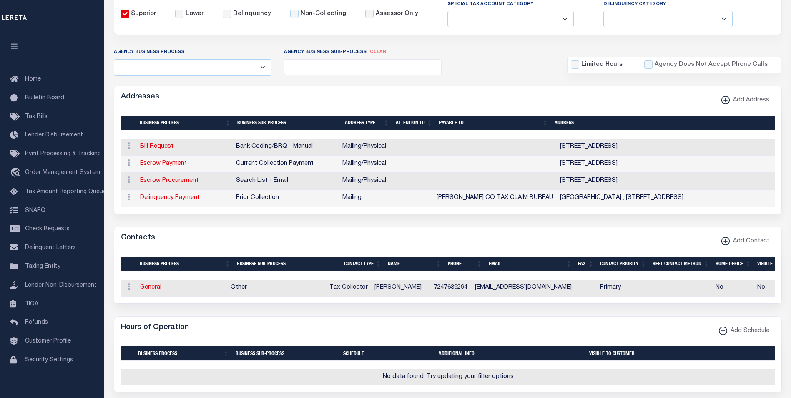
scroll to position [182, 0]
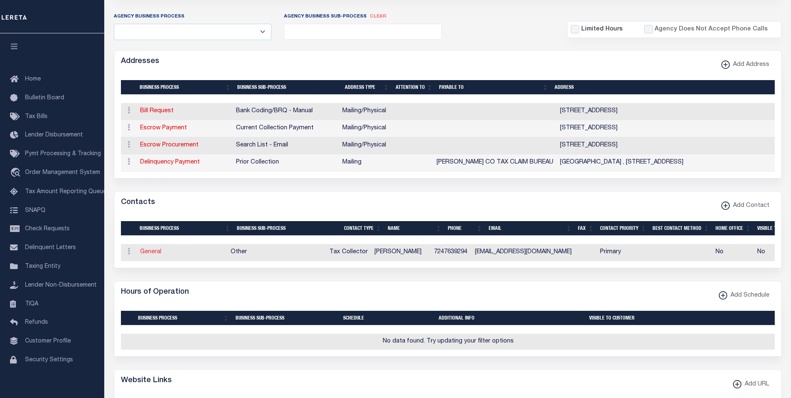
click at [158, 255] on link "General" at bounding box center [150, 252] width 21 height 6
checkbox input "false"
select select
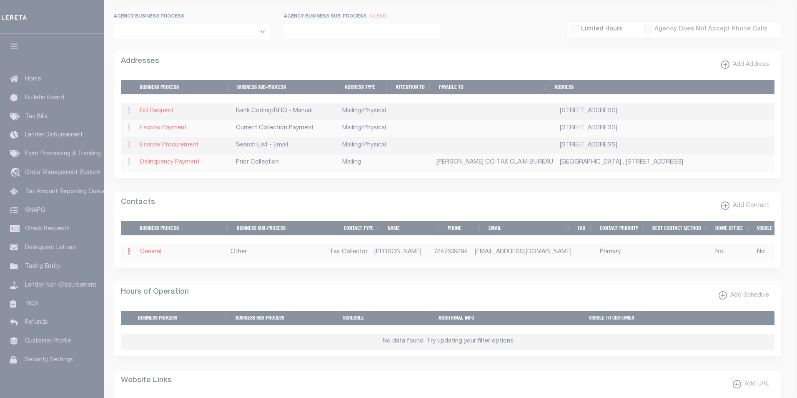
select select "2"
select select "1"
type input "ALLYSSA"
type input "M."
type input "BURK"
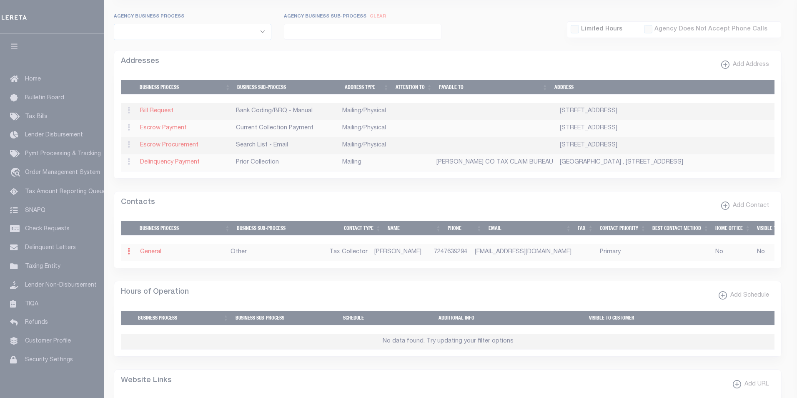
type input "7247639294"
type input "ALLYSSABURK@GAMIL.COM"
select select "6"
select select "39"
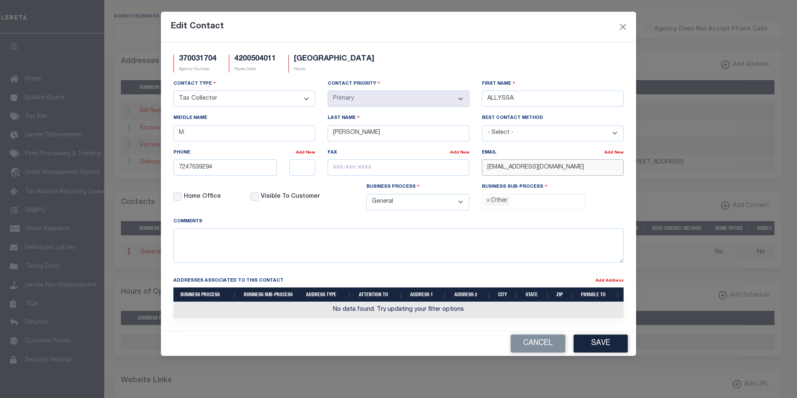
drag, startPoint x: 574, startPoint y: 170, endPoint x: 480, endPoint y: 171, distance: 94.2
click at [480, 171] on div "Email Add New ALLYSSABURK@GAMIL.COM" at bounding box center [553, 165] width 154 height 34
paste input "MA"
type input "ALLYSSABURK@GMAIL.COM"
click at [616, 344] on button "Save" at bounding box center [601, 343] width 54 height 18
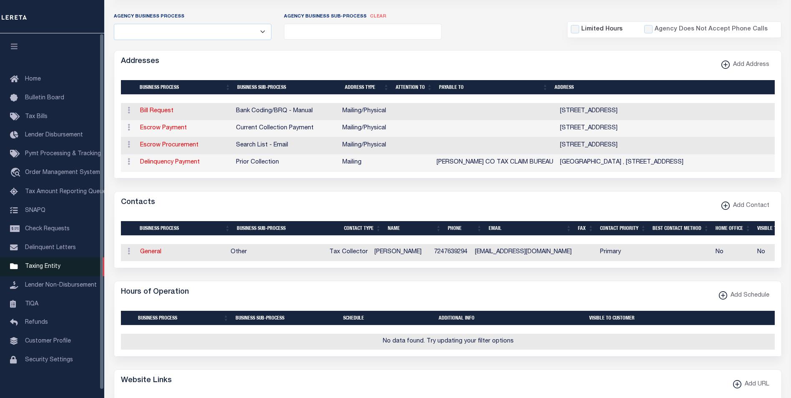
click at [42, 269] on span "Taxing Entity" at bounding box center [42, 266] width 35 height 6
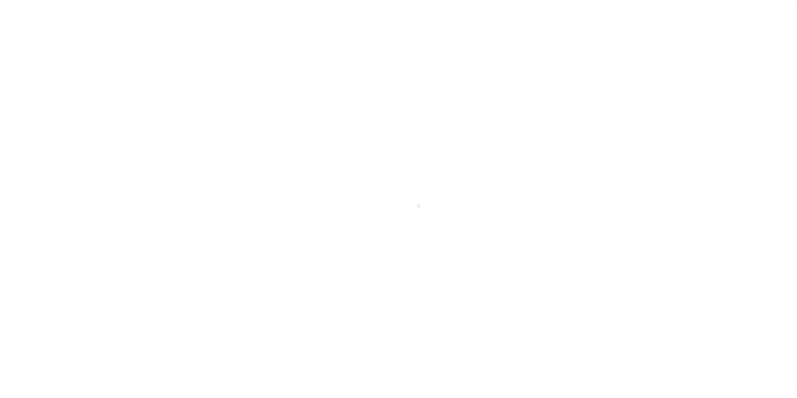
scroll to position [8, 0]
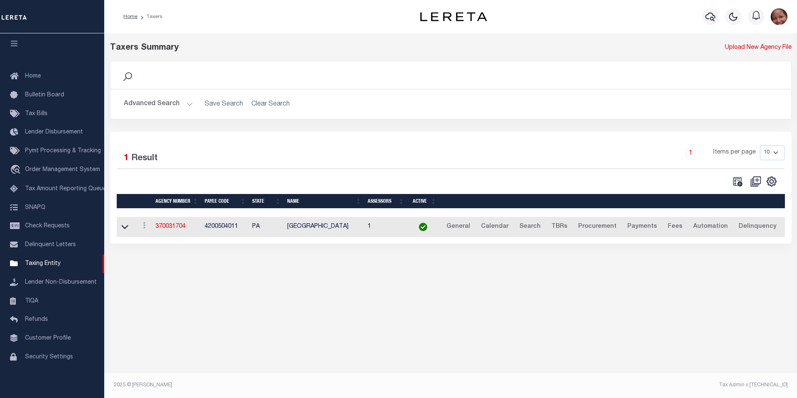
click at [188, 104] on button "Advanced Search" at bounding box center [158, 104] width 69 height 16
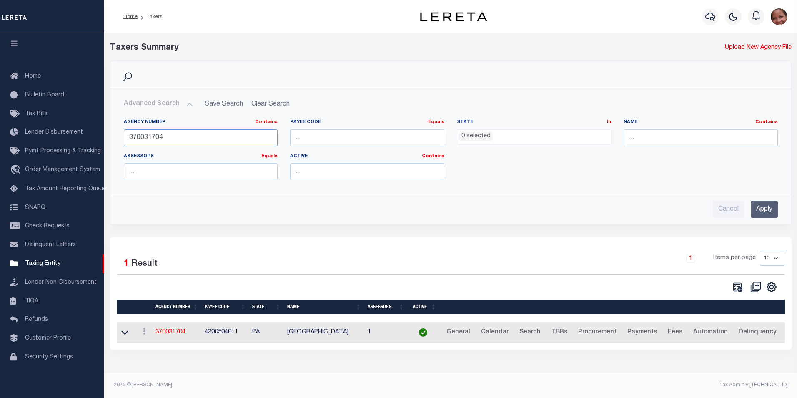
drag, startPoint x: 148, startPoint y: 138, endPoint x: 187, endPoint y: 139, distance: 38.8
click at [187, 139] on input "370031704" at bounding box center [201, 137] width 154 height 17
type input "370030610"
click at [757, 211] on input "Apply" at bounding box center [764, 208] width 27 height 17
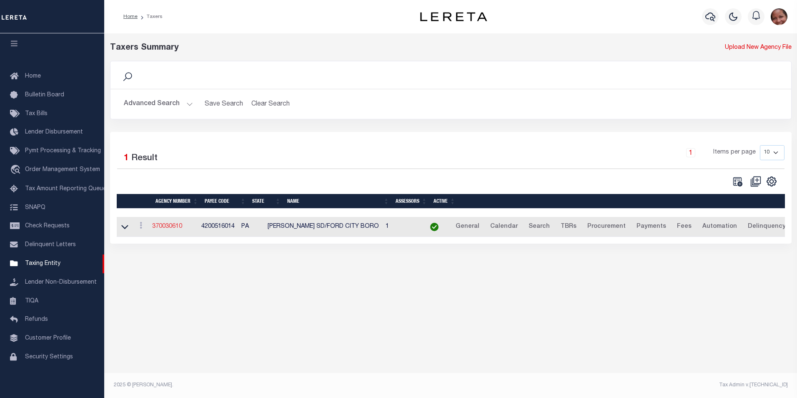
click at [178, 228] on link "370030610" at bounding box center [167, 226] width 30 height 6
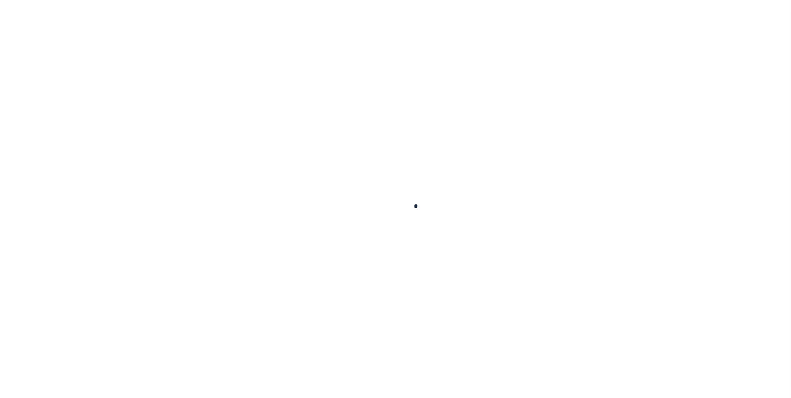
select select
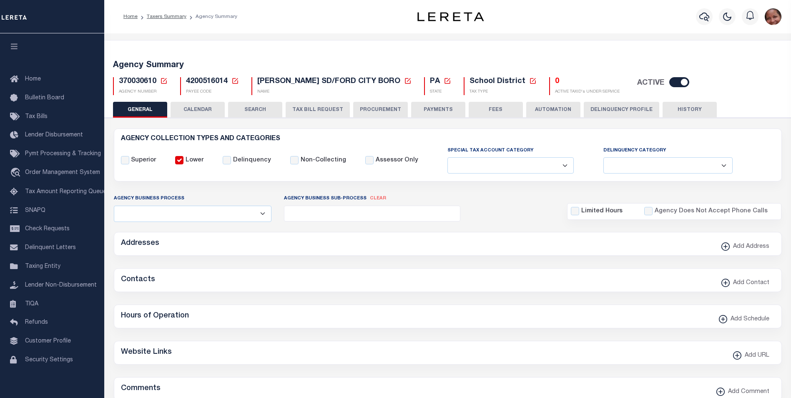
checkbox input "false"
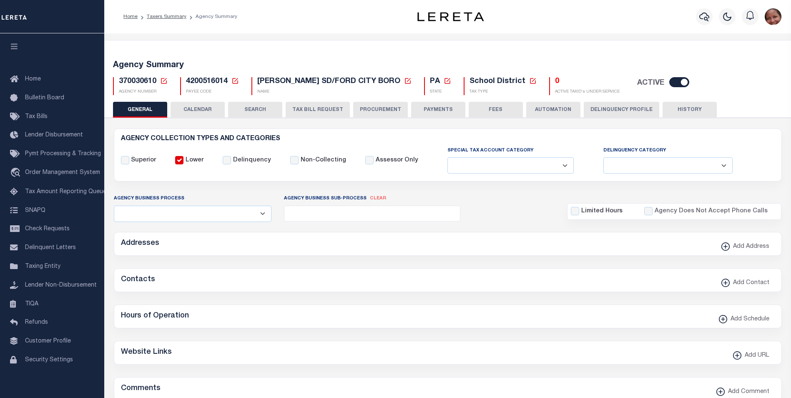
type input "4200516014"
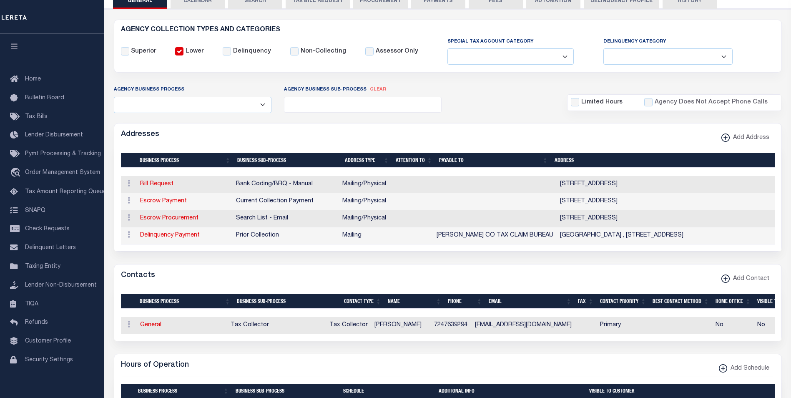
scroll to position [126, 0]
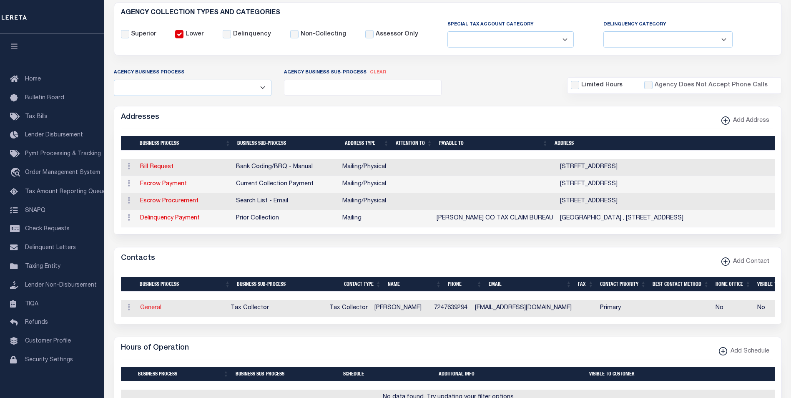
click at [148, 311] on link "General" at bounding box center [150, 308] width 21 height 6
checkbox input "false"
select select
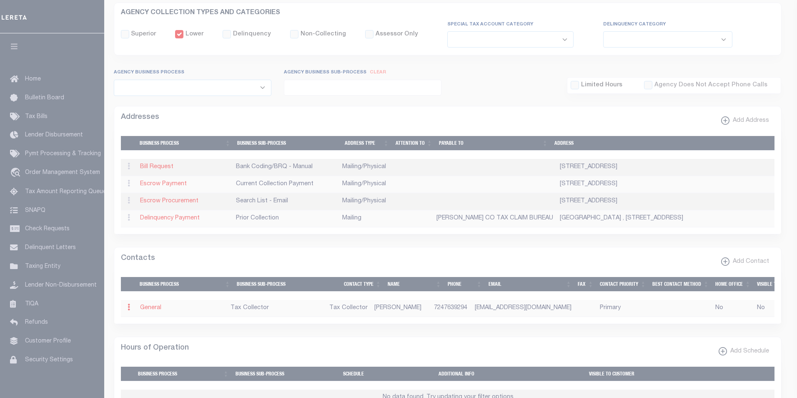
select select "2"
select select "1"
type input "ALLYSSA"
type input "M."
type input "BURK"
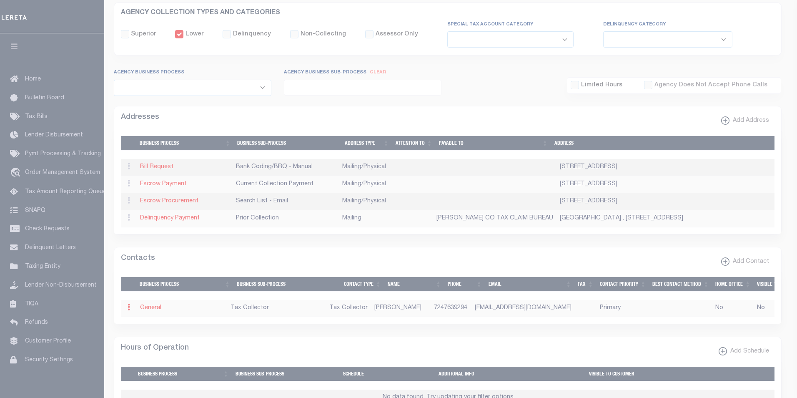
type input "7247639294"
type input "ALLYSSABURK@GAMIL.COM"
select select "6"
select select "31"
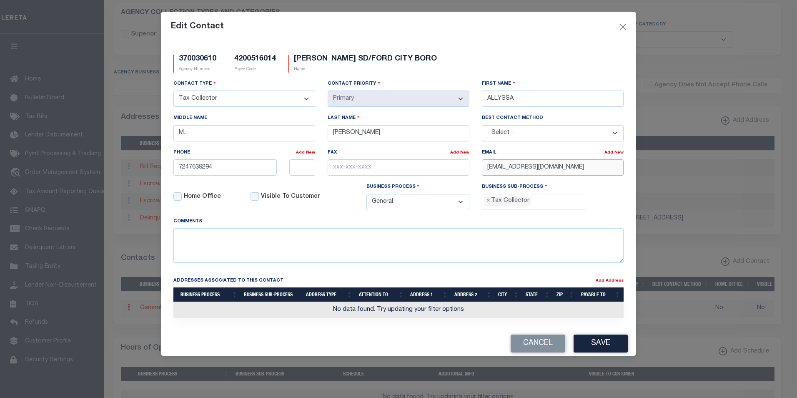
drag, startPoint x: 570, startPoint y: 167, endPoint x: 475, endPoint y: 170, distance: 95.1
click at [475, 170] on div "Contact Type - Select - Assessor Clerk Internal Contacts 1 Internal Contacts 2 …" at bounding box center [398, 148] width 463 height 138
paste input "MA"
type input "ALLYSSABURK@GMAIL.COM"
click at [606, 346] on button "Save" at bounding box center [601, 343] width 54 height 18
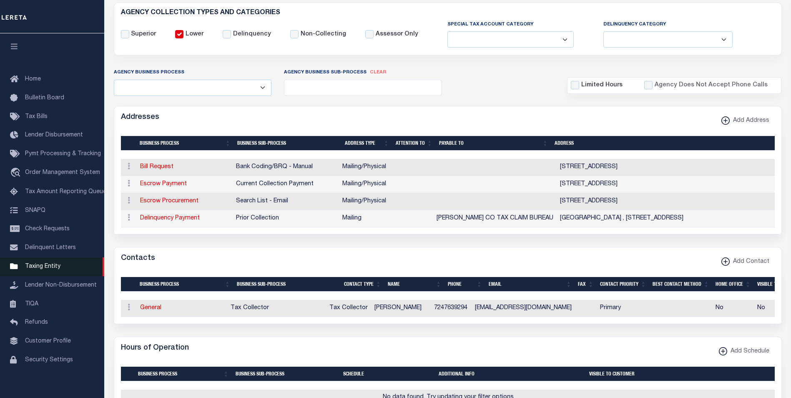
click at [53, 269] on span "Taxing Entity" at bounding box center [42, 266] width 35 height 6
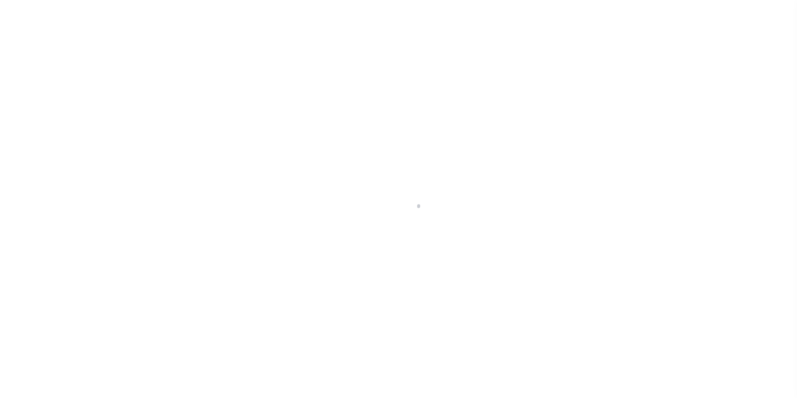
scroll to position [8, 0]
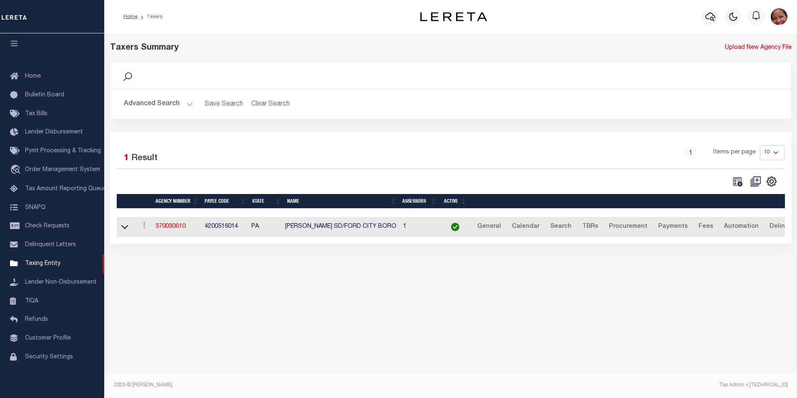
click at [188, 104] on button "Advanced Search" at bounding box center [158, 104] width 69 height 16
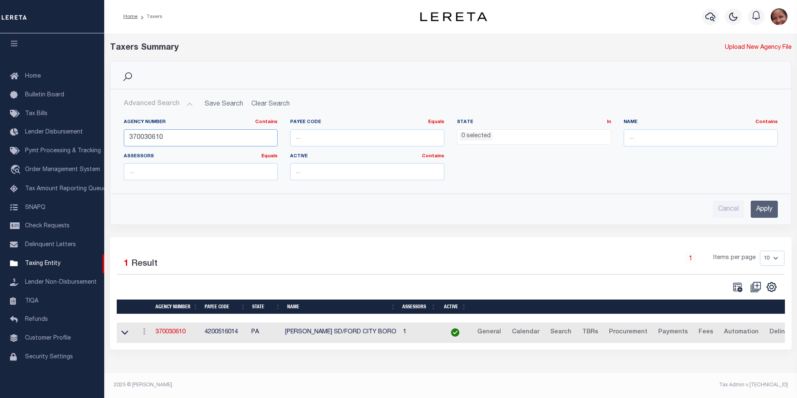
drag, startPoint x: 155, startPoint y: 138, endPoint x: 165, endPoint y: 138, distance: 10.0
click at [165, 138] on input "370030610" at bounding box center [201, 137] width 154 height 17
type input "370030641"
click at [767, 210] on input "Apply" at bounding box center [764, 208] width 27 height 17
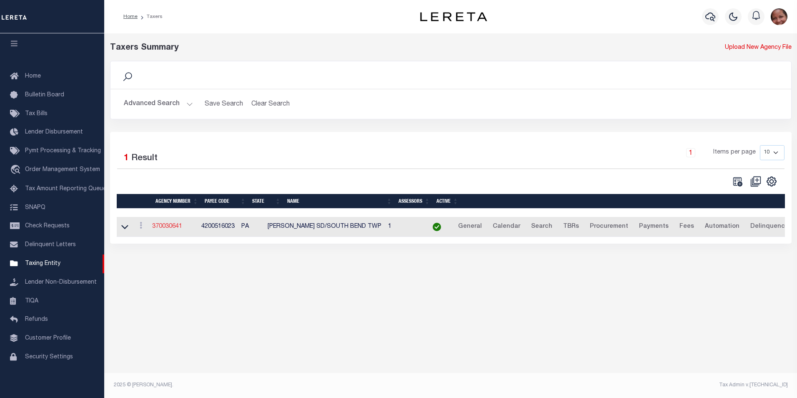
click at [165, 227] on link "370030641" at bounding box center [167, 226] width 30 height 6
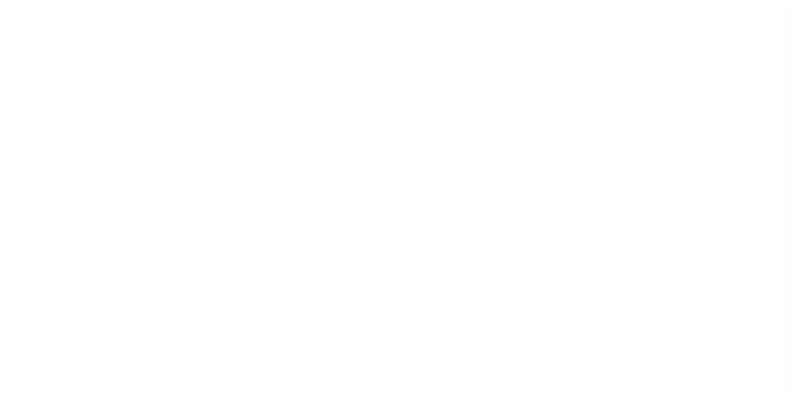
select select
checkbox input "false"
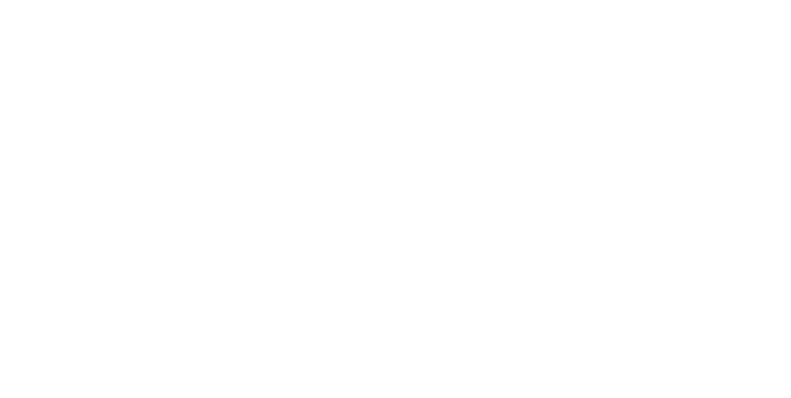
checkbox input "false"
type input "4200516023"
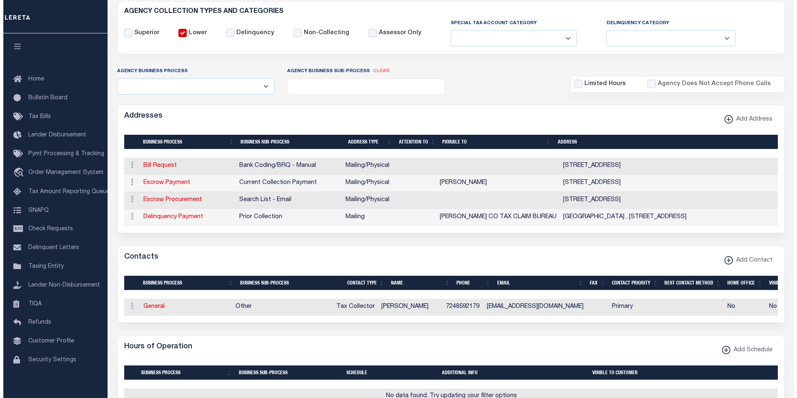
scroll to position [153, 0]
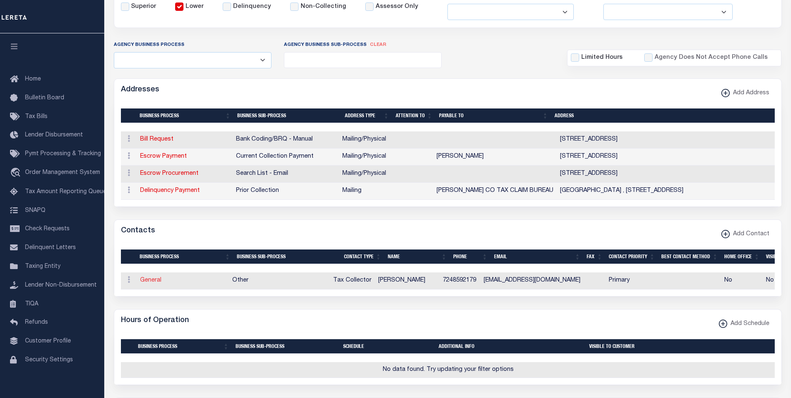
click at [152, 283] on link "General" at bounding box center [150, 280] width 21 height 6
checkbox input "false"
select select
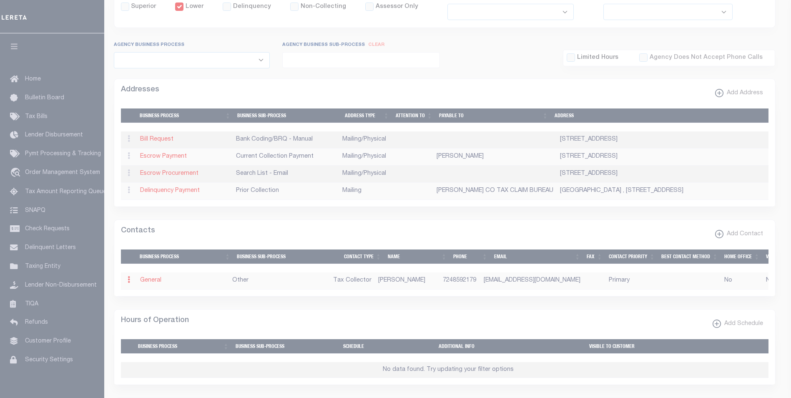
select select "2"
select select "1"
type input "BILLIE"
type input "KIRKPATRICK"
type input "7248592179"
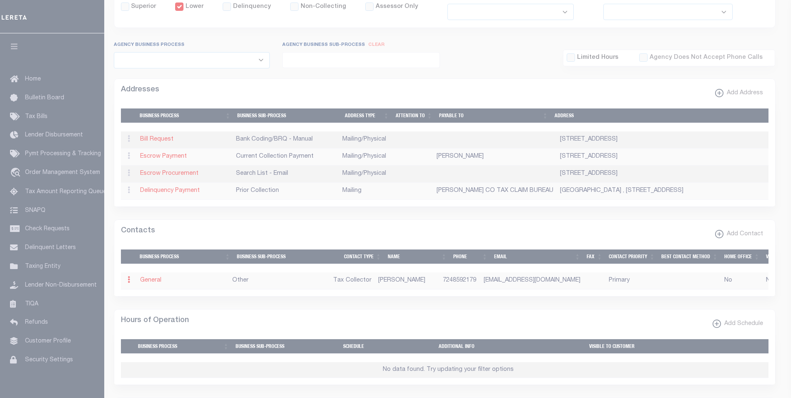
type input "[EMAIL_ADDRESS][DOMAIN_NAME]"
select select "6"
select select "39"
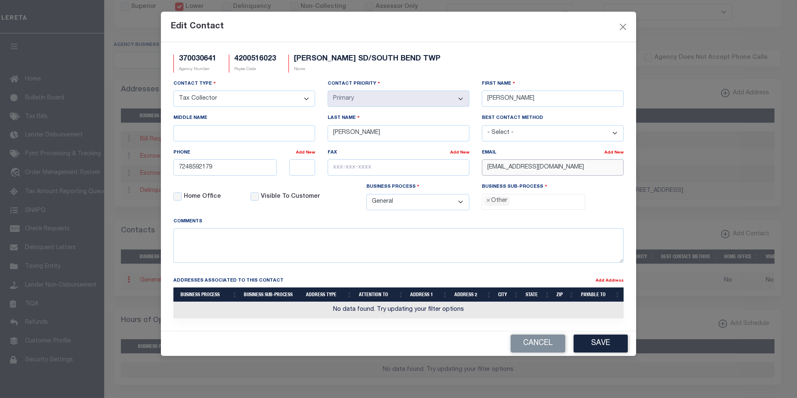
drag, startPoint x: 580, startPoint y: 170, endPoint x: 487, endPoint y: 164, distance: 93.1
click at [487, 164] on input "[EMAIL_ADDRESS][DOMAIN_NAME]" at bounding box center [553, 167] width 142 height 16
paste input "MARCONI8@HOT"
type input "[EMAIL_ADDRESS][DOMAIN_NAME]"
click at [488, 204] on span "×" at bounding box center [488, 200] width 4 height 9
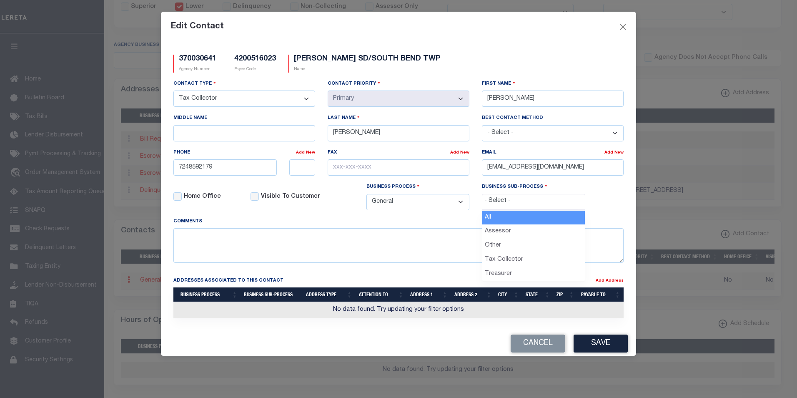
scroll to position [15, 0]
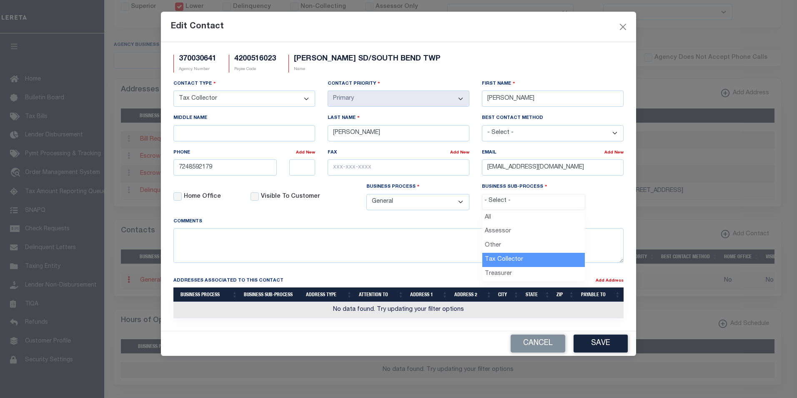
select select "31"
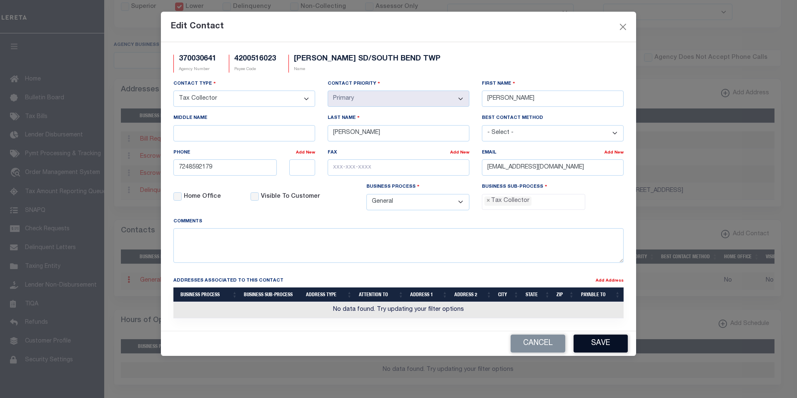
click at [617, 347] on button "Save" at bounding box center [601, 343] width 54 height 18
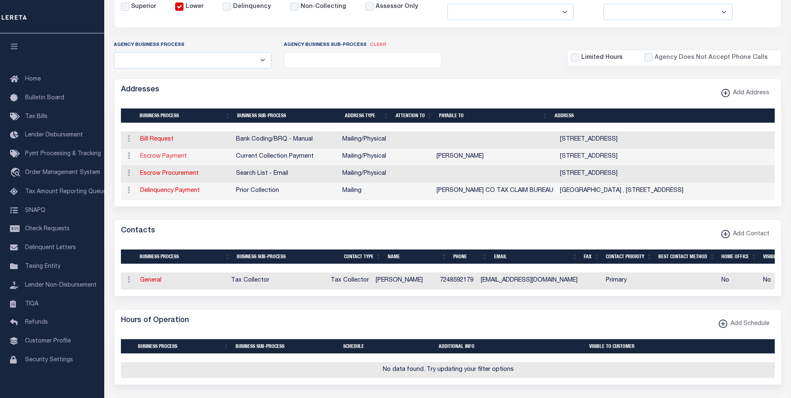
click at [170, 157] on link "Escrow Payment" at bounding box center [163, 156] width 47 height 6
select select "1"
checkbox input "false"
select select
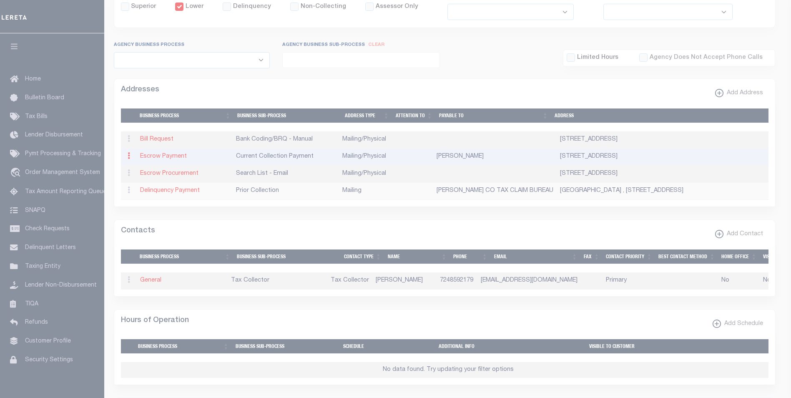
type input "559 RIDGE RD"
type input "SHELOCTA"
select select "PA"
type input "15774"
select select "5"
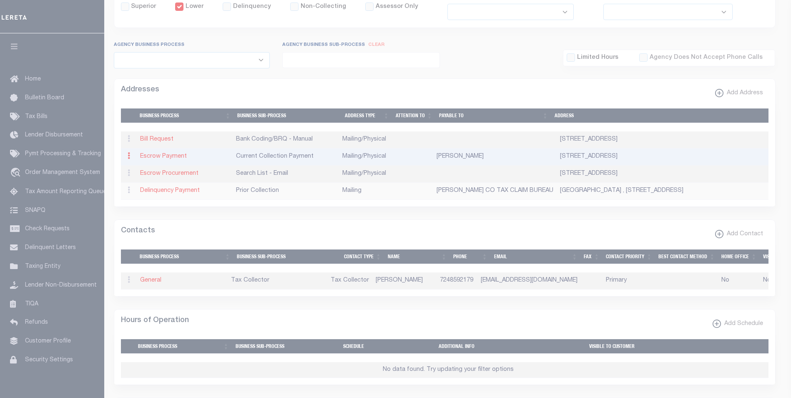
checkbox input "true"
type input "BILLIE KIRKPATRICK"
select select "3"
select select "11"
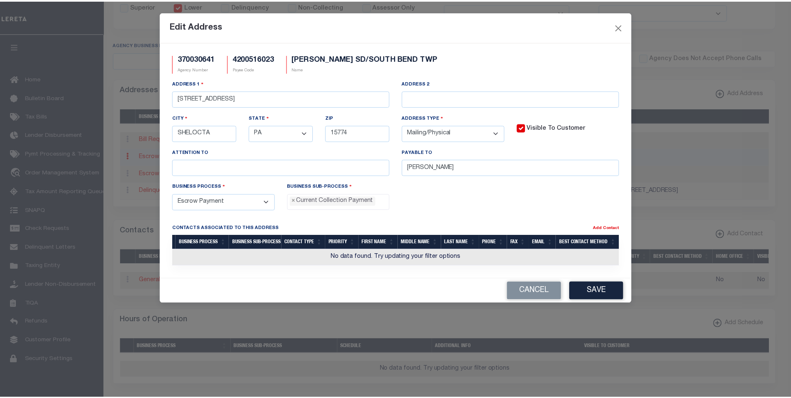
scroll to position [8, 0]
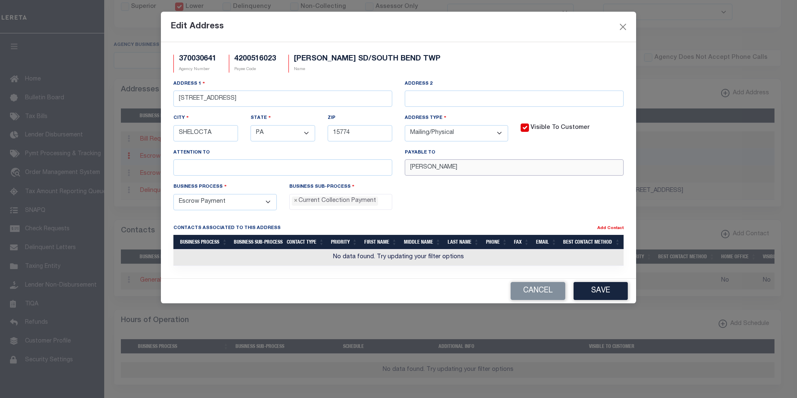
drag, startPoint x: 481, startPoint y: 170, endPoint x: 400, endPoint y: 166, distance: 81.4
click at [400, 166] on div "Payable To BILLIE KIRKPATRICK" at bounding box center [513, 165] width 231 height 34
paste input ",TAX COLLECTOR"
type input "BILLIE KIRKPATRICK, TAX COLLECTOR"
click at [612, 296] on button "Save" at bounding box center [601, 291] width 54 height 18
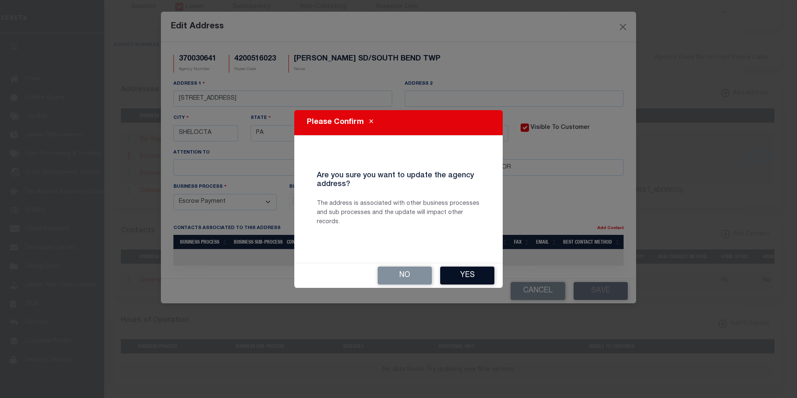
click at [475, 272] on button "Yes" at bounding box center [467, 275] width 54 height 18
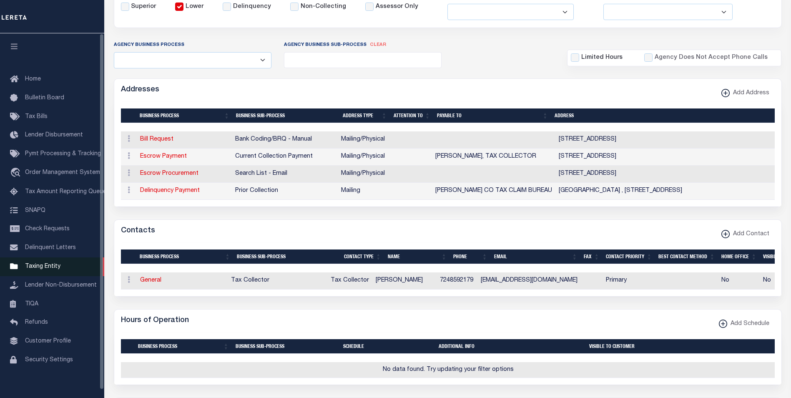
click at [37, 269] on span "Taxing Entity" at bounding box center [42, 266] width 35 height 6
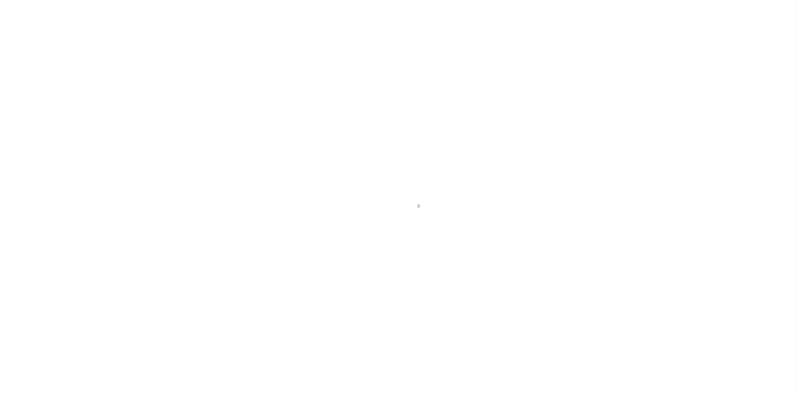
scroll to position [8, 0]
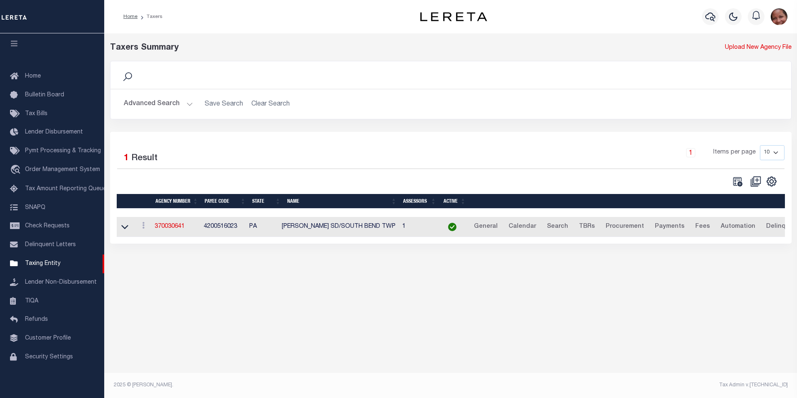
click at [188, 104] on button "Advanced Search" at bounding box center [158, 104] width 69 height 16
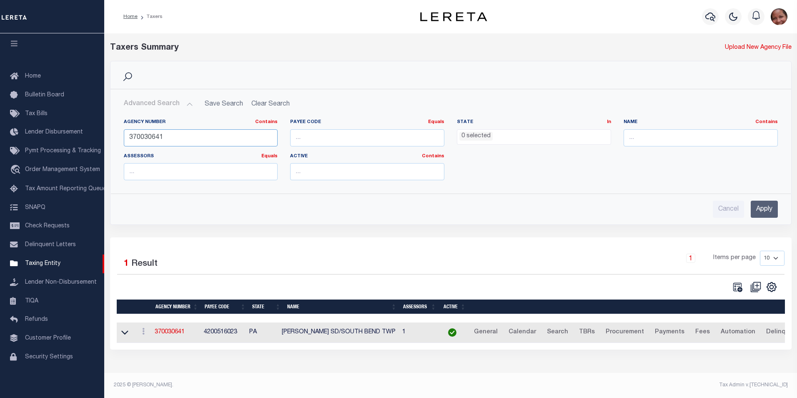
drag, startPoint x: 151, startPoint y: 139, endPoint x: 164, endPoint y: 139, distance: 12.9
click at [164, 139] on input "370030641" at bounding box center [201, 137] width 154 height 17
type input "370030226"
click at [773, 210] on input "Apply" at bounding box center [764, 208] width 27 height 17
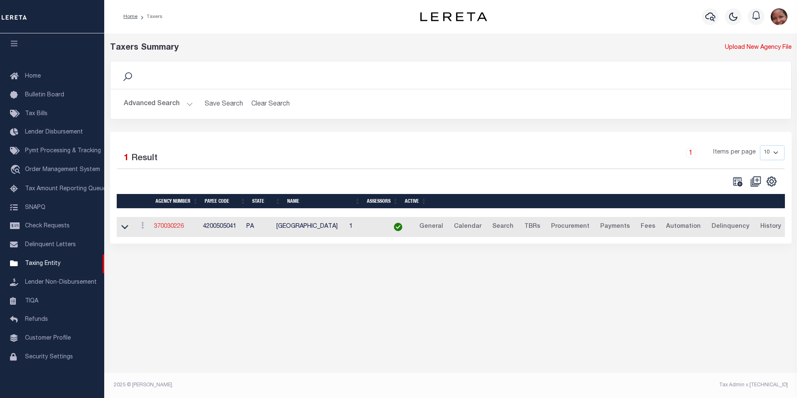
click at [176, 229] on link "370030226" at bounding box center [169, 226] width 30 height 6
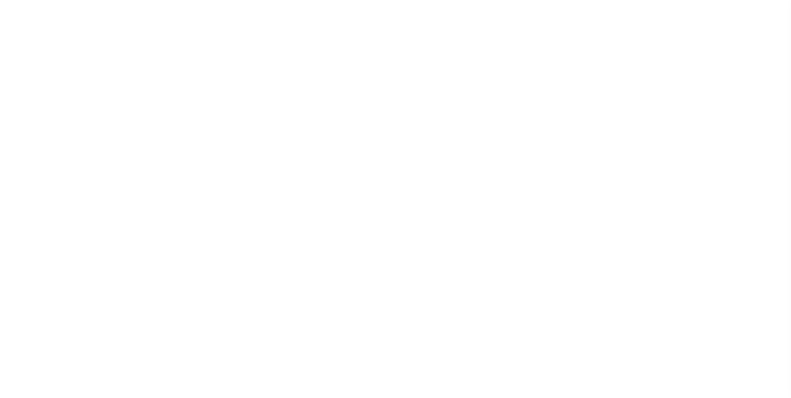
select select
checkbox input "false"
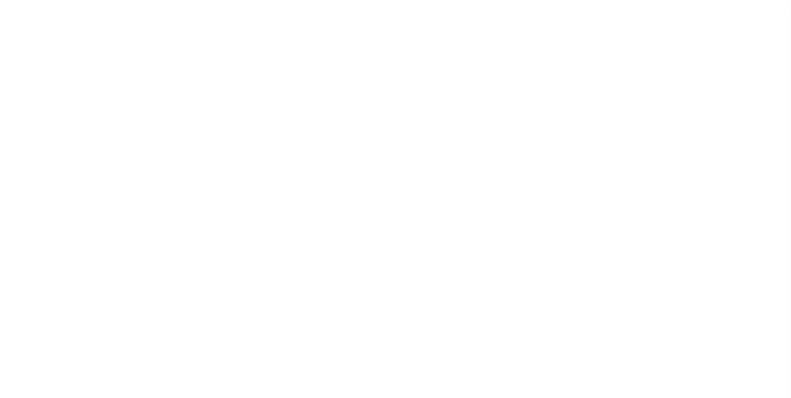
checkbox input "false"
type input "4200505041"
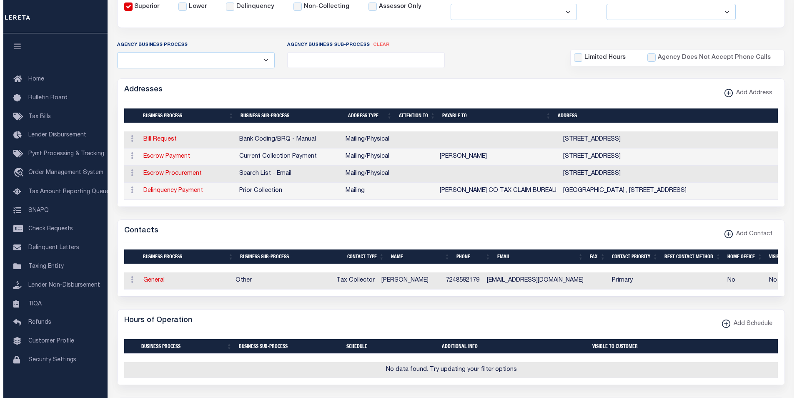
scroll to position [155, 0]
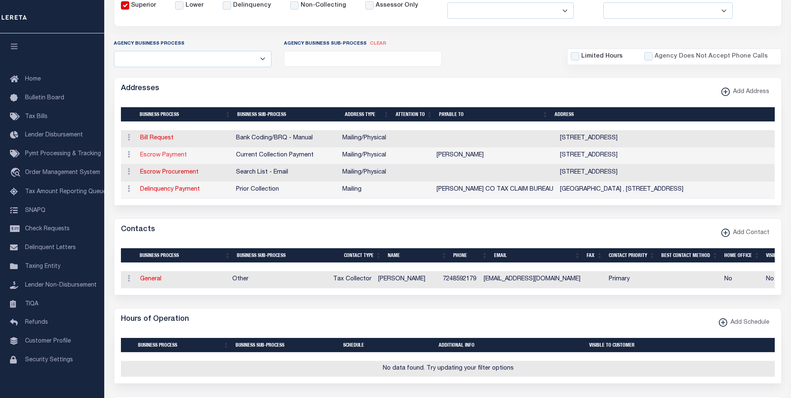
click at [171, 155] on link "Escrow Payment" at bounding box center [163, 155] width 47 height 6
select select "1"
checkbox input "false"
select select
type input "559 RIDGE RD"
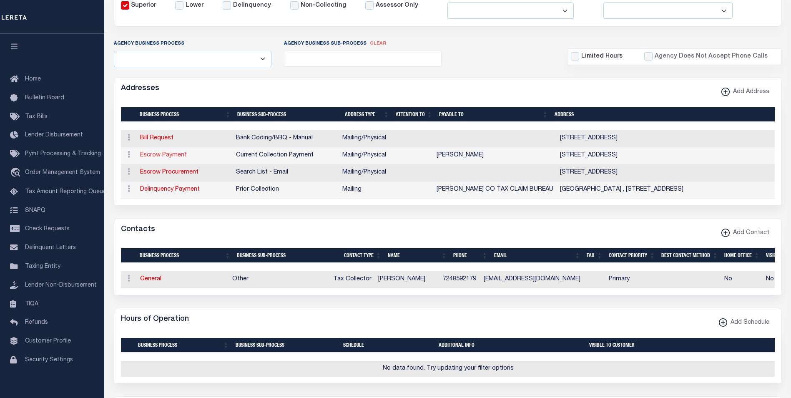
type input "SHELOCTA"
select select "PA"
type input "15774"
select select "5"
checkbox input "true"
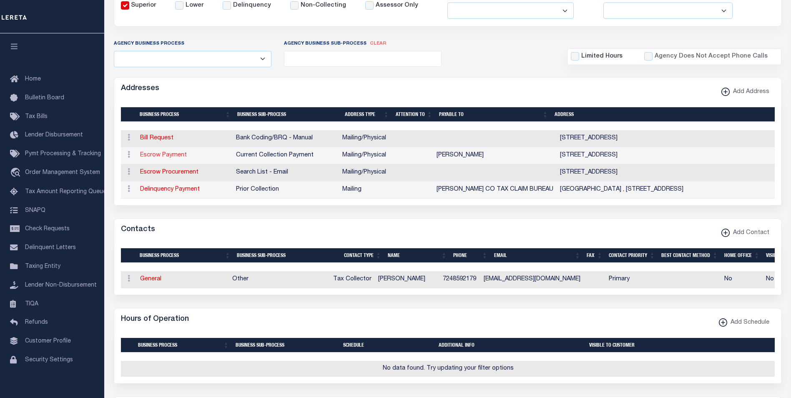
type input "[PERSON_NAME]"
select select "3"
select select "11"
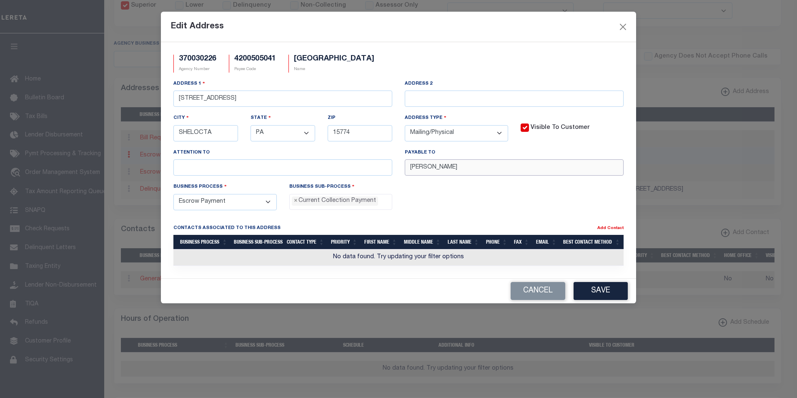
drag, startPoint x: 481, startPoint y: 169, endPoint x: 406, endPoint y: 168, distance: 75.4
click at [406, 168] on input "[PERSON_NAME]" at bounding box center [514, 167] width 219 height 16
paste input ", TAX COLLECTOR"
type input "BILLIE KIRKPATRICK, TAX COLLECTOR"
click at [608, 297] on button "Save" at bounding box center [601, 291] width 54 height 18
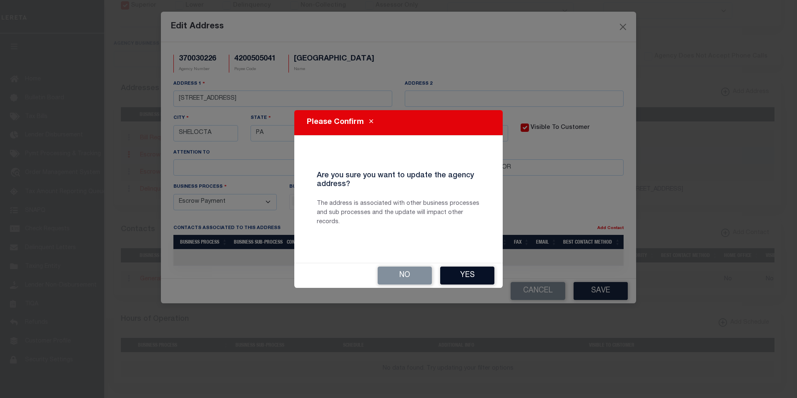
click at [479, 273] on button "Yes" at bounding box center [467, 275] width 54 height 18
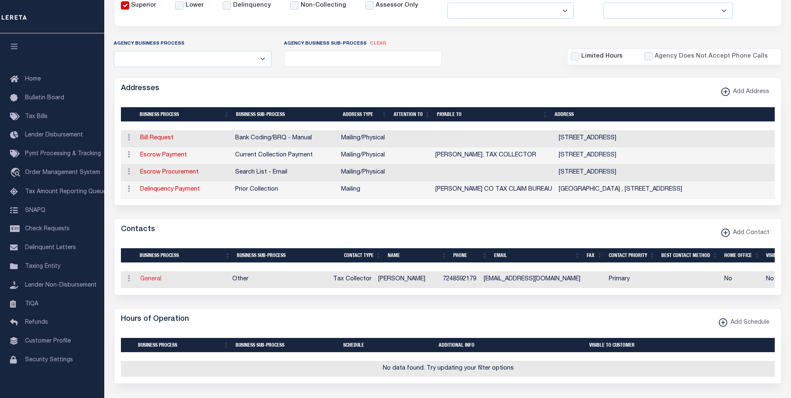
click at [151, 282] on link "General" at bounding box center [150, 279] width 21 height 6
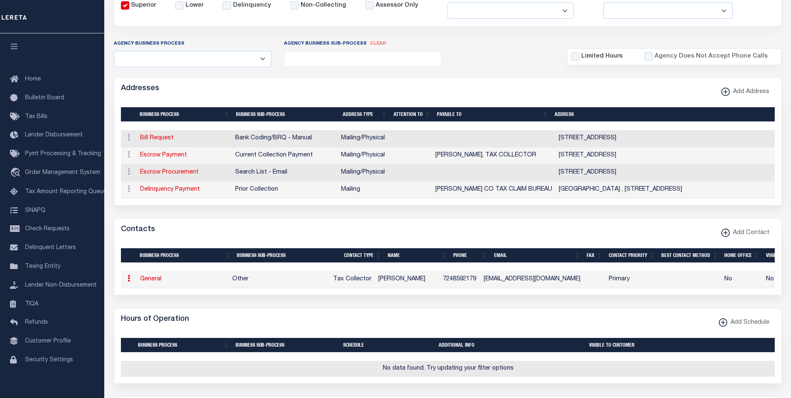
select select "2"
select select "1"
type input "[PERSON_NAME]"
type input "7248592179"
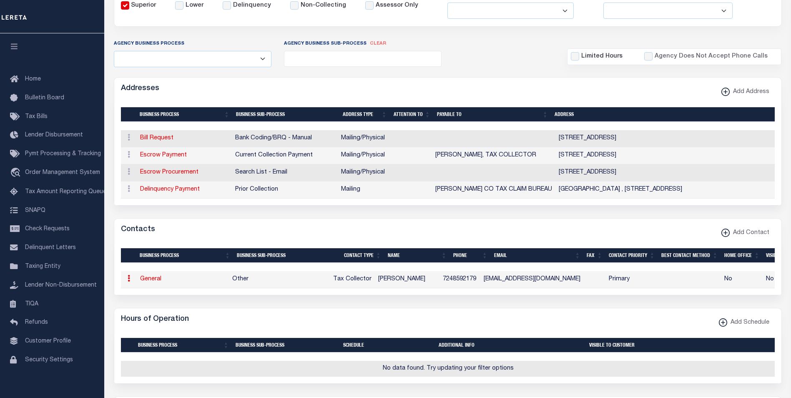
type input "[EMAIL_ADDRESS][DOMAIN_NAME]"
select select "6"
select select "39"
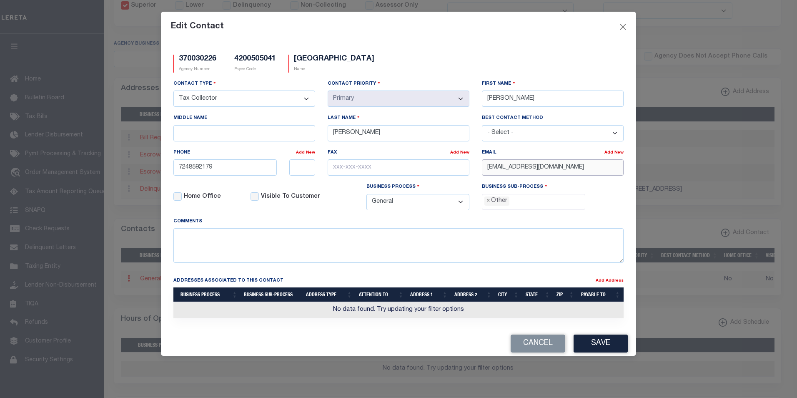
drag, startPoint x: 576, startPoint y: 168, endPoint x: 476, endPoint y: 165, distance: 99.7
click at [476, 165] on div "Email Add New BKIRK.TAXCOLL@GMAIL.COM" at bounding box center [553, 165] width 154 height 34
paste input "MARCONI8@HOT"
type input "BMARCONI8@HOTMAIL.COM"
click at [489, 203] on span "×" at bounding box center [488, 200] width 4 height 9
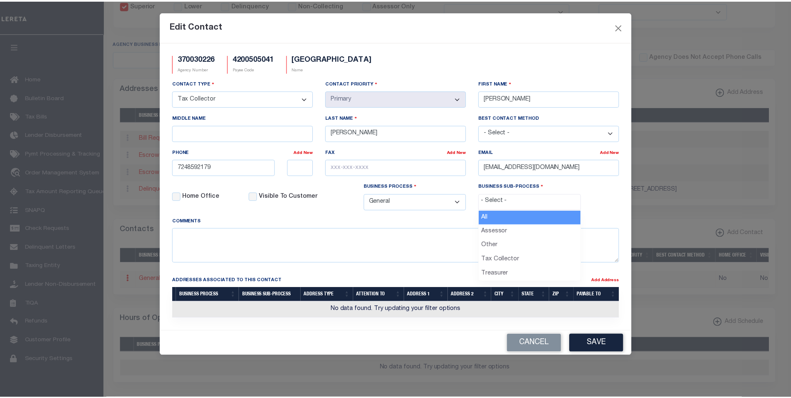
scroll to position [15, 0]
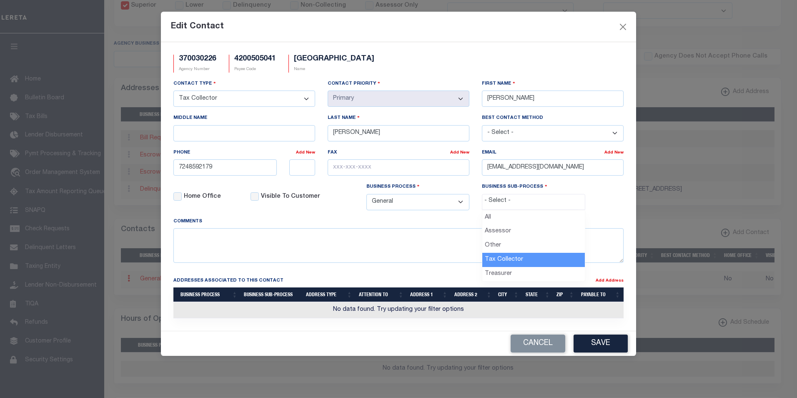
select select "31"
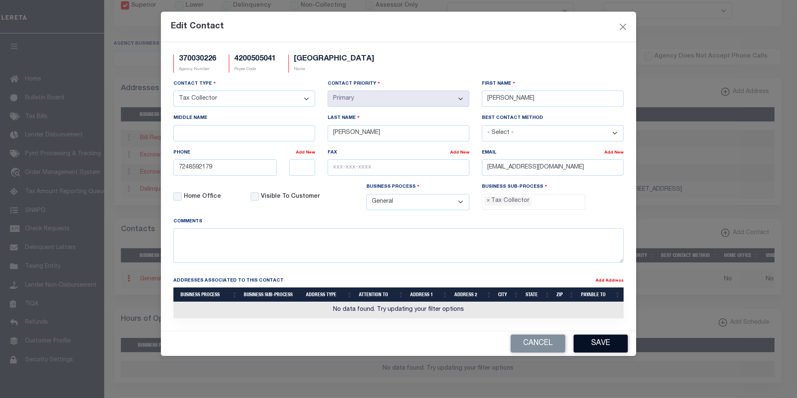
click at [611, 348] on button "Save" at bounding box center [601, 343] width 54 height 18
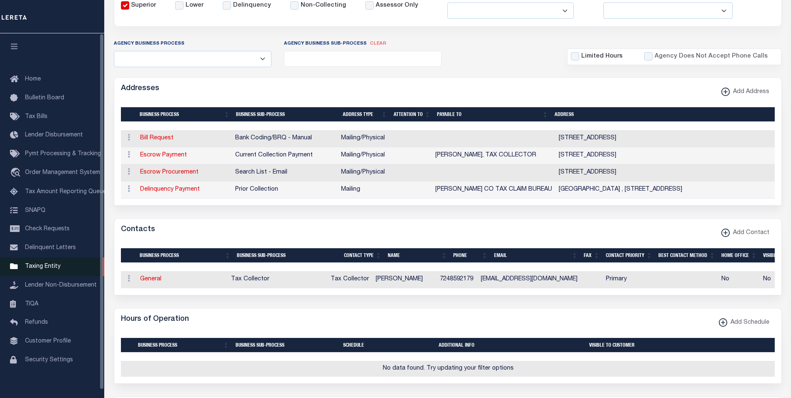
click at [52, 269] on span "Taxing Entity" at bounding box center [42, 266] width 35 height 6
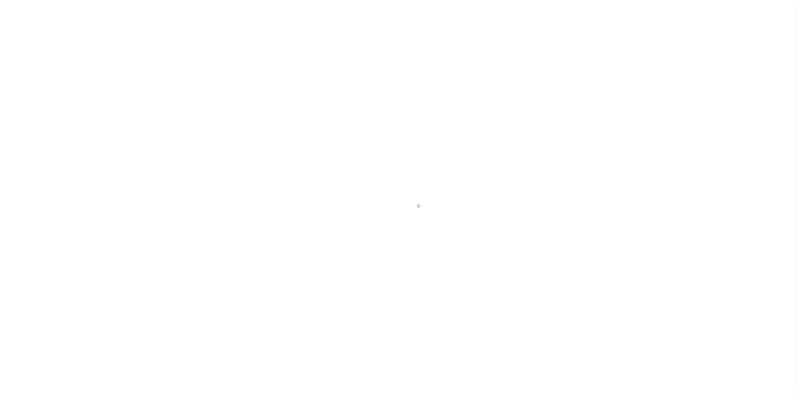
scroll to position [8, 0]
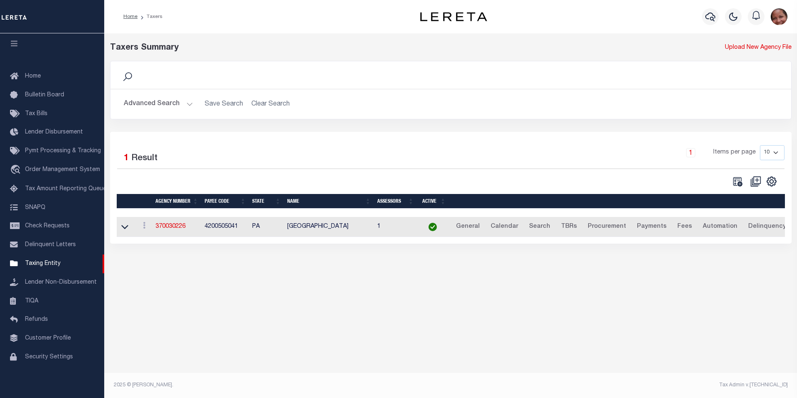
click at [188, 103] on button "Advanced Search" at bounding box center [158, 104] width 69 height 16
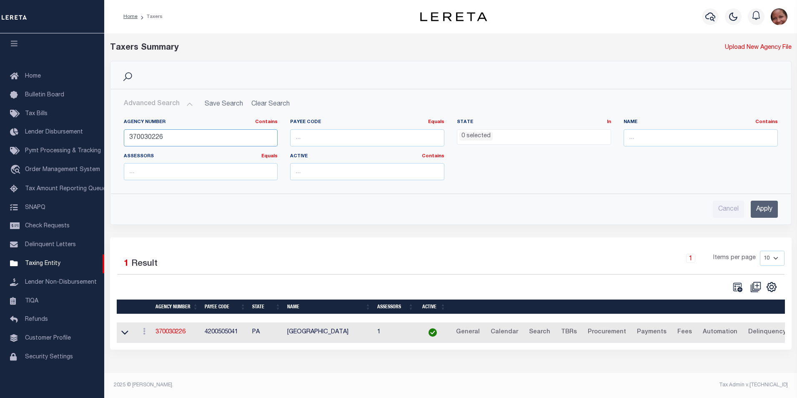
drag, startPoint x: 146, startPoint y: 138, endPoint x: 173, endPoint y: 138, distance: 27.1
click at [173, 138] on input "370030226" at bounding box center [201, 137] width 154 height 17
type input "370038641"
click at [766, 206] on input "Apply" at bounding box center [764, 208] width 27 height 17
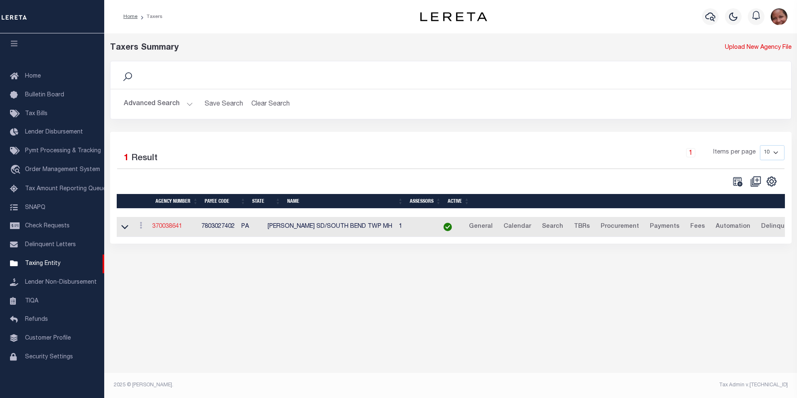
click at [180, 227] on link "370038641" at bounding box center [167, 226] width 30 height 6
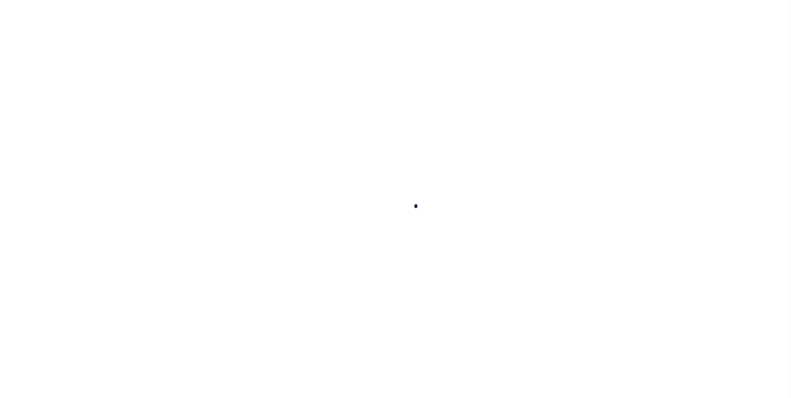
select select
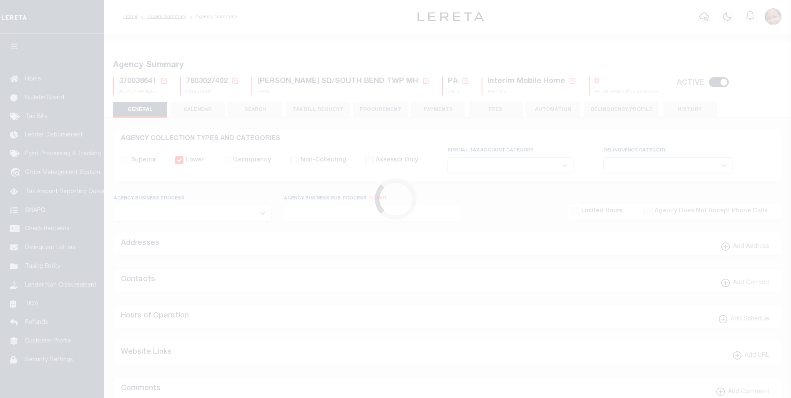
checkbox input "false"
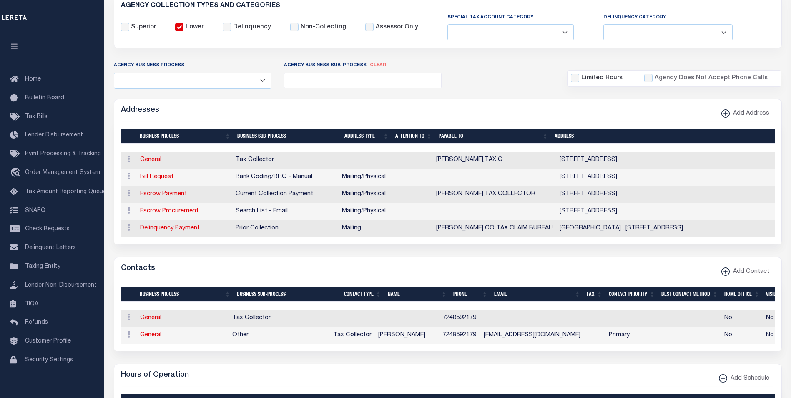
scroll to position [138, 0]
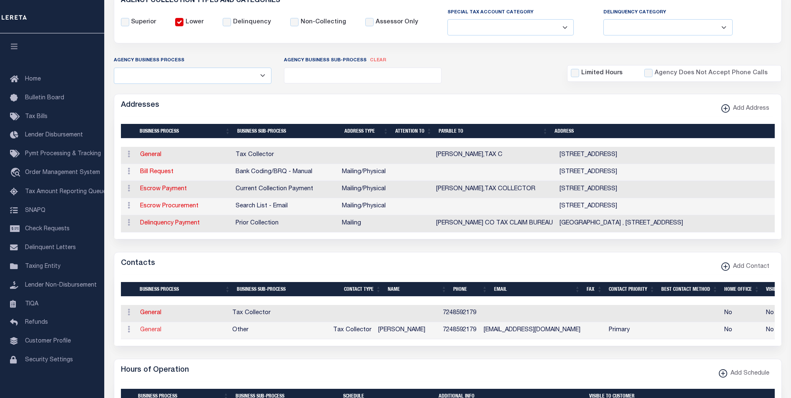
click at [151, 333] on link "General" at bounding box center [150, 330] width 21 height 6
checkbox input "false"
select select
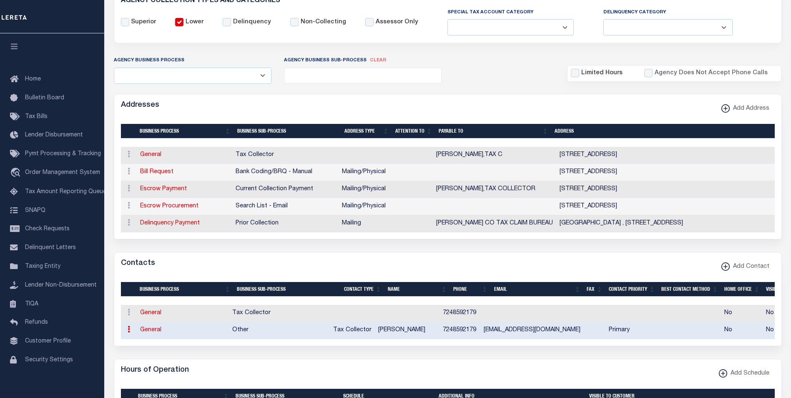
select select "2"
select select "1"
type input "[PERSON_NAME]"
type input "7248592179"
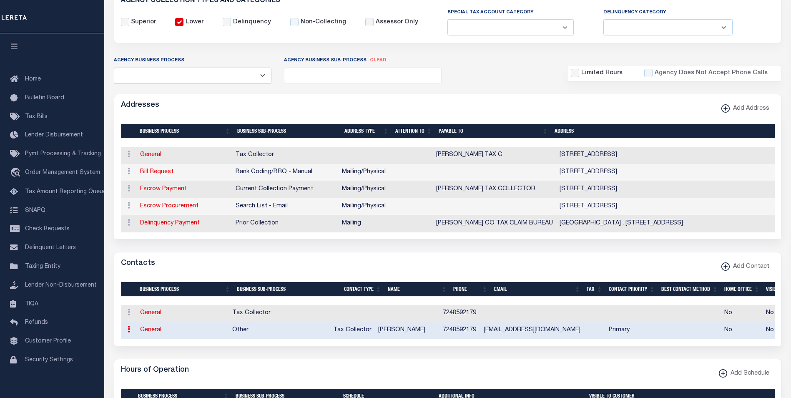
type input "[EMAIL_ADDRESS][DOMAIN_NAME]"
select select "6"
select select "39"
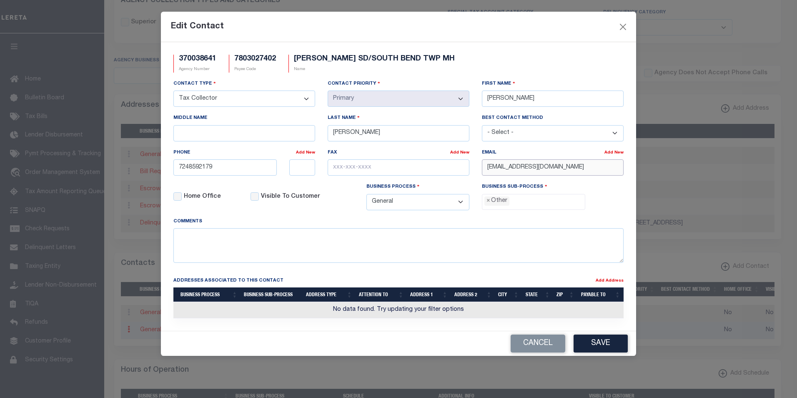
drag, startPoint x: 578, startPoint y: 170, endPoint x: 481, endPoint y: 168, distance: 96.7
click at [481, 168] on div "Email Add New [EMAIL_ADDRESS][DOMAIN_NAME]" at bounding box center [553, 165] width 154 height 34
paste input "MARCONI8@HOT"
type input "[EMAIL_ADDRESS][DOMAIN_NAME]"
click at [607, 345] on button "Save" at bounding box center [601, 343] width 54 height 18
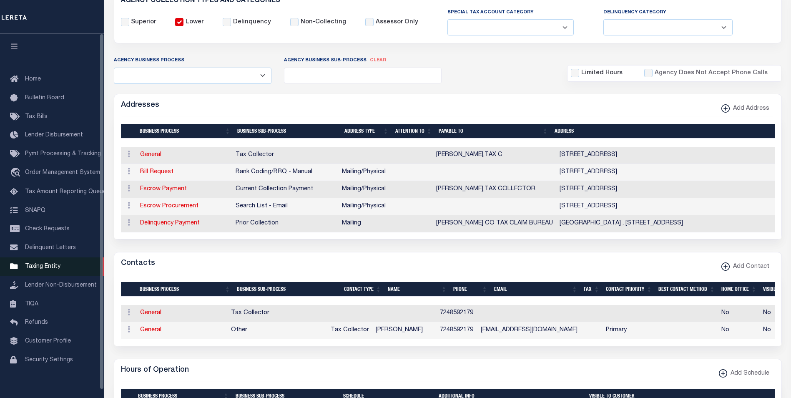
click at [49, 268] on span "Taxing Entity" at bounding box center [42, 266] width 35 height 6
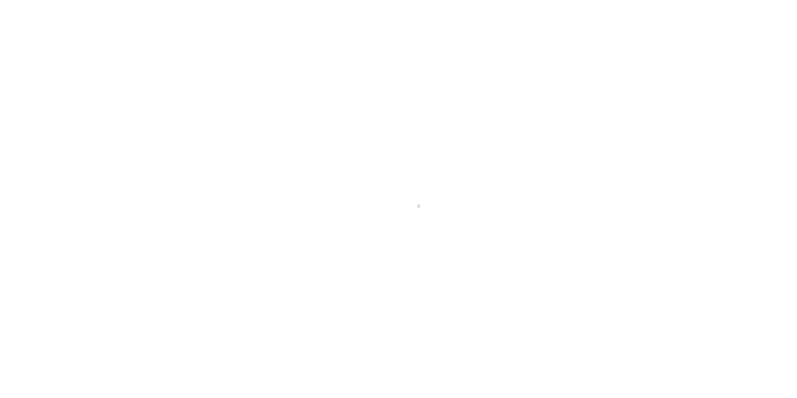
scroll to position [8, 0]
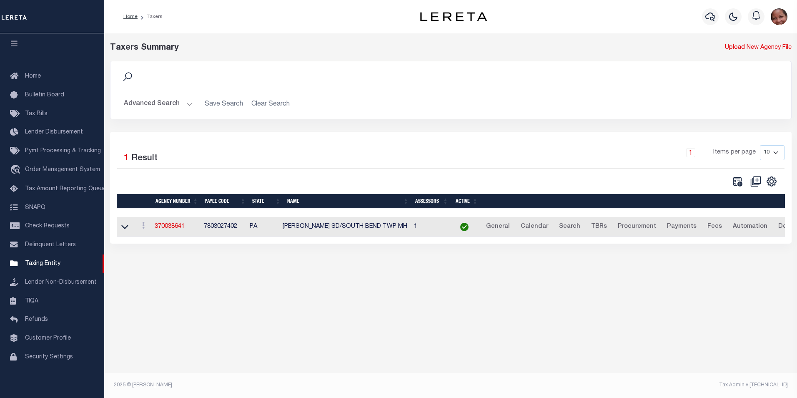
click at [186, 107] on button "Advanced Search" at bounding box center [158, 104] width 69 height 16
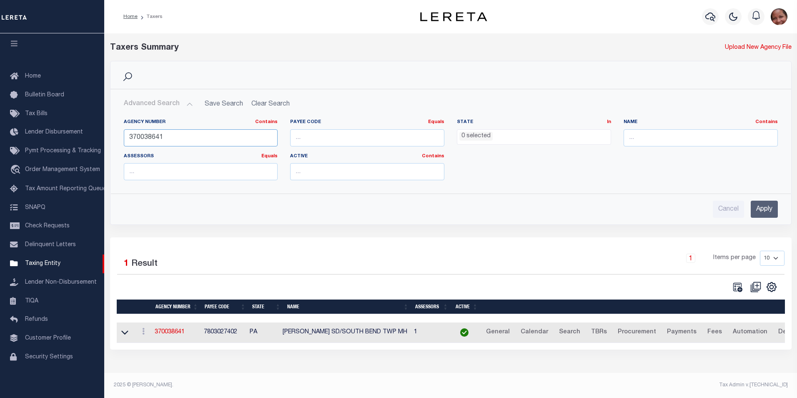
click at [154, 138] on input "370038641" at bounding box center [201, 137] width 154 height 17
drag, startPoint x: 152, startPoint y: 138, endPoint x: 165, endPoint y: 138, distance: 13.3
click at [165, 138] on input "370038641" at bounding box center [201, 137] width 154 height 17
type input "370038226"
click at [759, 216] on input "Apply" at bounding box center [764, 208] width 27 height 17
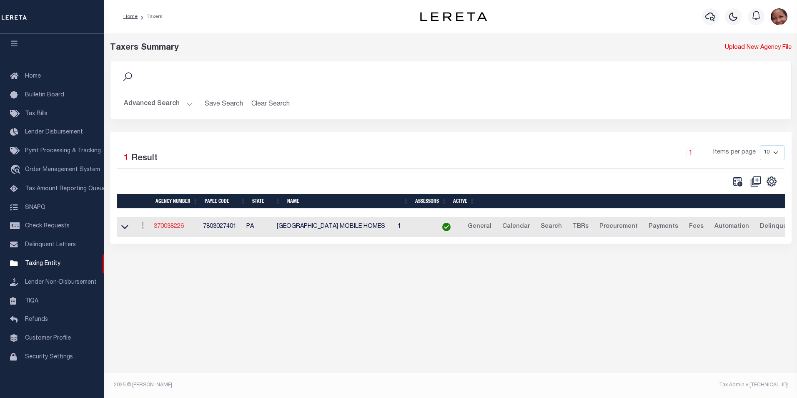
click at [174, 229] on link "370038226" at bounding box center [169, 226] width 30 height 6
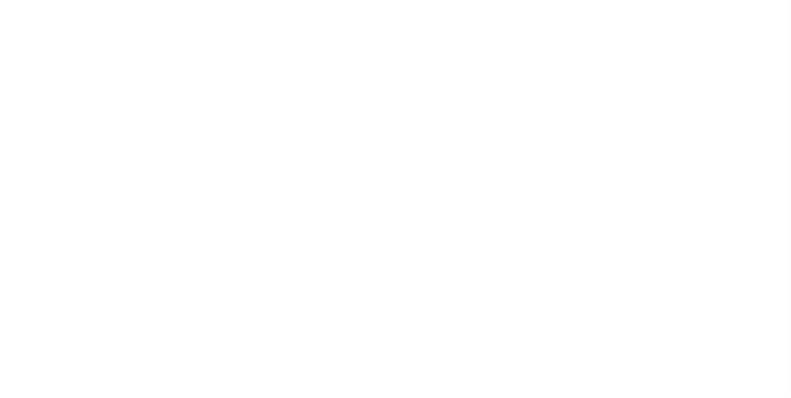
select select
checkbox input "false"
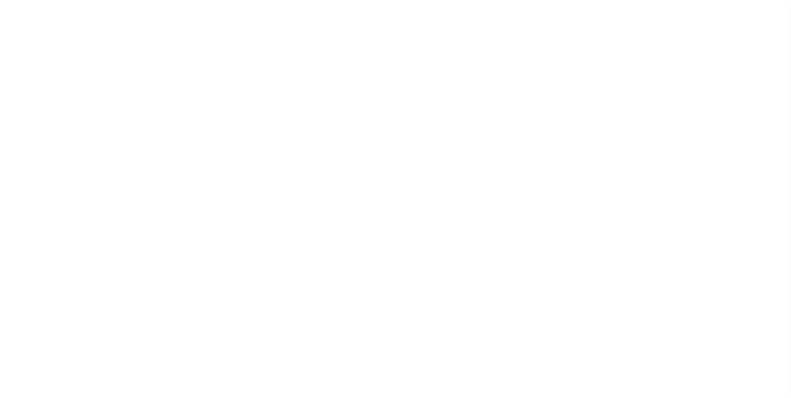
checkbox input "false"
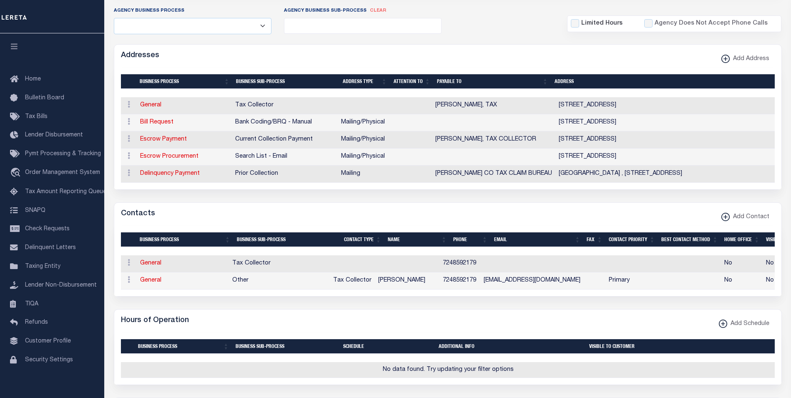
scroll to position [190, 0]
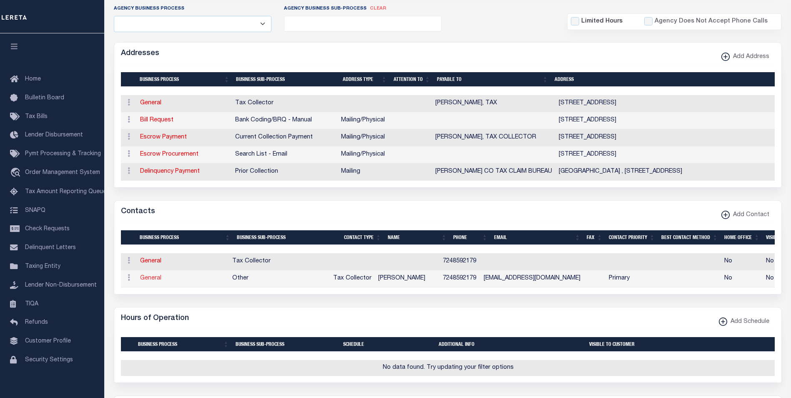
click at [150, 281] on link "General" at bounding box center [150, 278] width 21 height 6
checkbox input "false"
select select
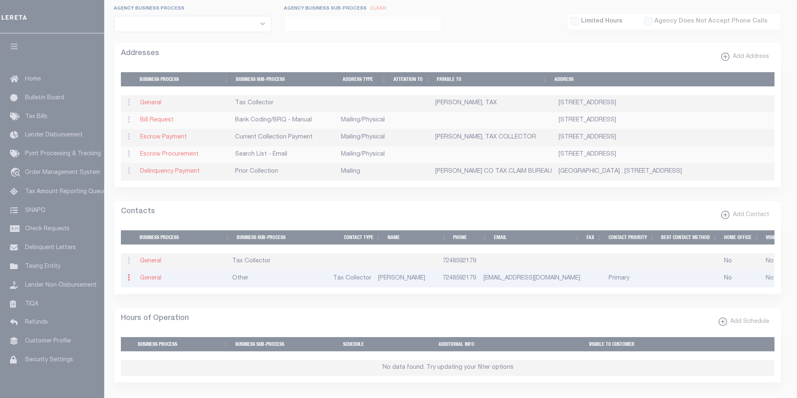
select select "2"
select select "1"
type input "BILLIE"
type input "KIRKPATRICK"
type input "7248592179"
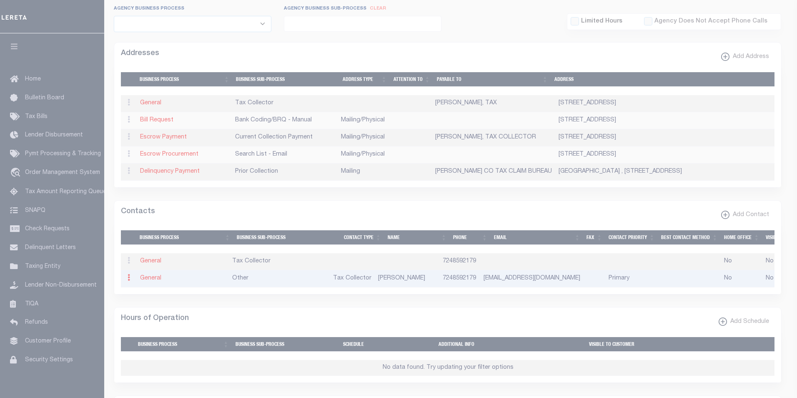
type input "BKIRK.TAXCOLL@GMAIL.COM"
select select "6"
select select "39"
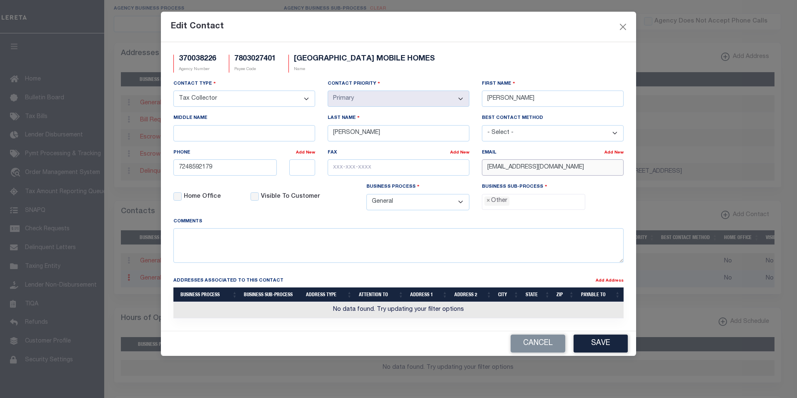
drag, startPoint x: 574, startPoint y: 167, endPoint x: 477, endPoint y: 168, distance: 97.1
click at [477, 168] on div "Email Add New BKIRK.TAXCOLL@GMAIL.COM" at bounding box center [553, 165] width 154 height 34
paste input "MARCONI8@HOT"
type input "BMARCONI8@HOTMAIL.COM"
click at [602, 347] on button "Save" at bounding box center [601, 343] width 54 height 18
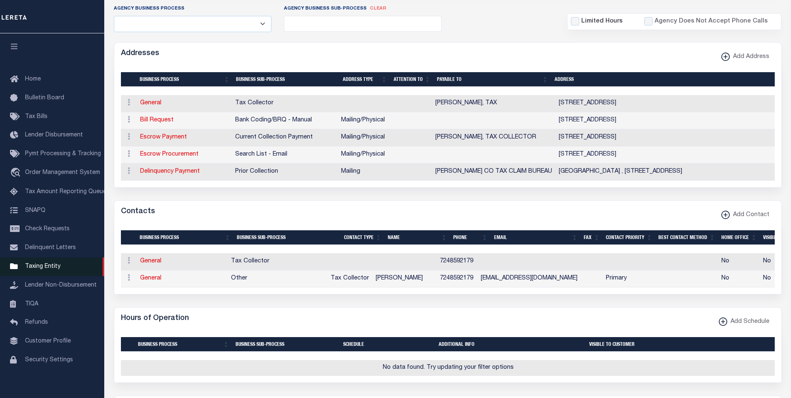
click at [39, 269] on span "Taxing Entity" at bounding box center [42, 266] width 35 height 6
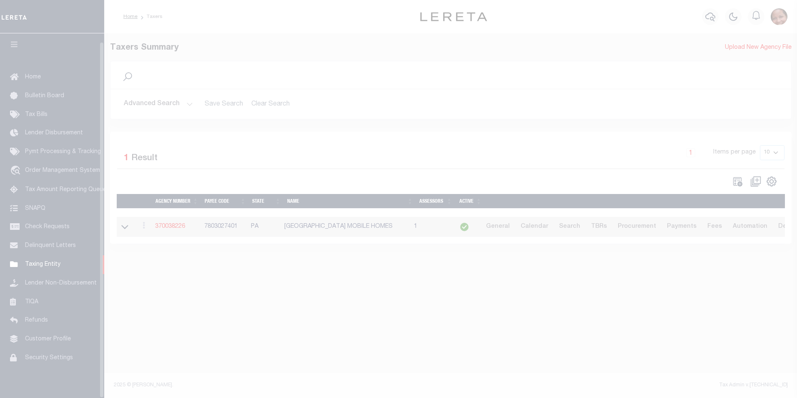
scroll to position [8, 0]
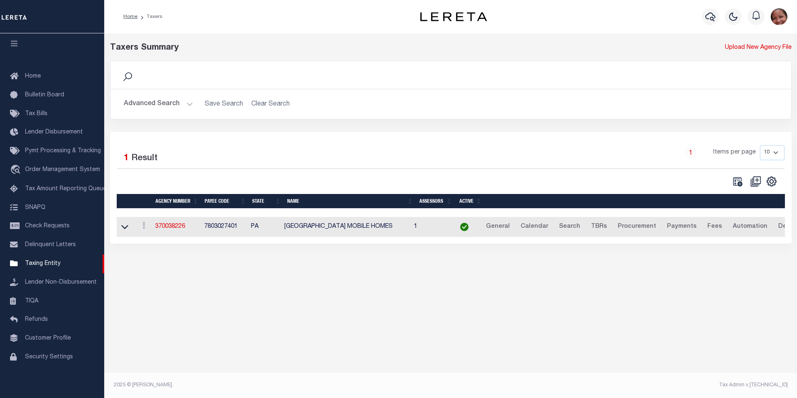
click at [188, 104] on button "Advanced Search" at bounding box center [158, 104] width 69 height 16
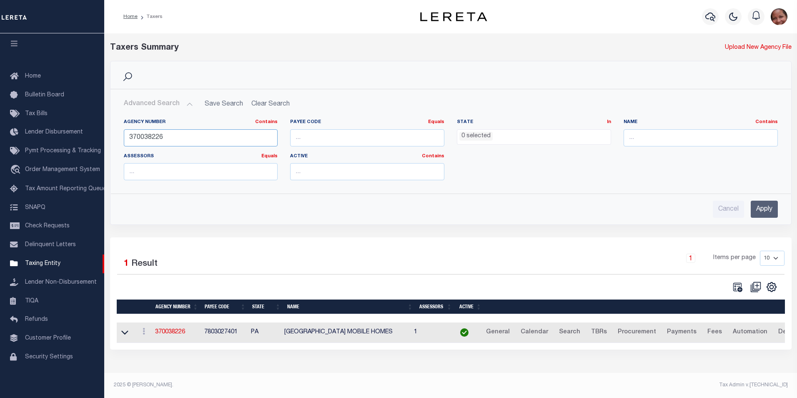
drag, startPoint x: 175, startPoint y: 140, endPoint x: 122, endPoint y: 137, distance: 53.4
click at [122, 137] on div "Agency Number Contains Contains Is 370038226" at bounding box center [201, 136] width 167 height 34
type input "370021741"
click at [764, 206] on input "Apply" at bounding box center [764, 208] width 27 height 17
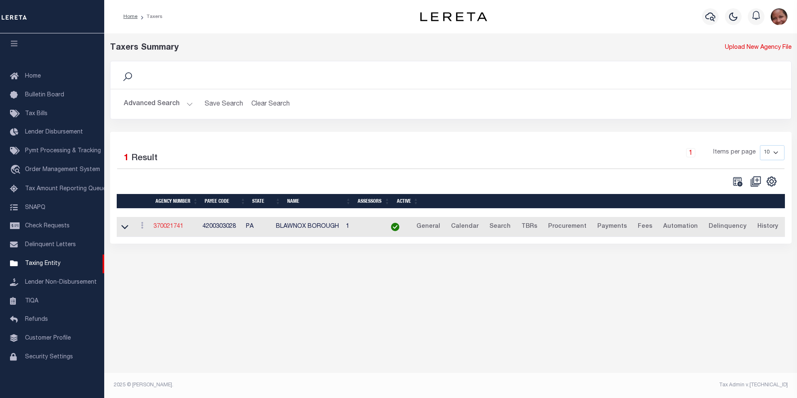
click at [170, 227] on link "370021741" at bounding box center [168, 226] width 30 height 6
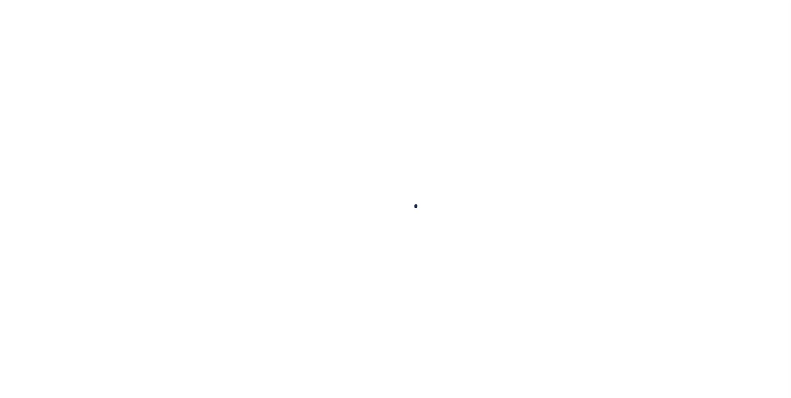
select select
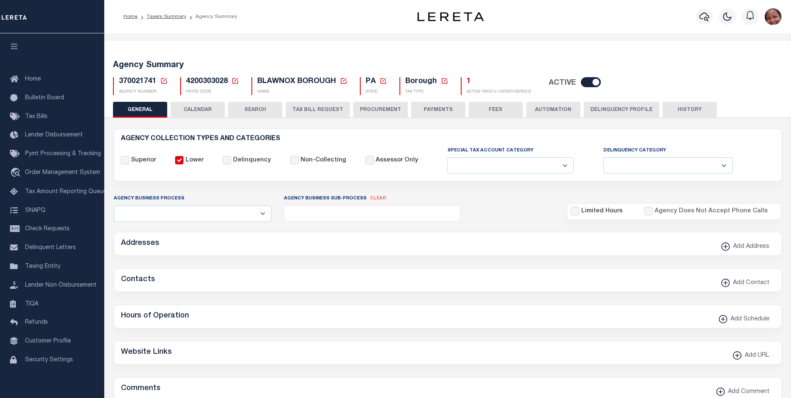
checkbox input "false"
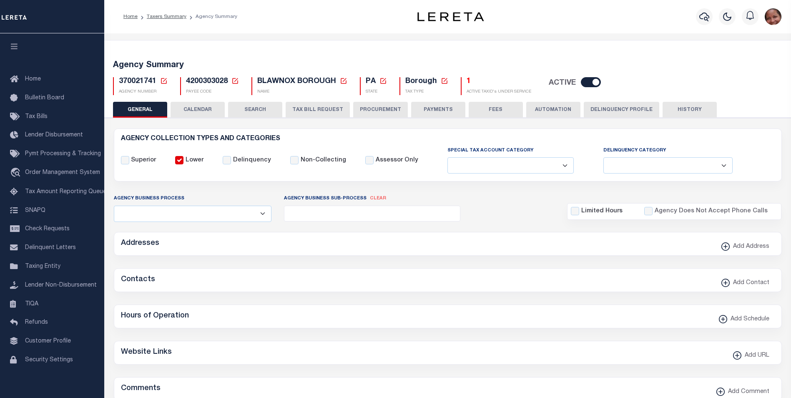
type input "4200303028"
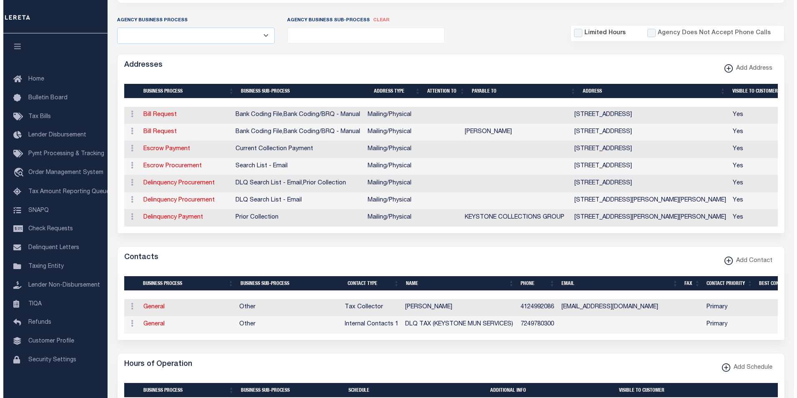
scroll to position [210, 0]
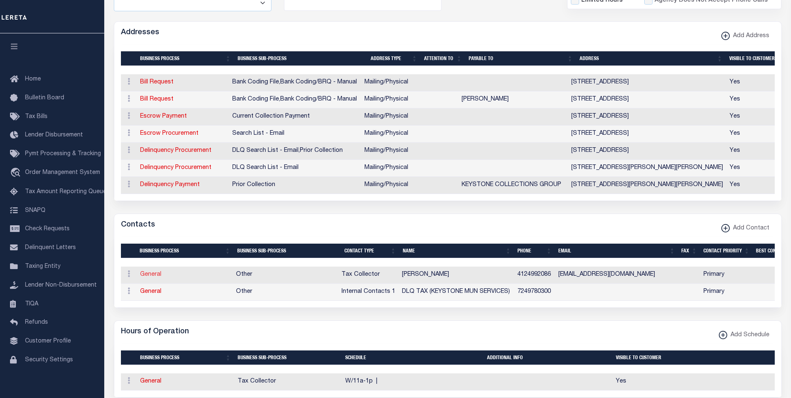
click at [154, 277] on link "General" at bounding box center [150, 274] width 21 height 6
checkbox input "false"
select select
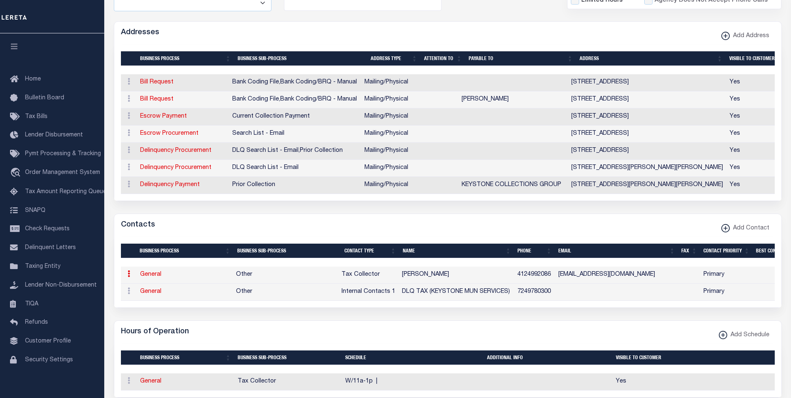
select select "2"
select select "1"
type input "CASEY"
type input "CUNNINGHAM"
type input "4124992086"
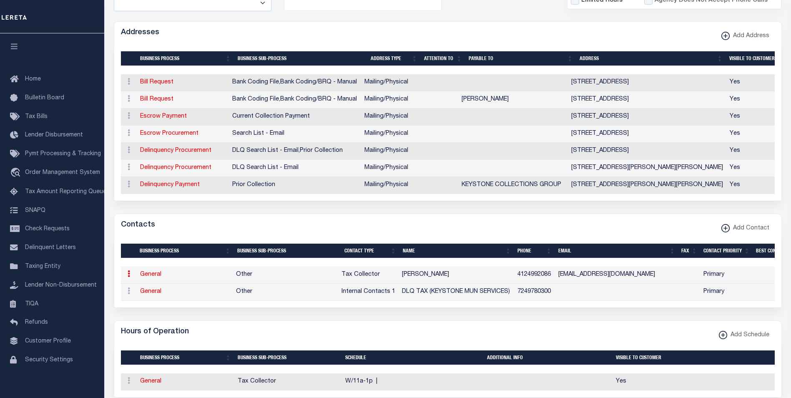
type input "BLAWNOXTAXCOLLECTOR@GMAIL.COM"
select select "6"
select select "39"
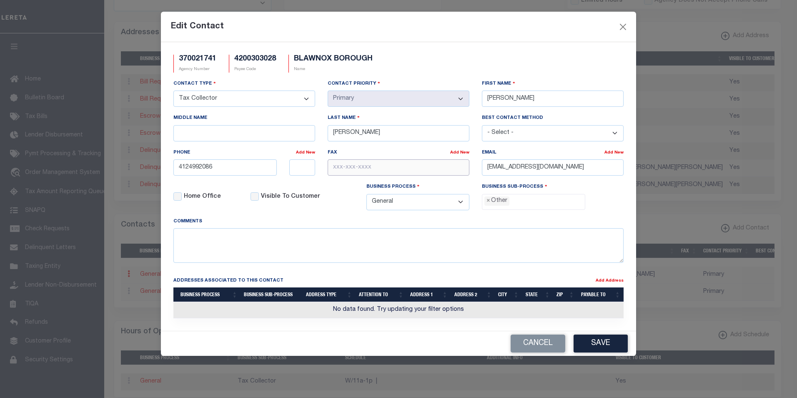
click at [363, 167] on input "text" at bounding box center [399, 167] width 142 height 16
paste input "412-828-7138"
type input "412-828-7138"
click at [487, 204] on span "×" at bounding box center [488, 200] width 4 height 9
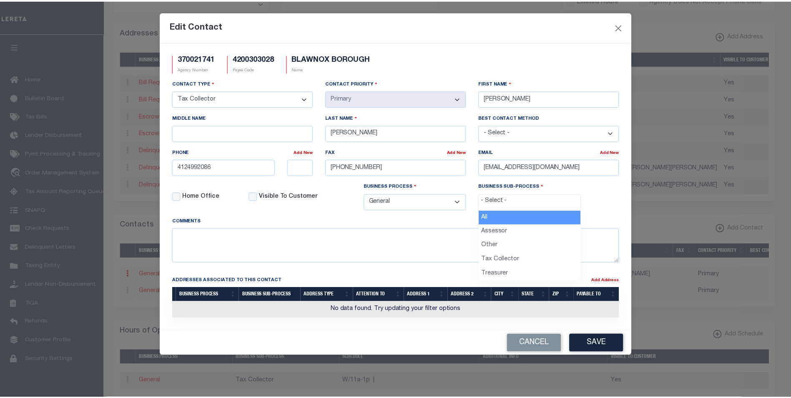
scroll to position [15, 0]
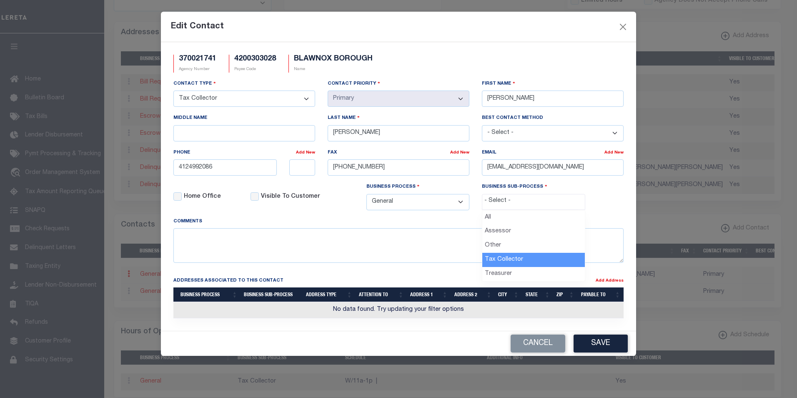
select select "31"
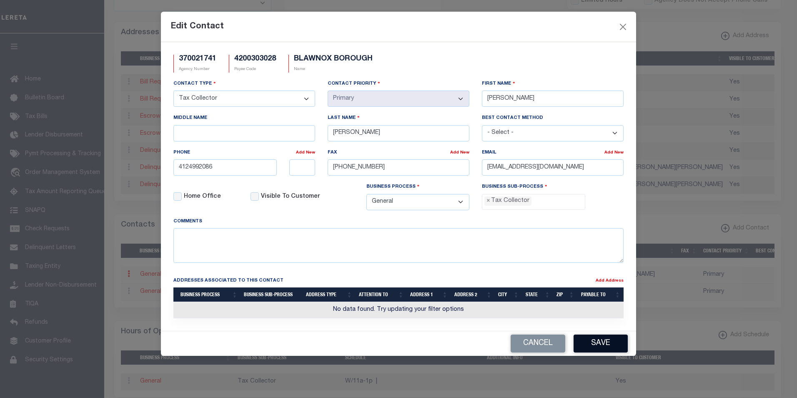
click at [590, 341] on button "Save" at bounding box center [601, 343] width 54 height 18
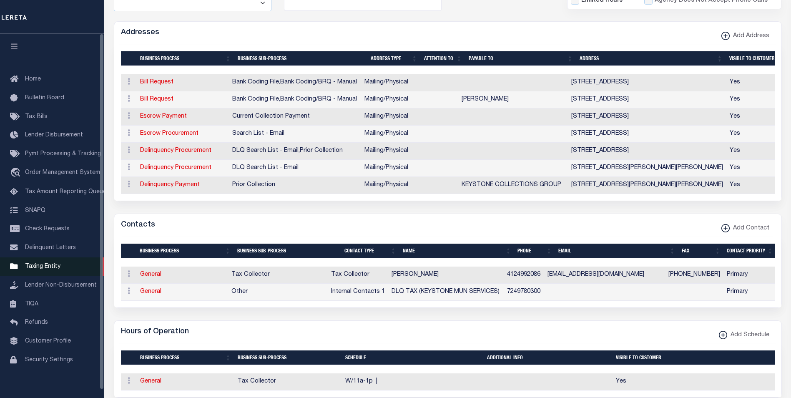
click at [44, 269] on span "Taxing Entity" at bounding box center [42, 266] width 35 height 6
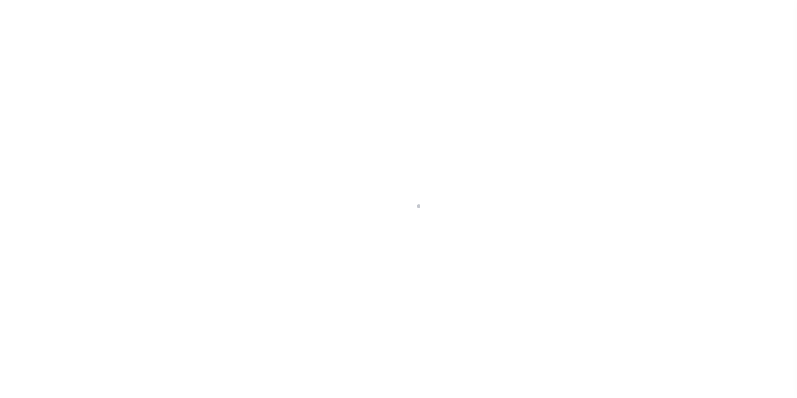
scroll to position [8, 0]
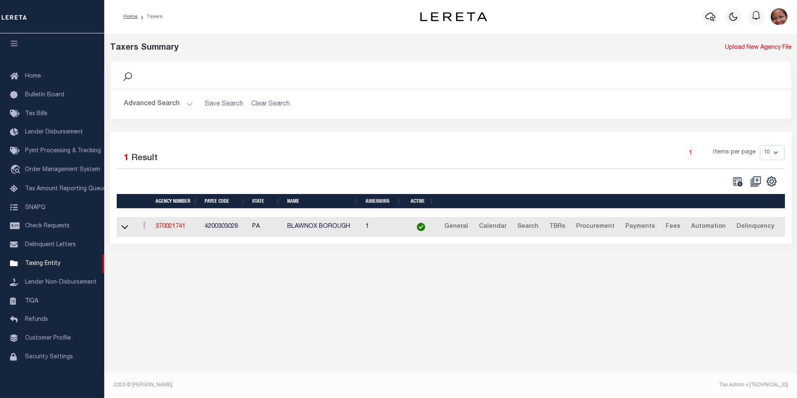
click at [781, 20] on img "button" at bounding box center [779, 16] width 17 height 17
click at [746, 61] on span "Sign out" at bounding box center [746, 59] width 24 height 6
